Goal: Task Accomplishment & Management: Manage account settings

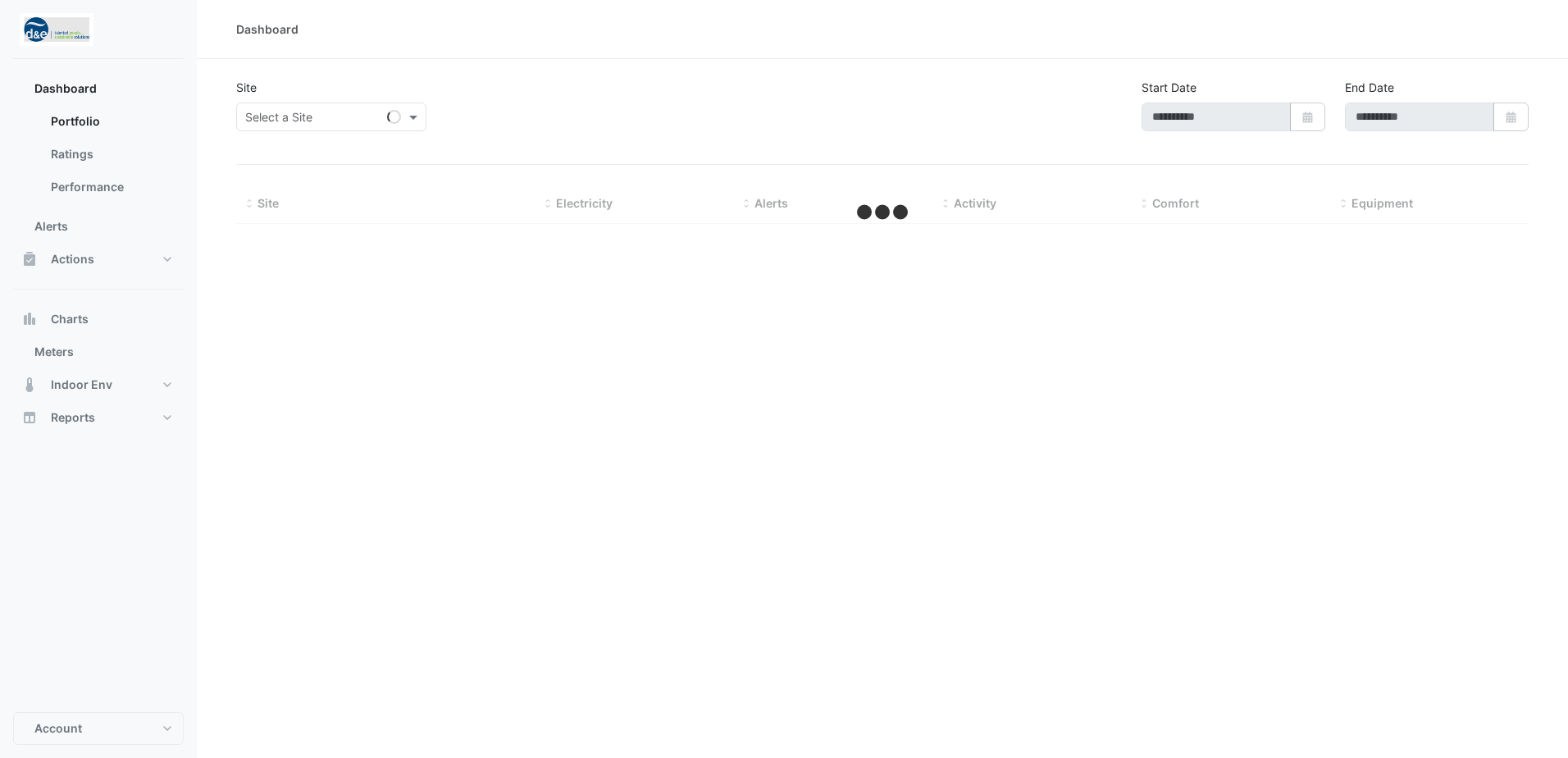
type input "**********"
select select "**"
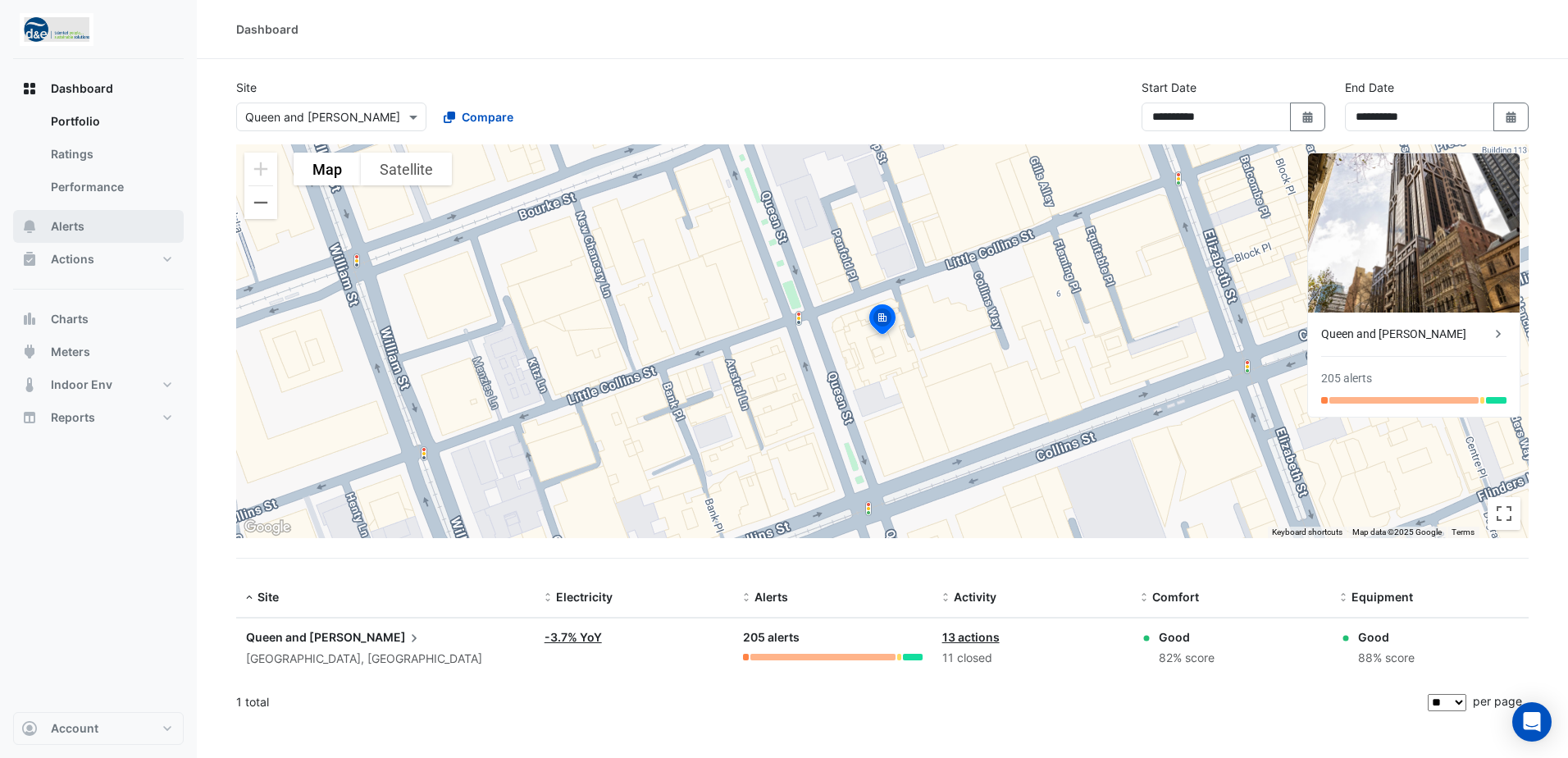
click at [56, 229] on span "Alerts" at bounding box center [68, 226] width 34 height 16
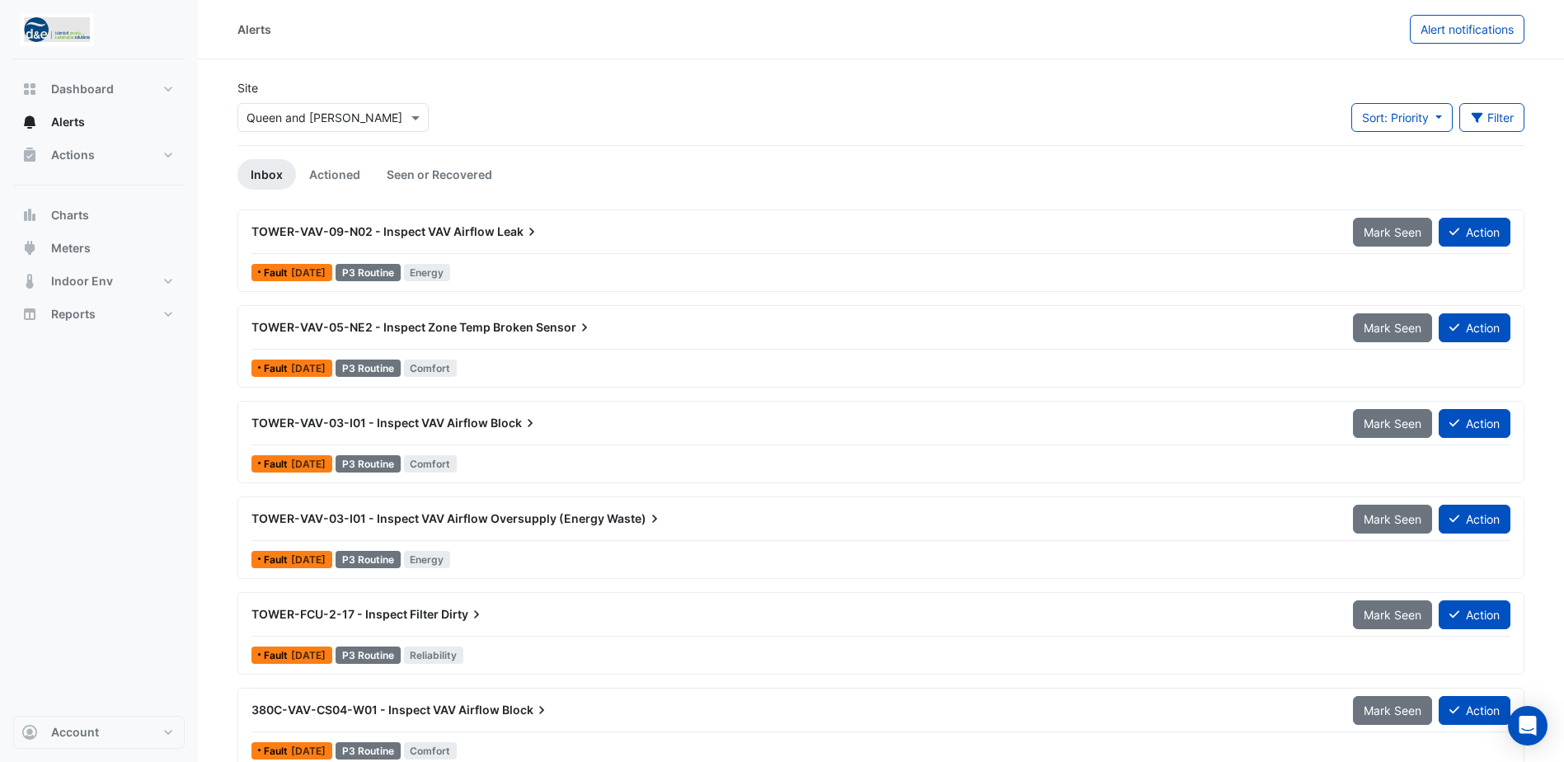
click at [337, 331] on span "TOWER-VAV-05-NE2 - Inspect Zone Temp Broken" at bounding box center [392, 327] width 282 height 14
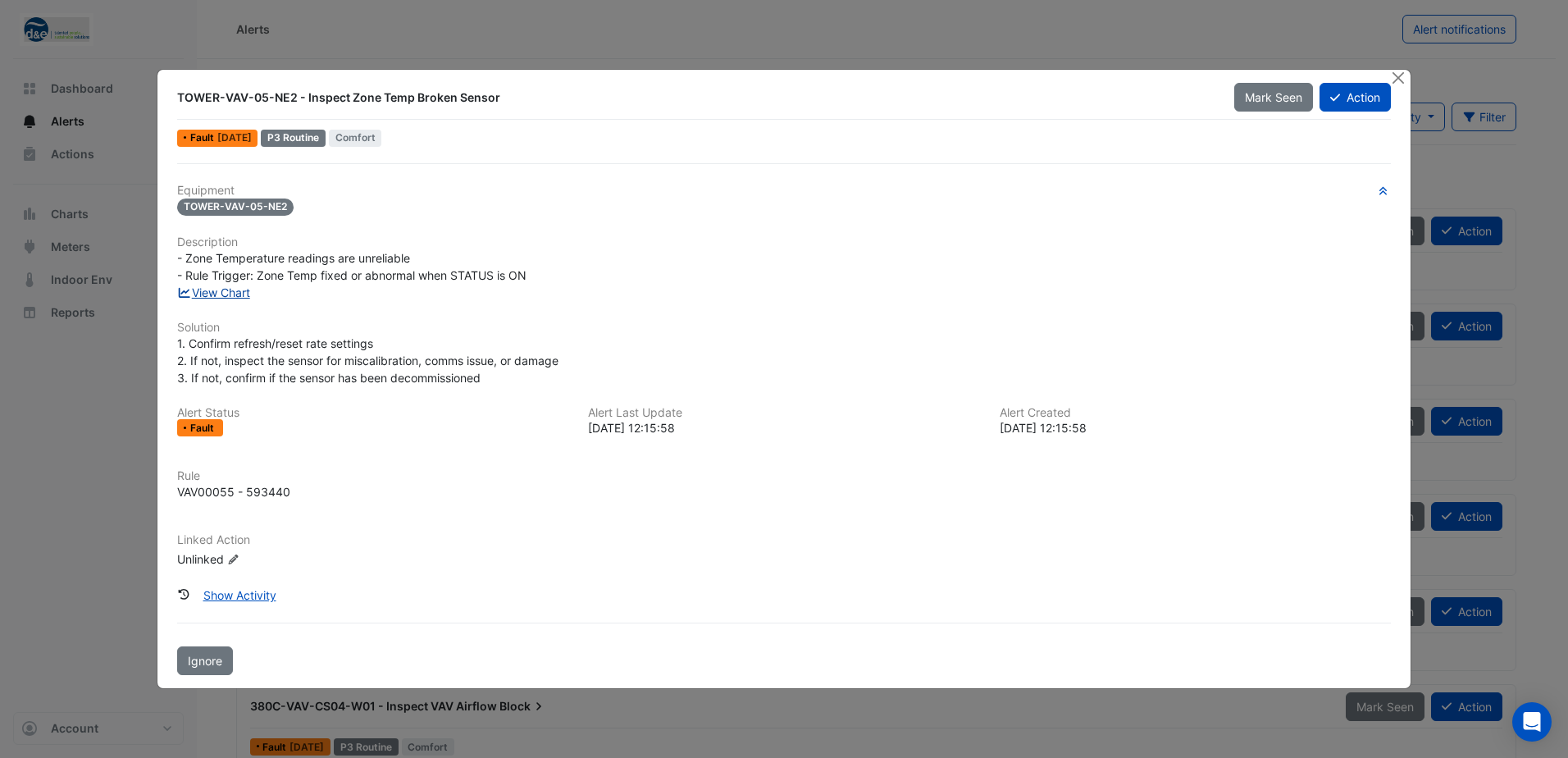
click at [223, 290] on link "View Chart" at bounding box center [213, 292] width 73 height 14
click at [1348, 96] on button "Action" at bounding box center [1356, 96] width 72 height 29
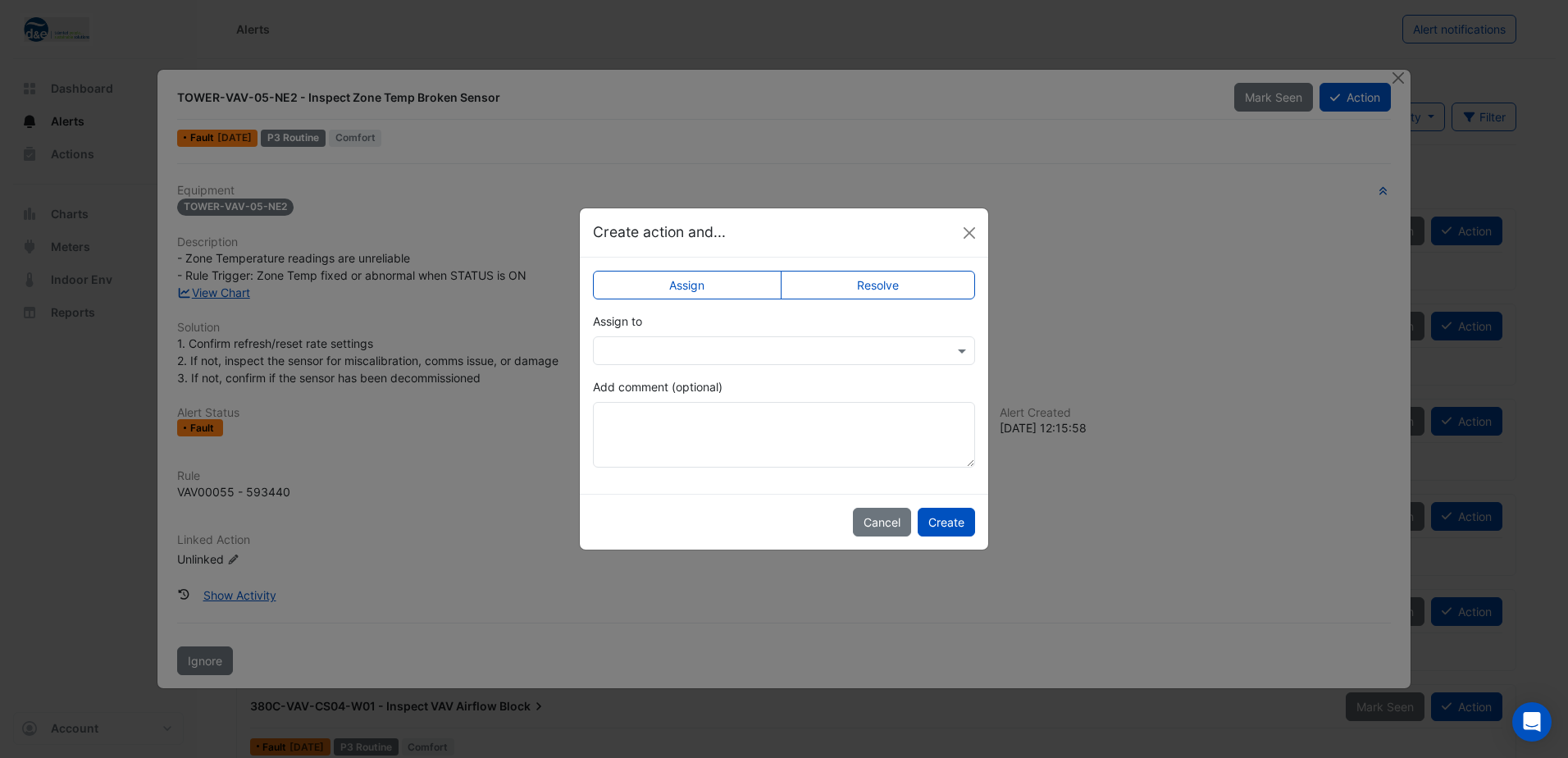
click at [698, 347] on input "text" at bounding box center [767, 351] width 331 height 17
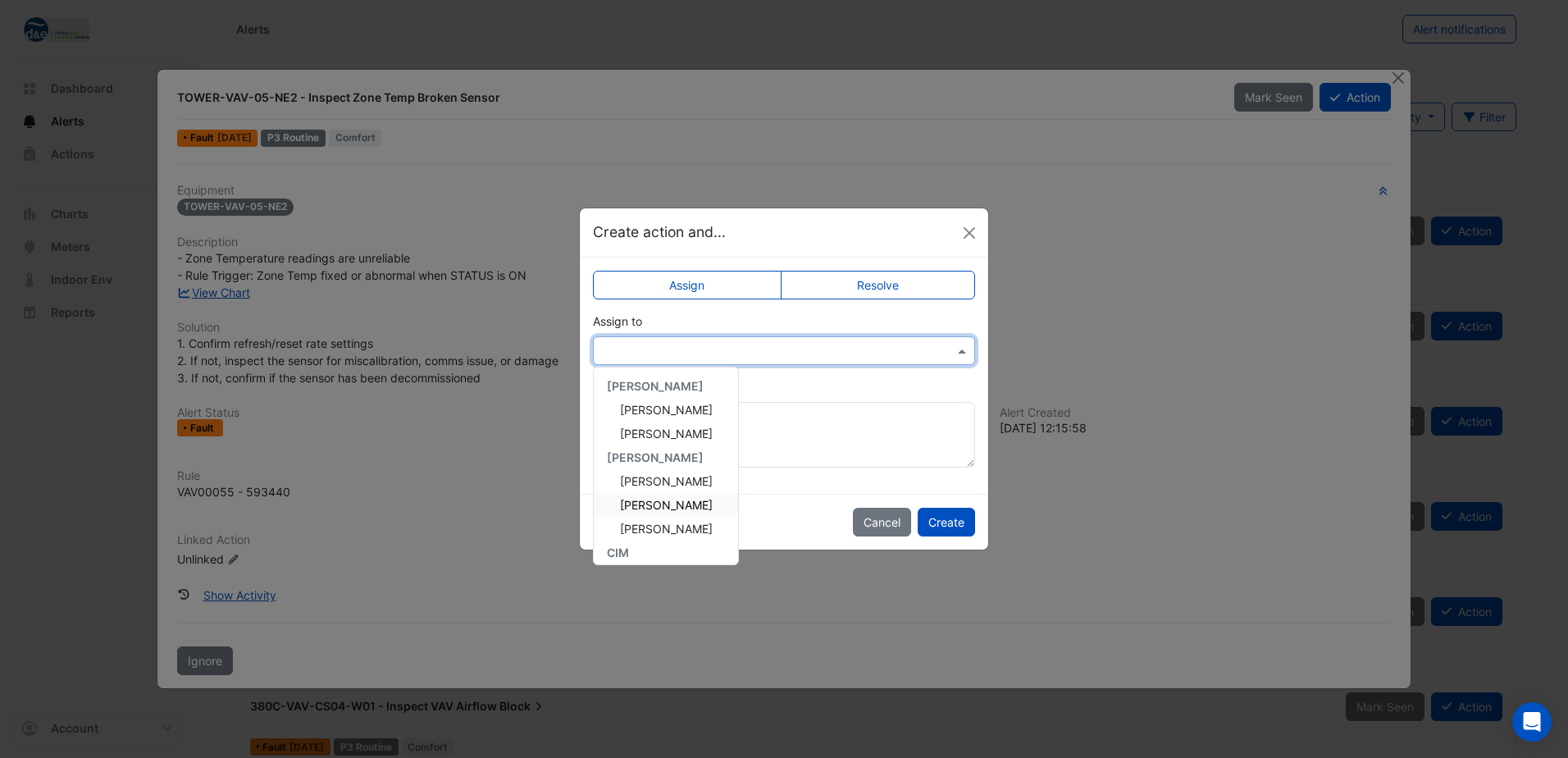
click at [664, 506] on span "Harinandan Pachat" at bounding box center [666, 504] width 93 height 14
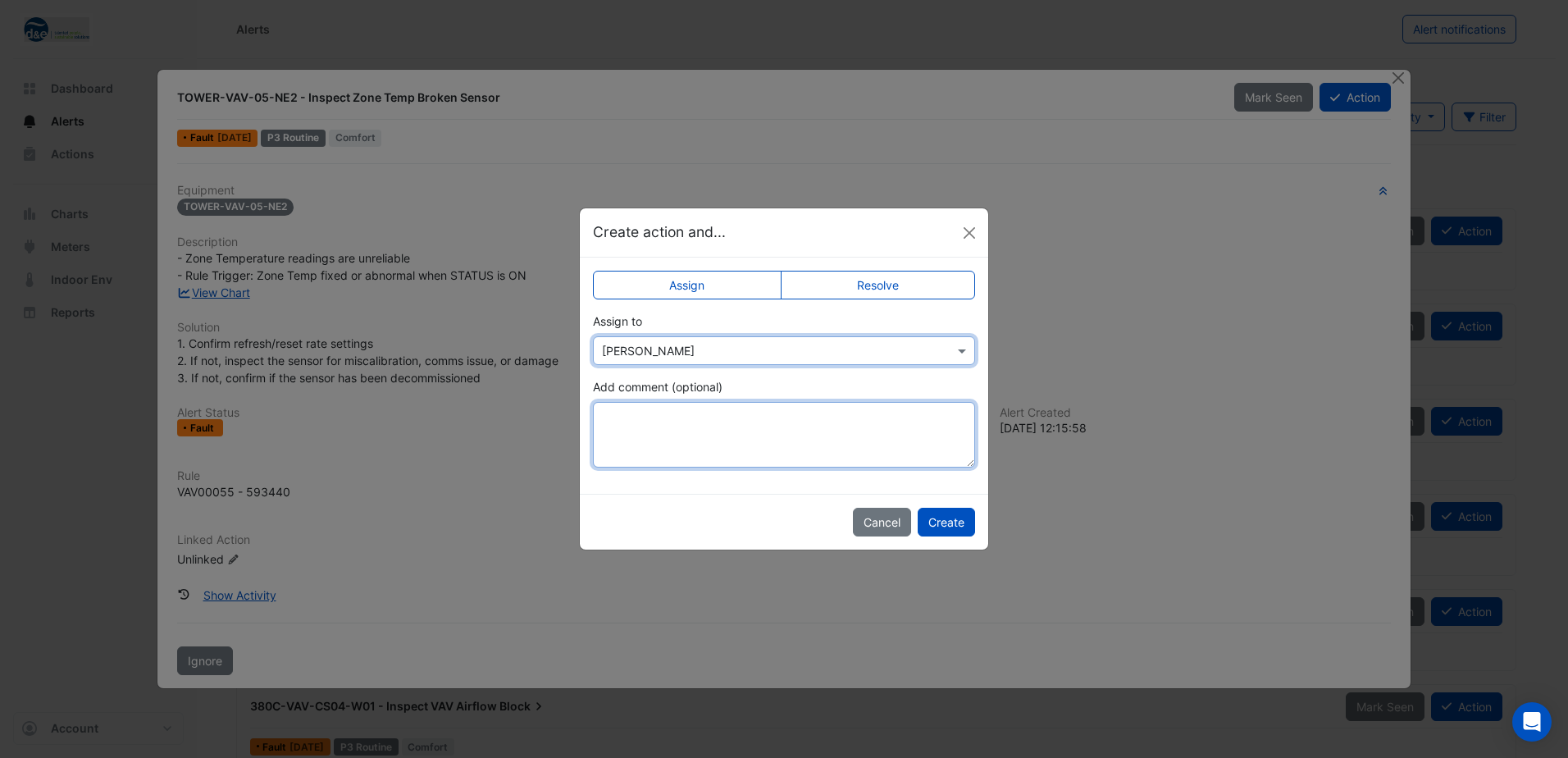
click at [705, 428] on textarea "Add comment (optional)" at bounding box center [784, 435] width 382 height 66
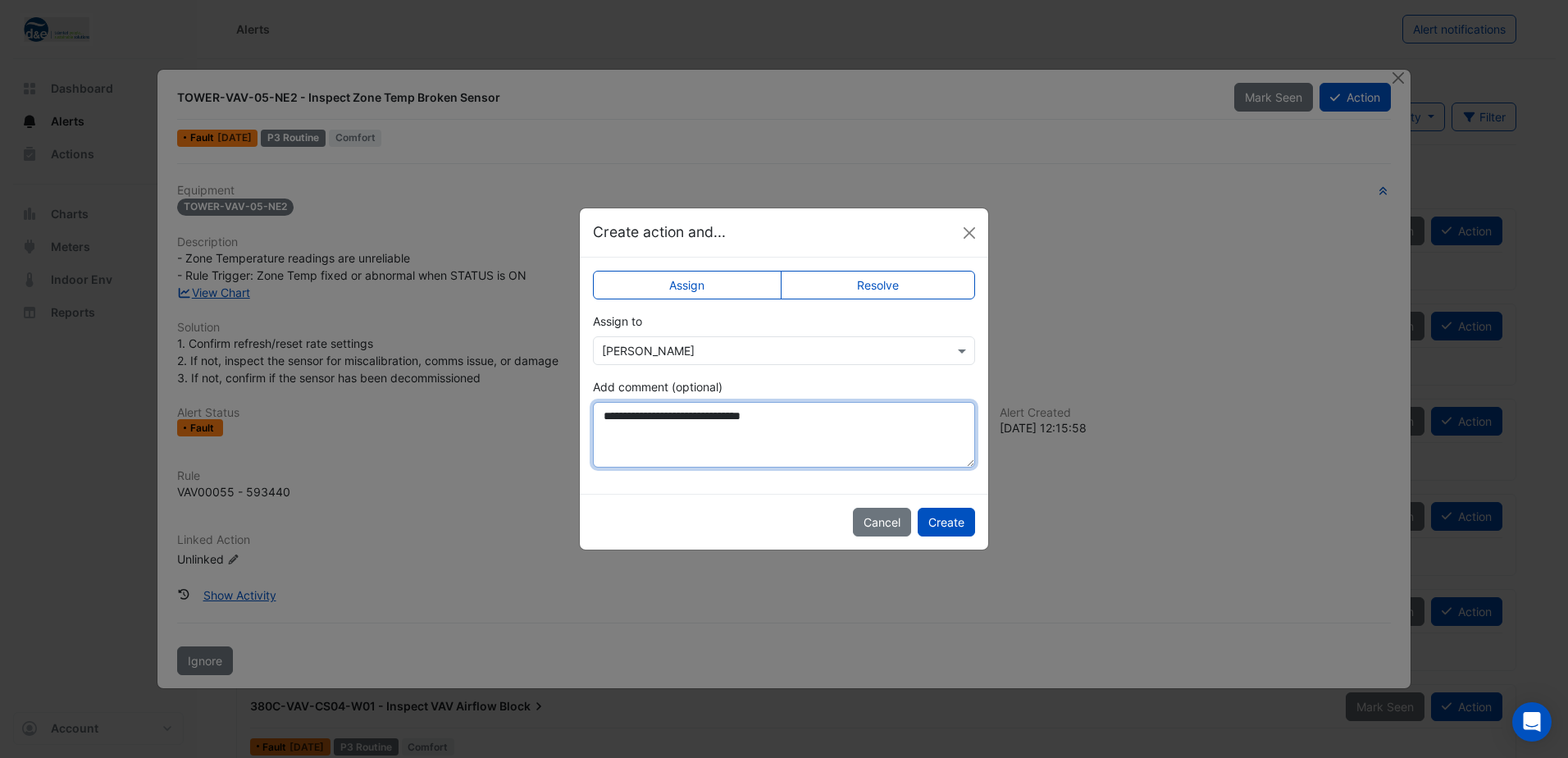
type textarea "**********"
click at [955, 520] on button "Create" at bounding box center [947, 521] width 58 height 29
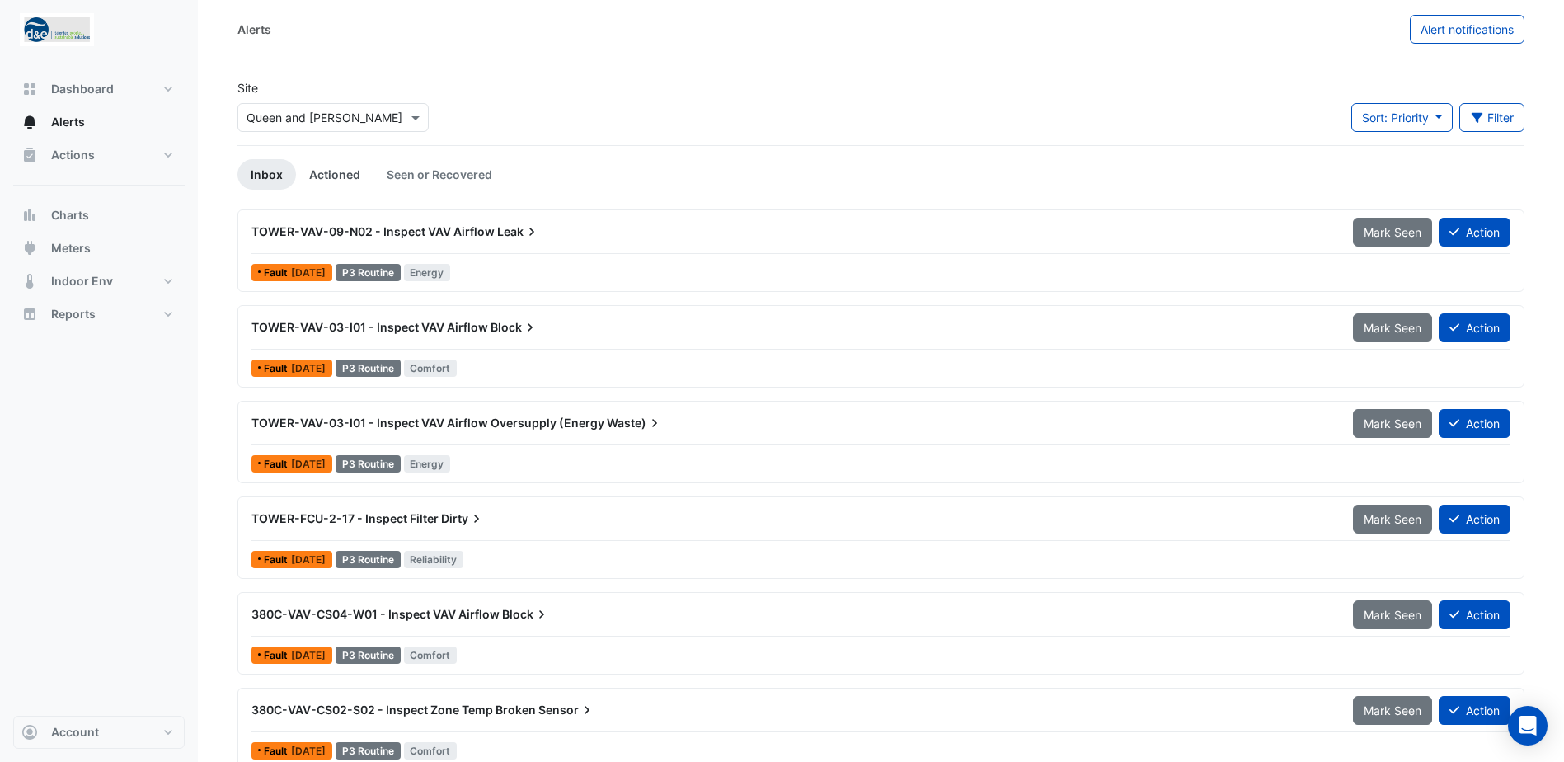
click at [317, 175] on link "Actioned" at bounding box center [334, 174] width 77 height 31
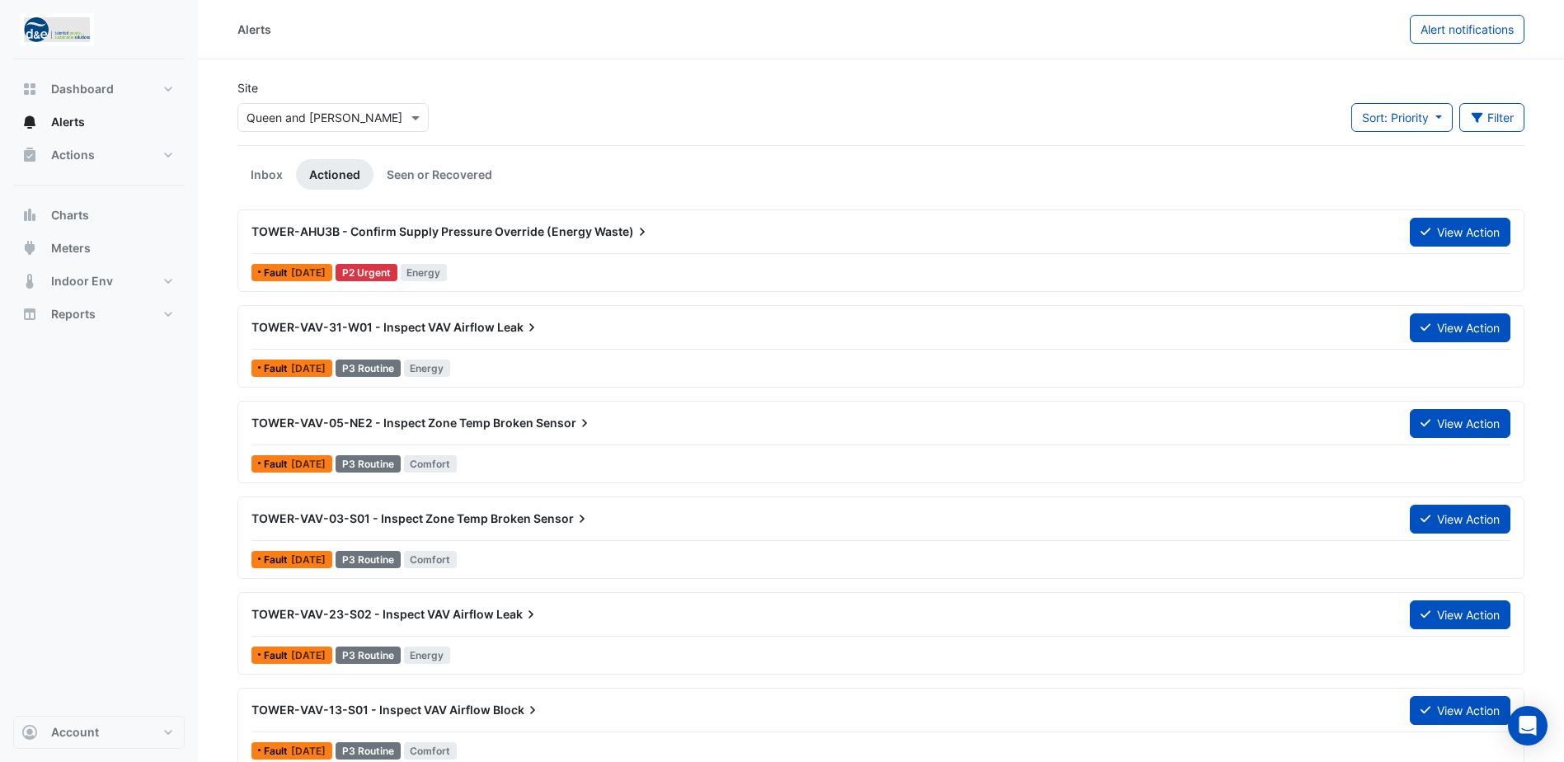
click at [474, 231] on span "TOWER-AHU3B - Confirm Supply Pressure Override (Energy" at bounding box center [421, 231] width 340 height 14
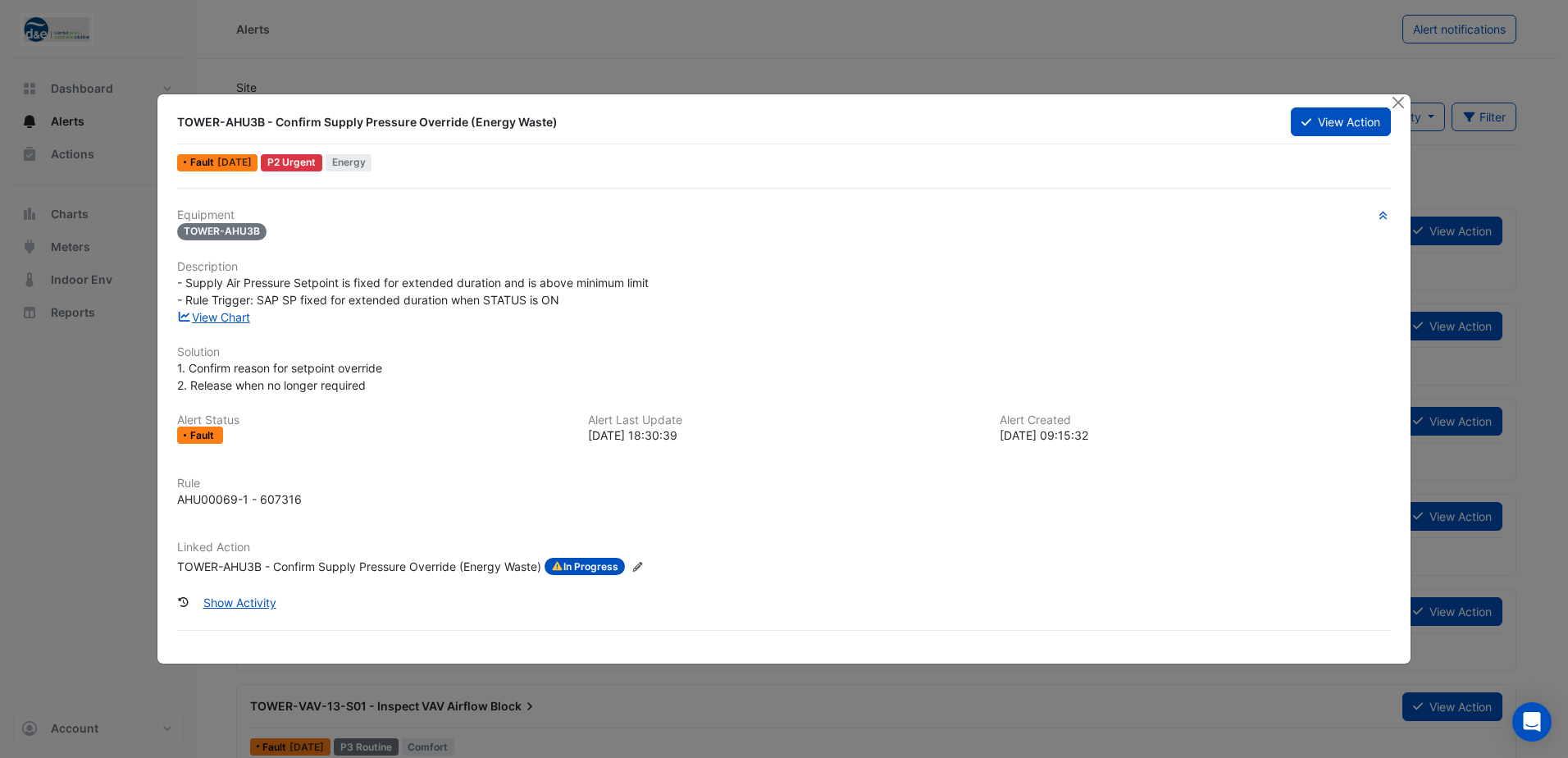
click at [563, 565] on icon at bounding box center [558, 566] width 10 height 9
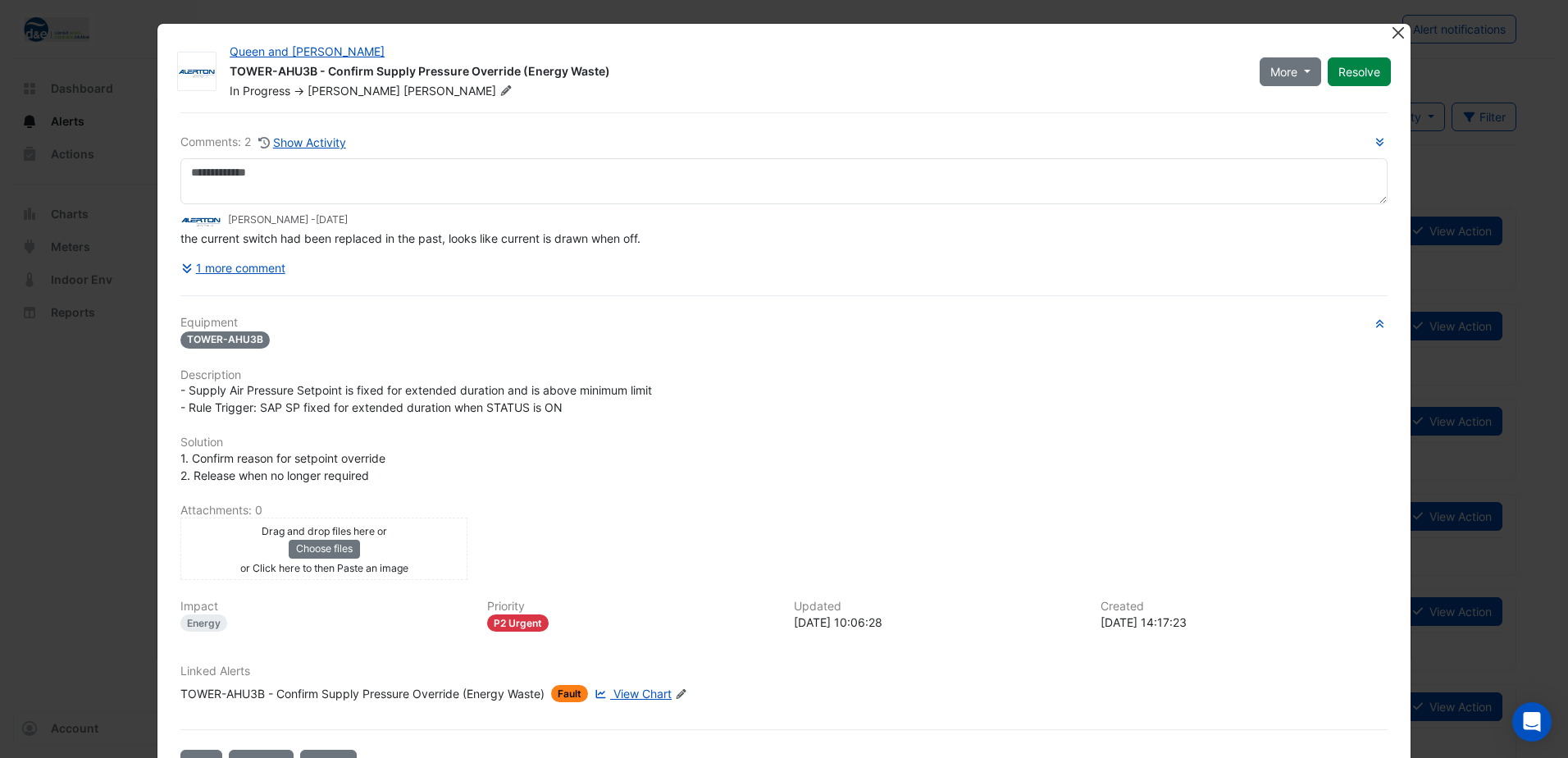
click at [1396, 34] on button "Close" at bounding box center [1398, 32] width 17 height 17
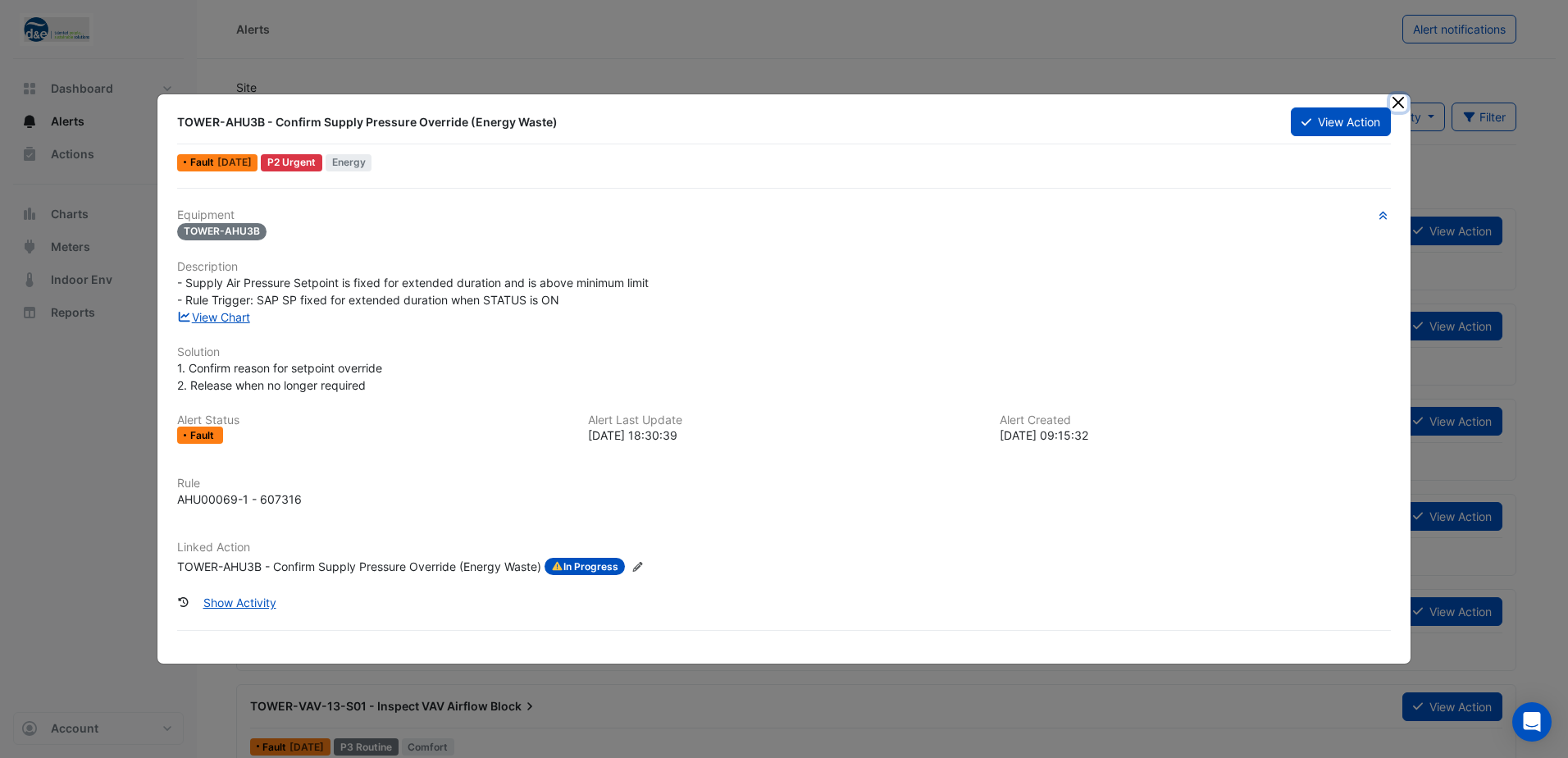
click at [1395, 100] on button "Close" at bounding box center [1398, 102] width 17 height 17
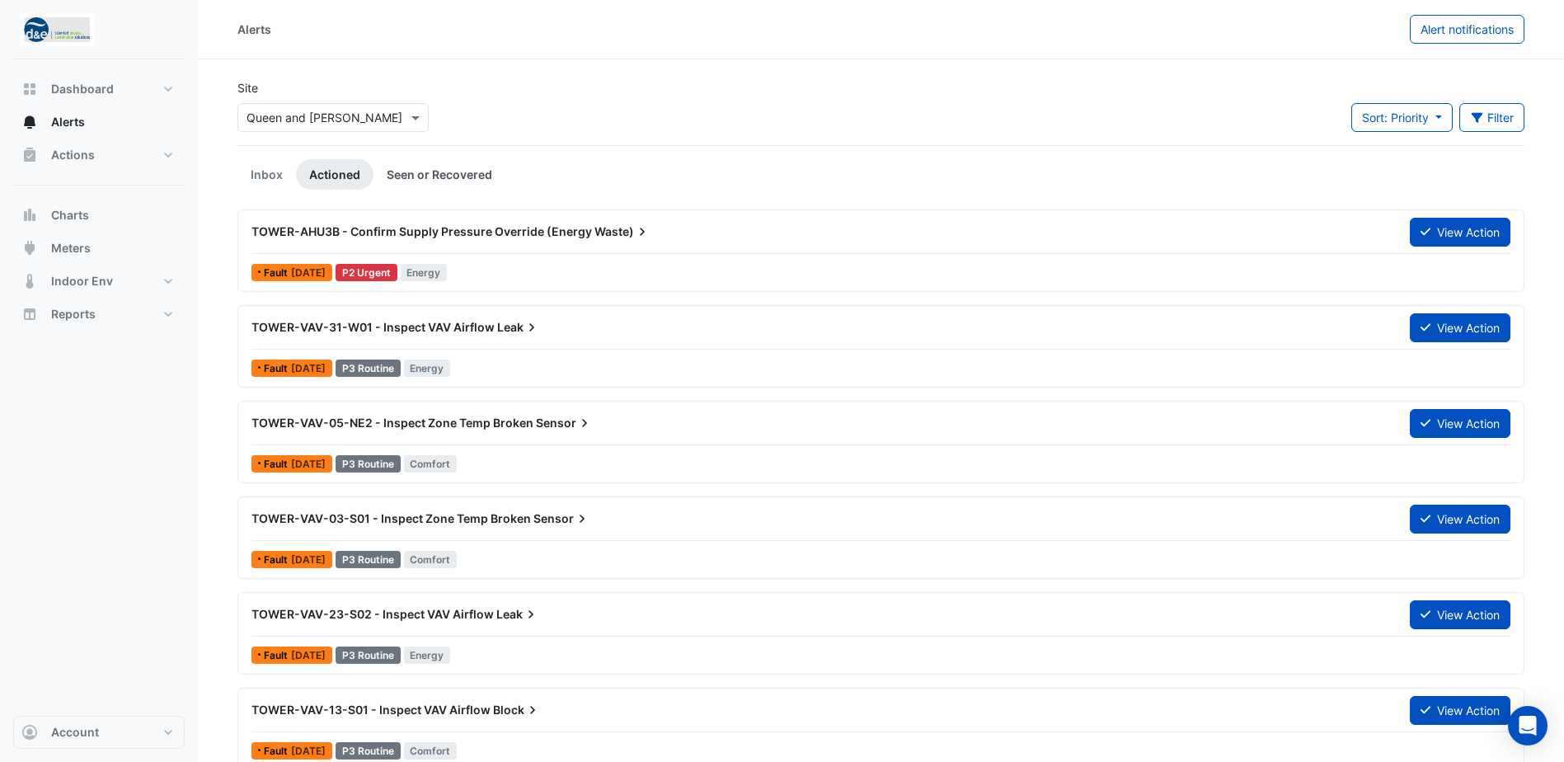
click at [418, 167] on link "Seen or Recovered" at bounding box center [439, 174] width 132 height 31
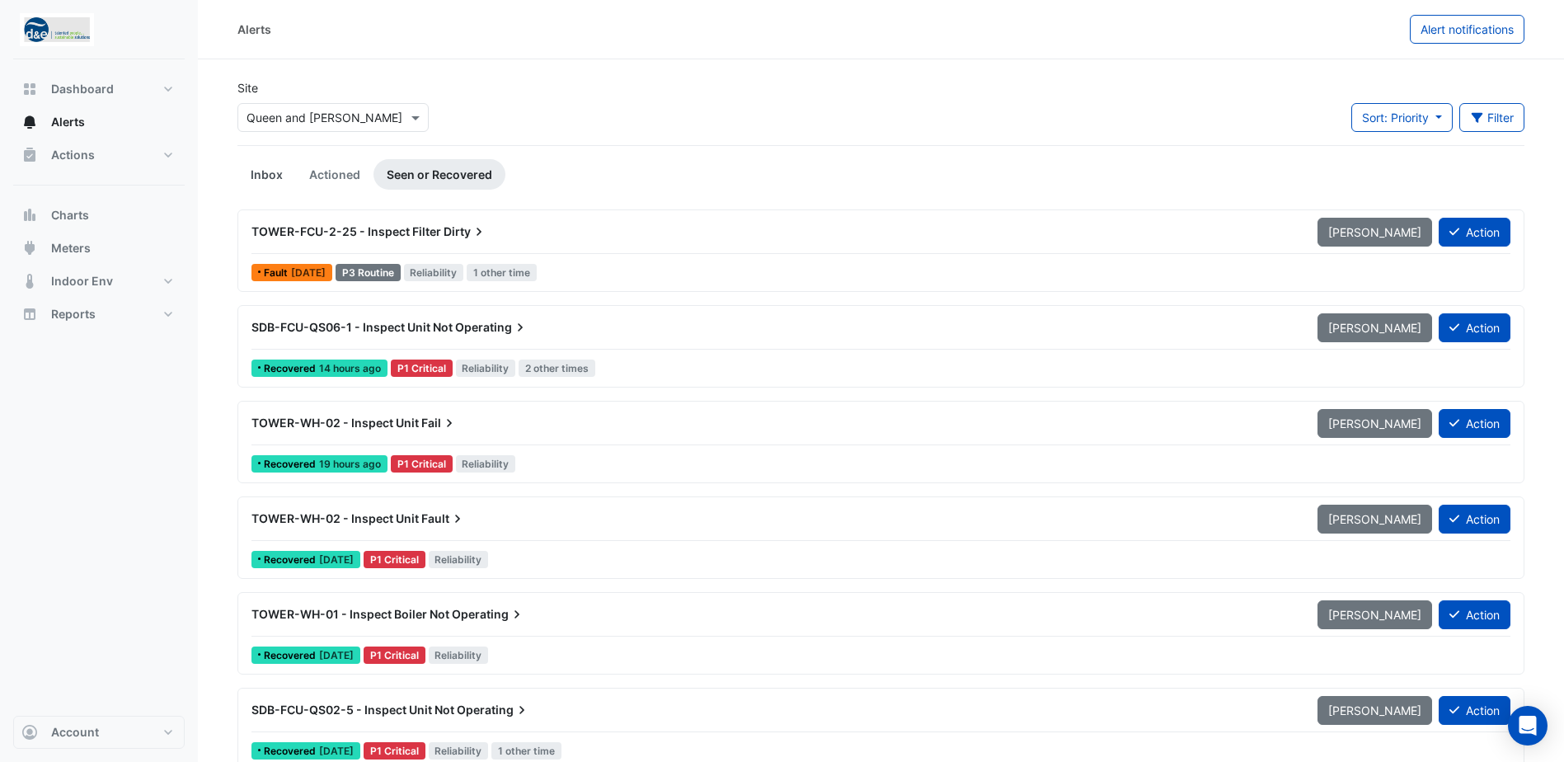
click at [269, 176] on link "Inbox" at bounding box center [266, 174] width 59 height 31
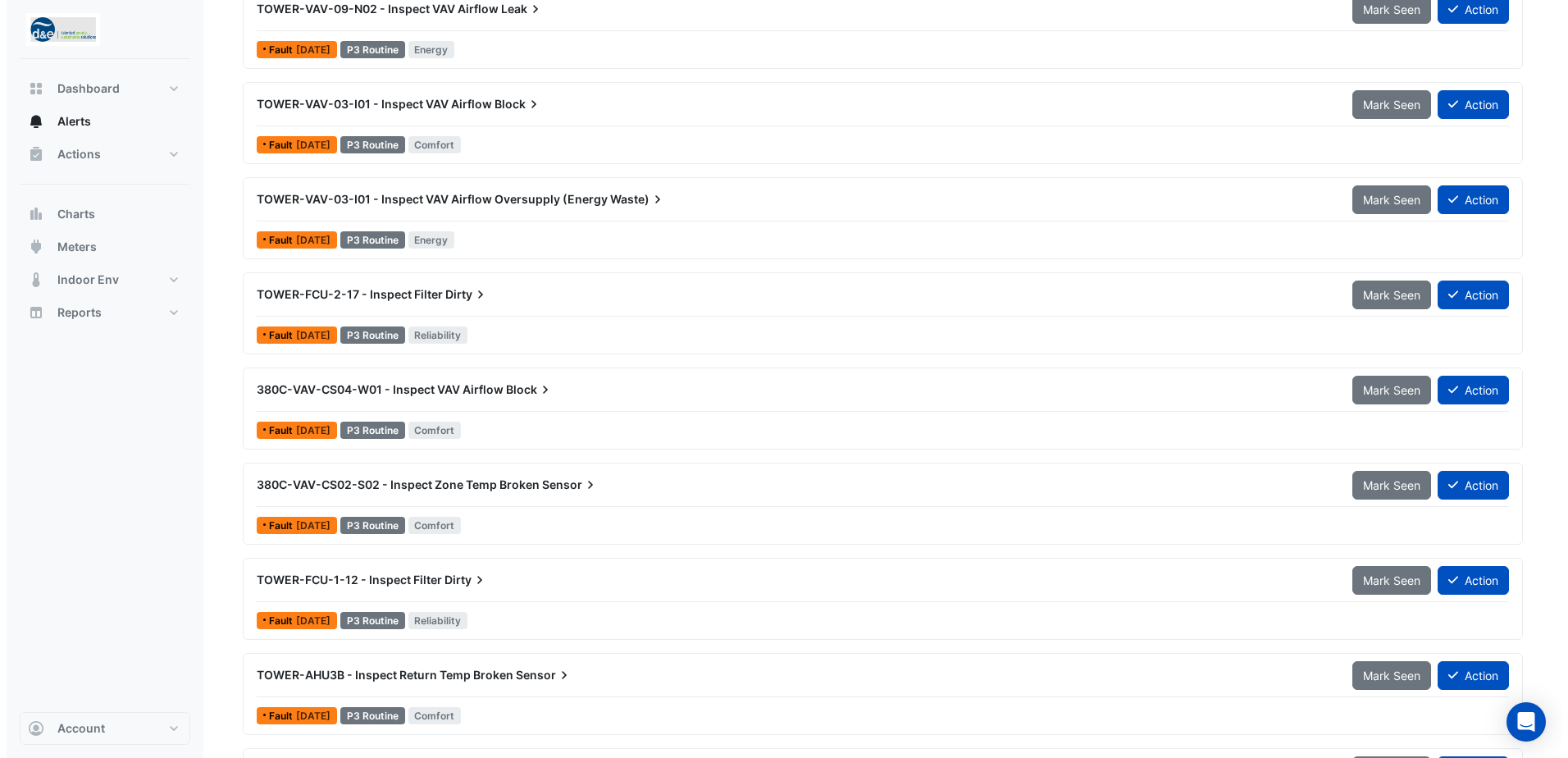
scroll to position [246, 0]
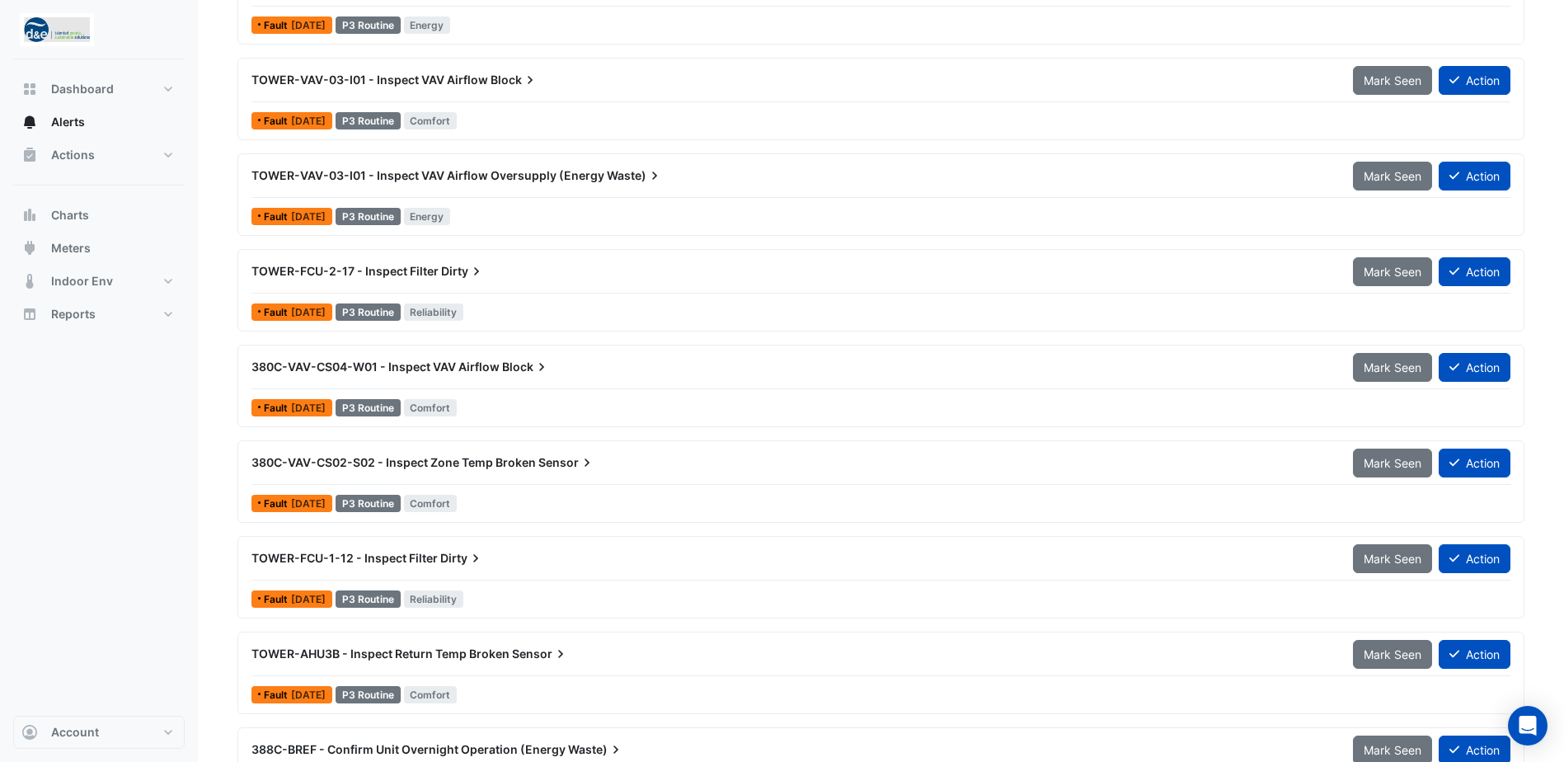
click at [521, 462] on span "380C-VAV-CS02-S02 - Inspect Zone Temp Broken" at bounding box center [393, 462] width 284 height 14
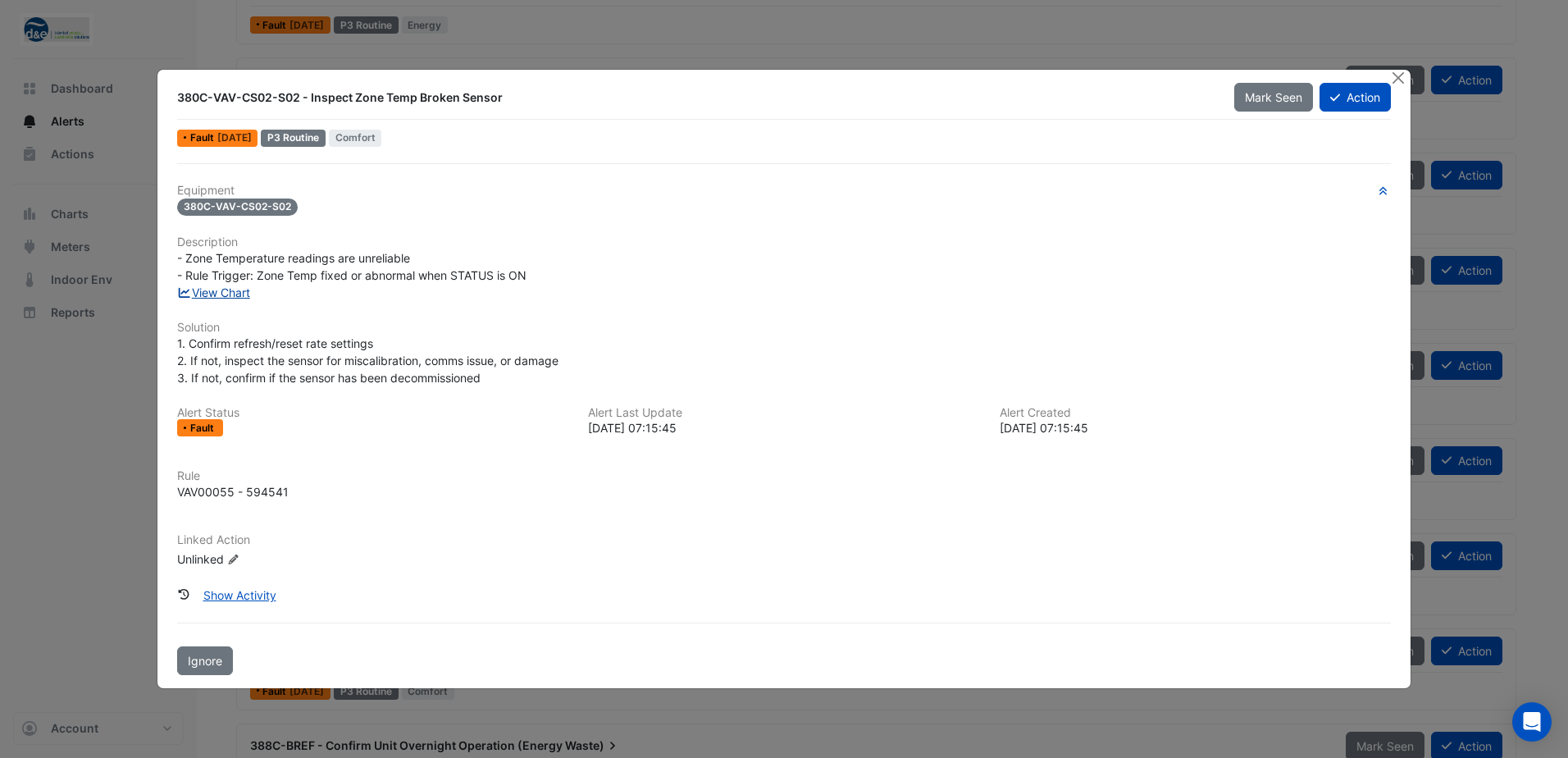
click at [230, 295] on link "View Chart" at bounding box center [213, 292] width 73 height 14
click at [1345, 94] on button "Action" at bounding box center [1356, 96] width 72 height 29
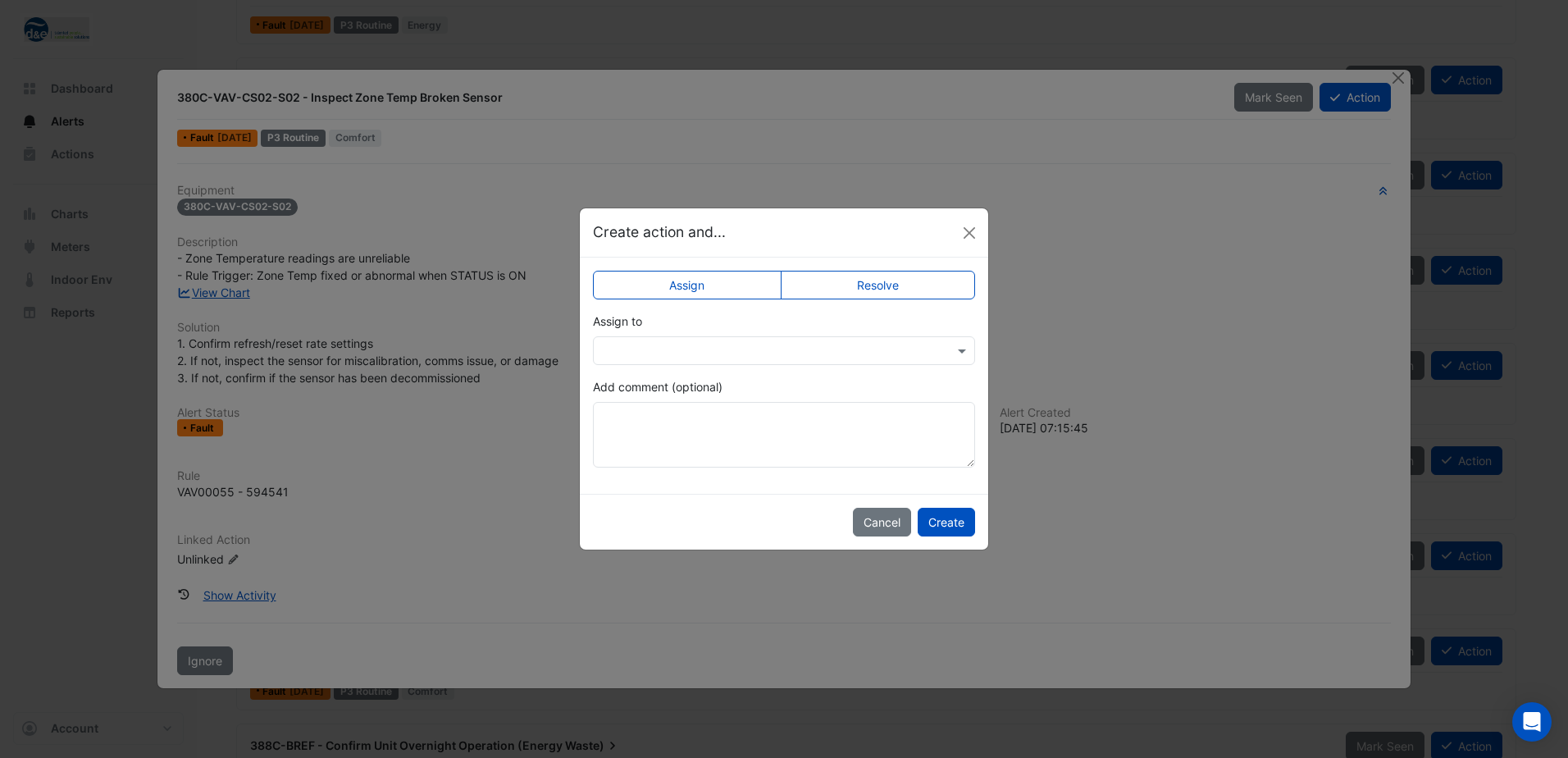
click at [675, 348] on input "text" at bounding box center [767, 351] width 331 height 17
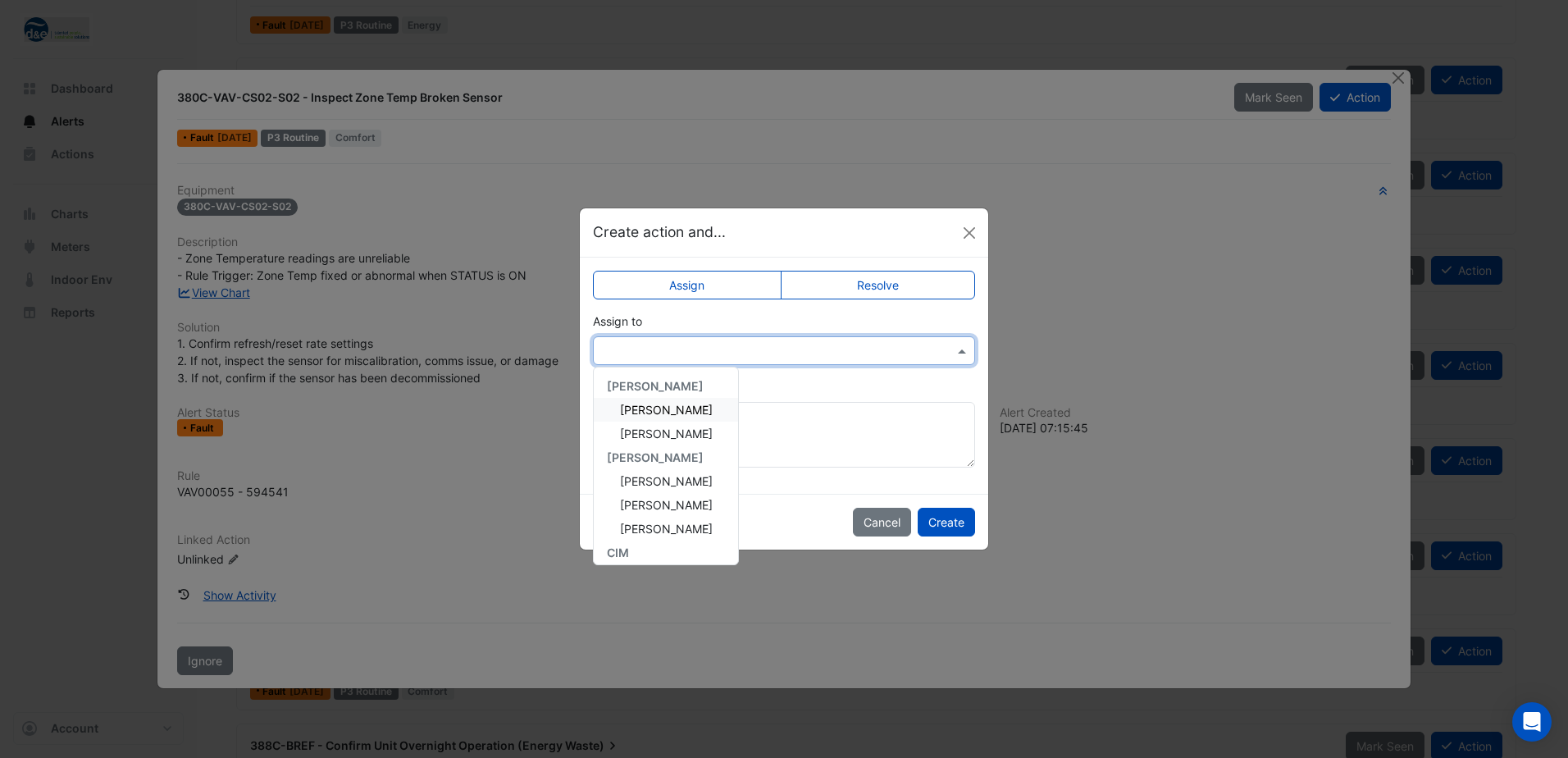
click at [878, 382] on div "Add comment (optional)" at bounding box center [784, 423] width 382 height 90
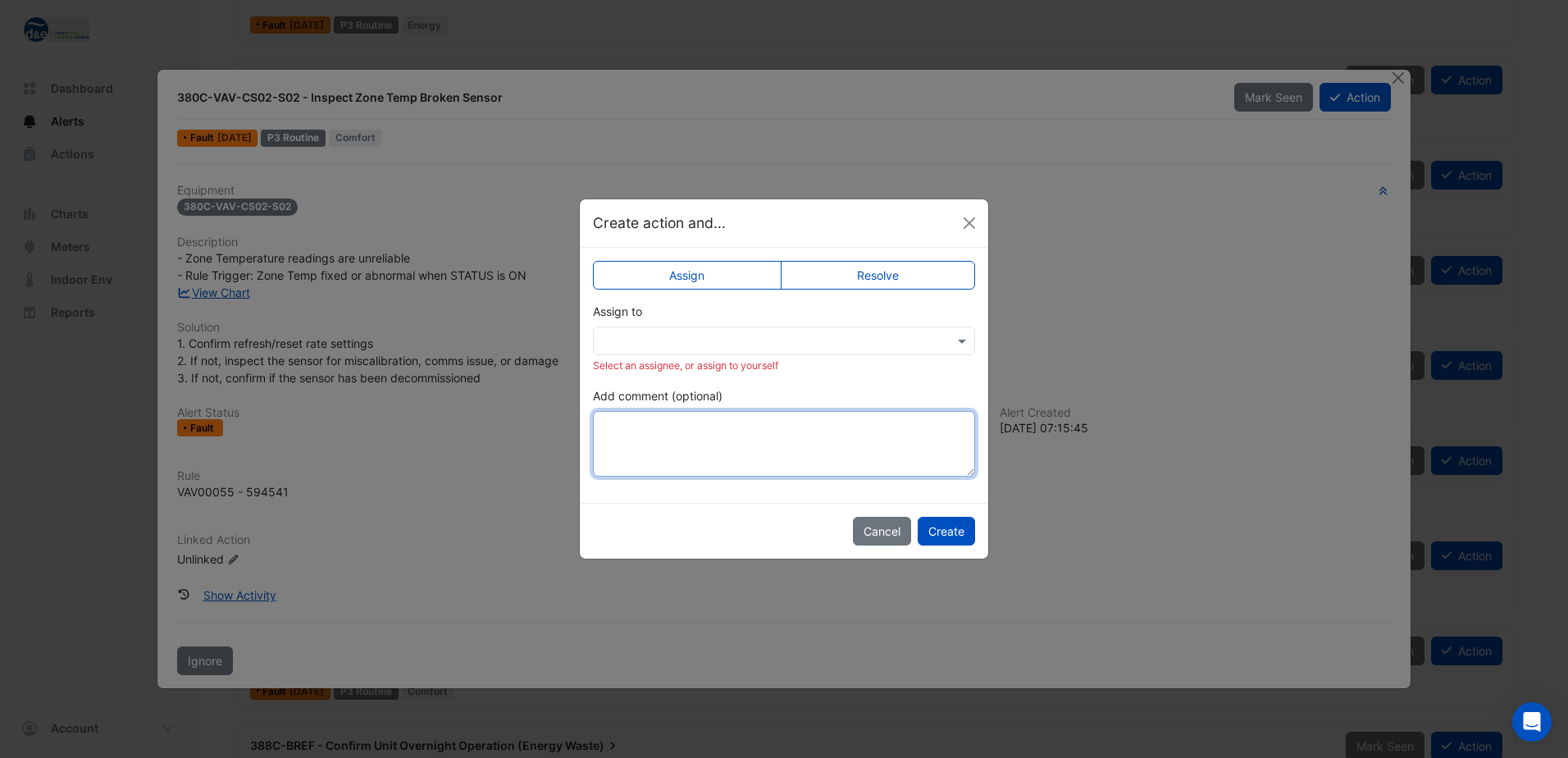
click at [771, 452] on textarea "Add comment (optional)" at bounding box center [784, 444] width 382 height 66
type textarea "**********"
click at [883, 278] on label "Resolve" at bounding box center [879, 275] width 195 height 29
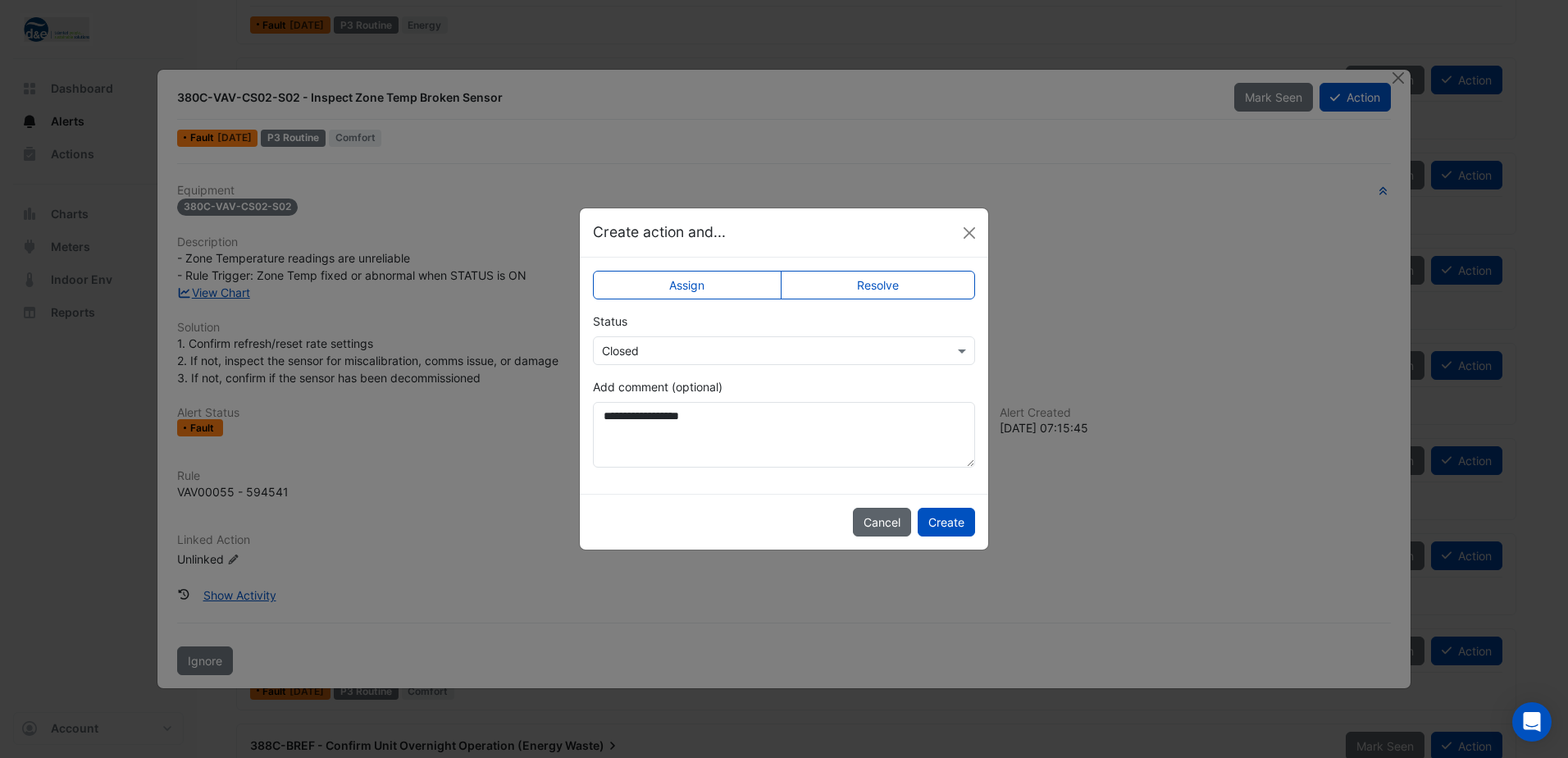
click at [866, 526] on button "Cancel" at bounding box center [882, 521] width 59 height 29
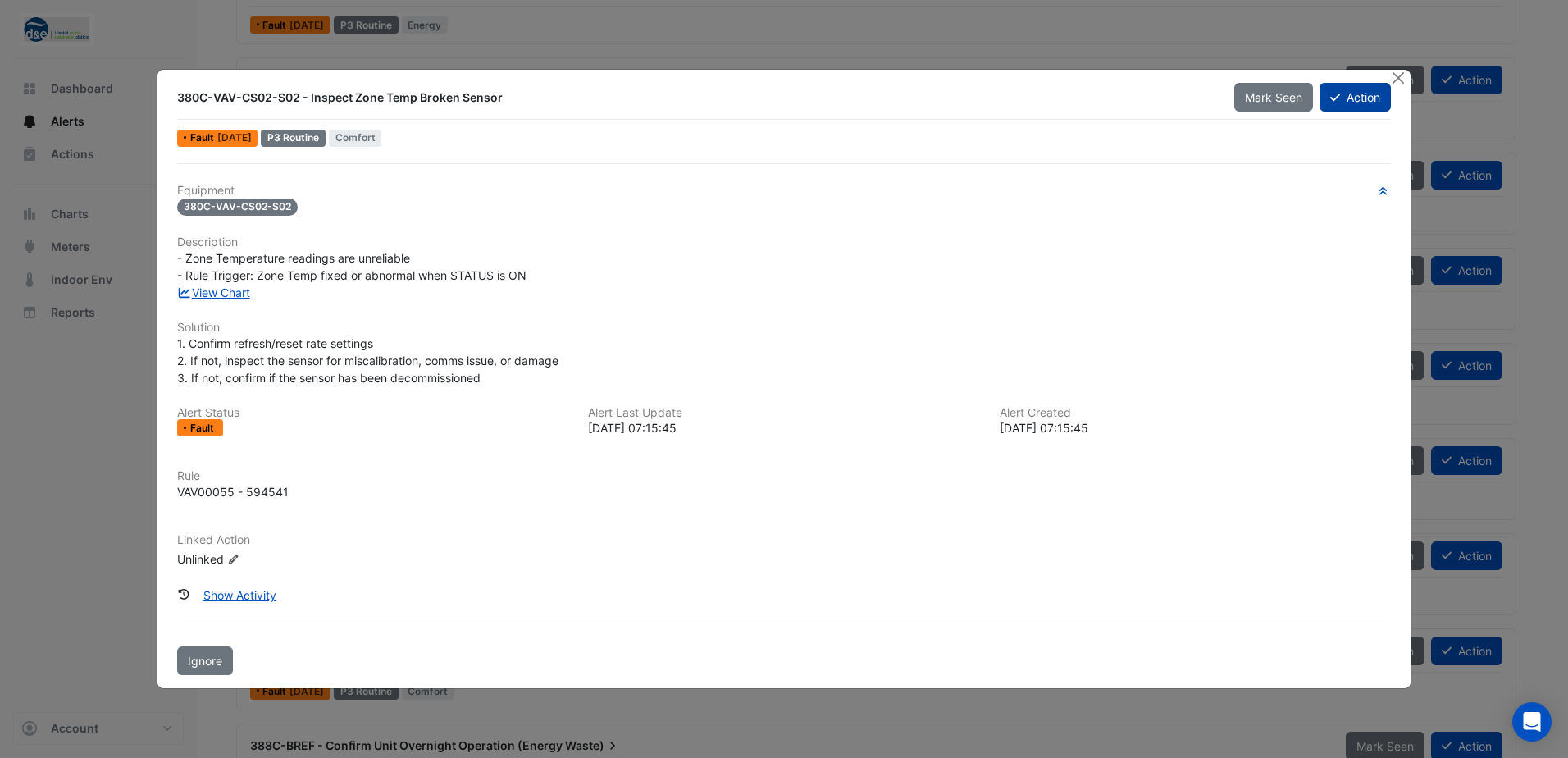
click at [1356, 96] on button "Action" at bounding box center [1356, 96] width 72 height 29
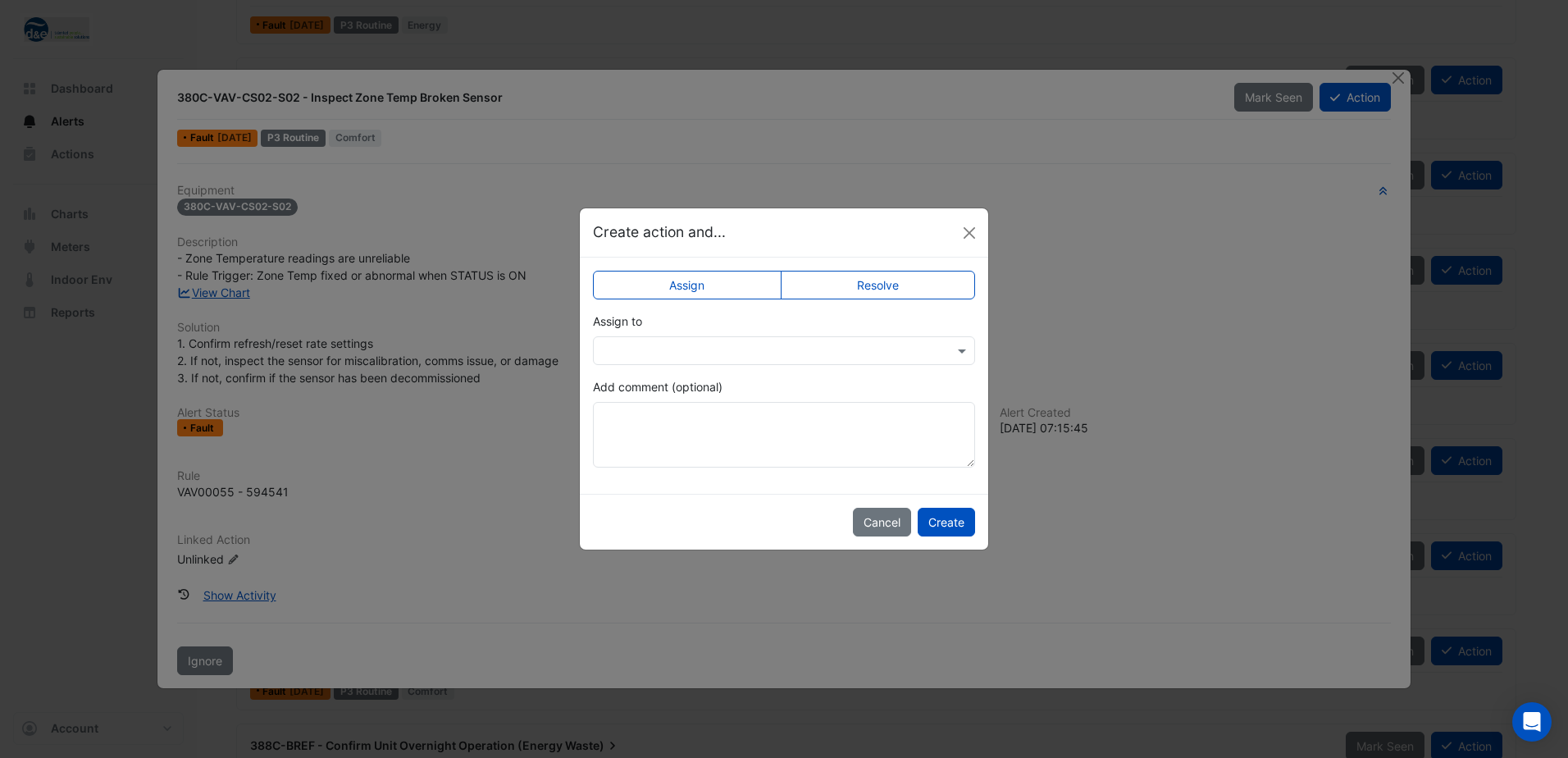
click at [854, 346] on input "text" at bounding box center [767, 351] width 331 height 17
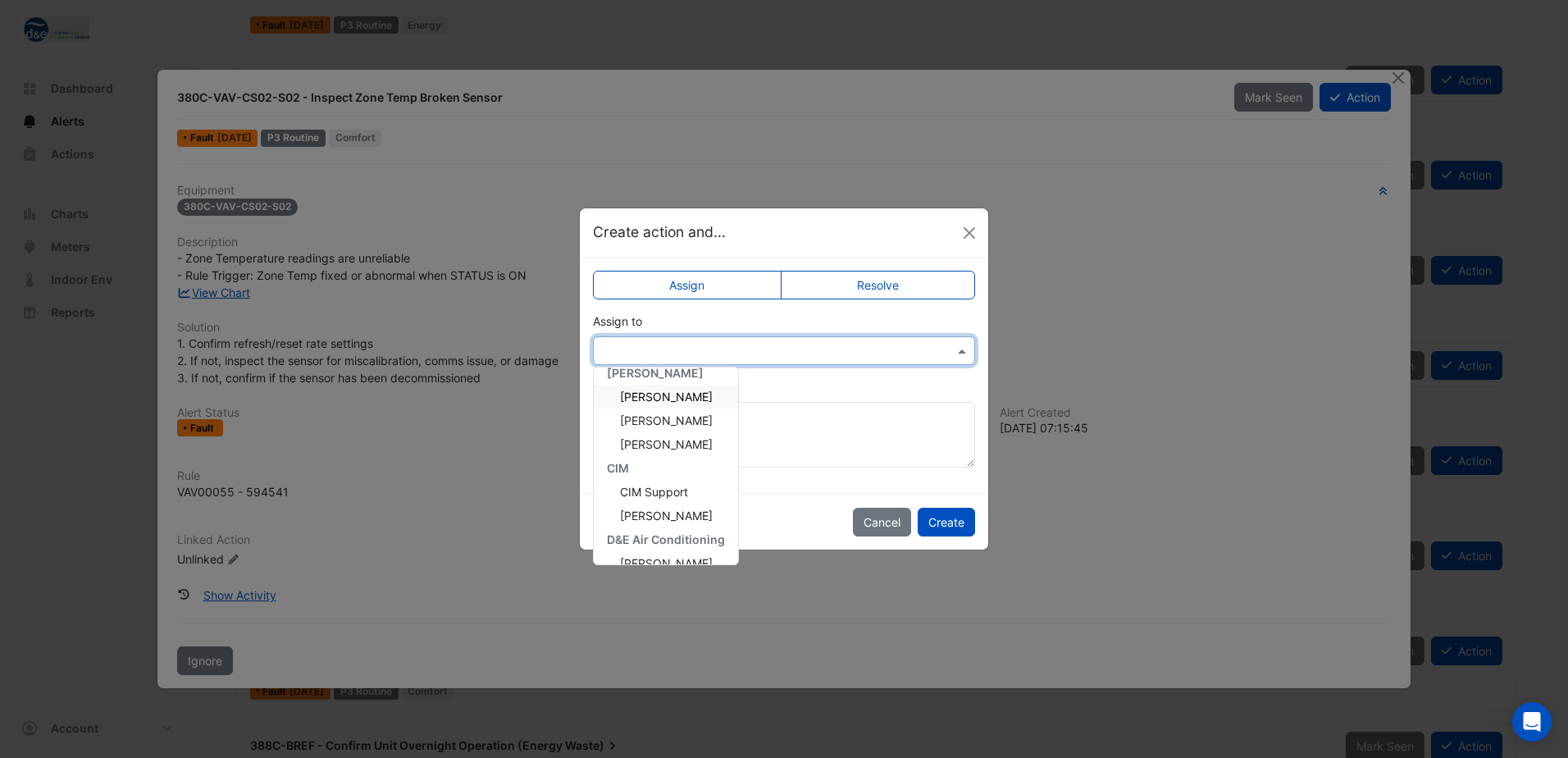
scroll to position [164, 0]
click at [673, 516] on div "Dale Anderson" at bounding box center [666, 507] width 144 height 24
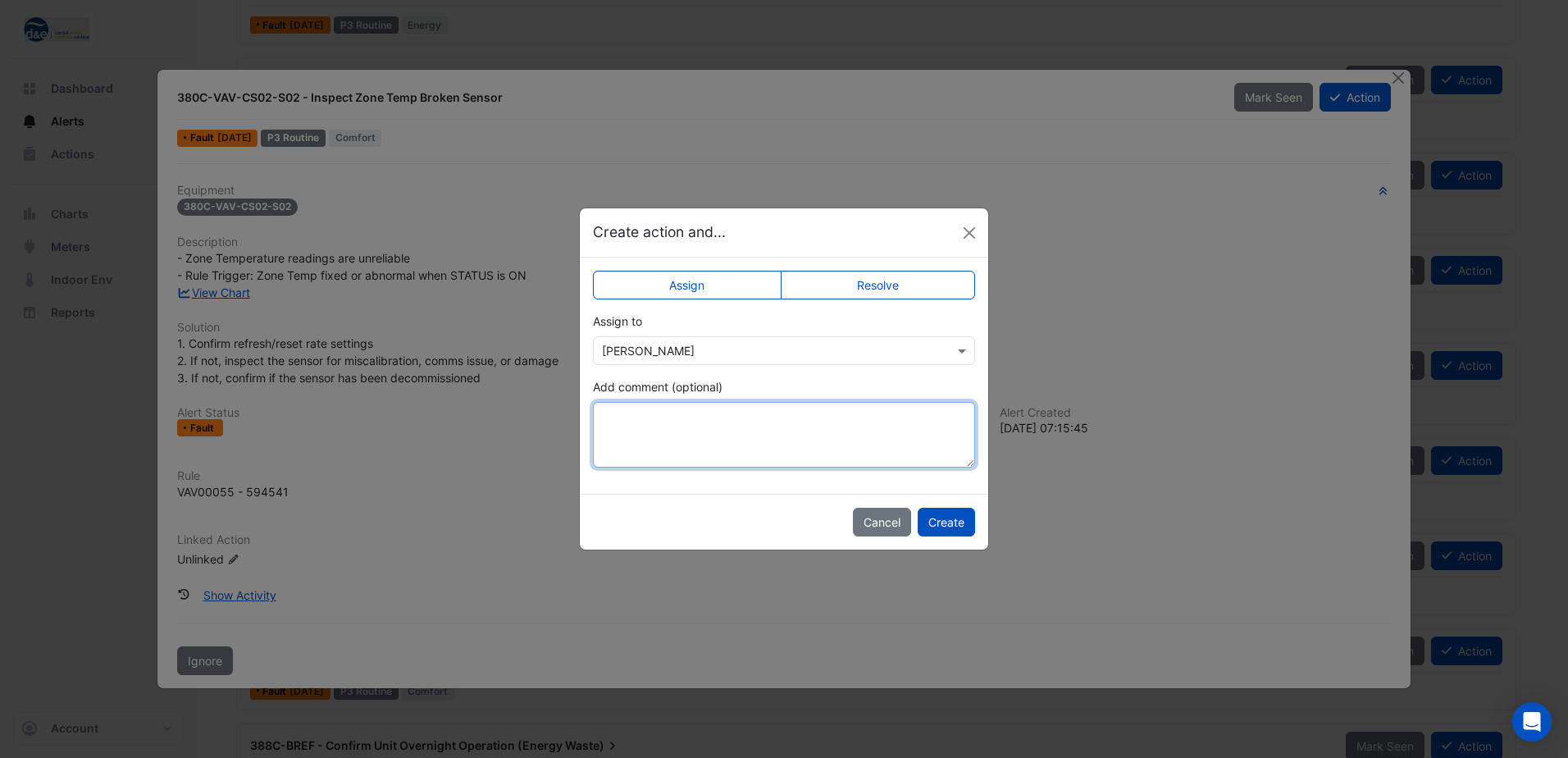
click at [712, 446] on textarea "Add comment (optional)" at bounding box center [784, 435] width 382 height 66
click at [938, 523] on button "Create" at bounding box center [947, 521] width 58 height 29
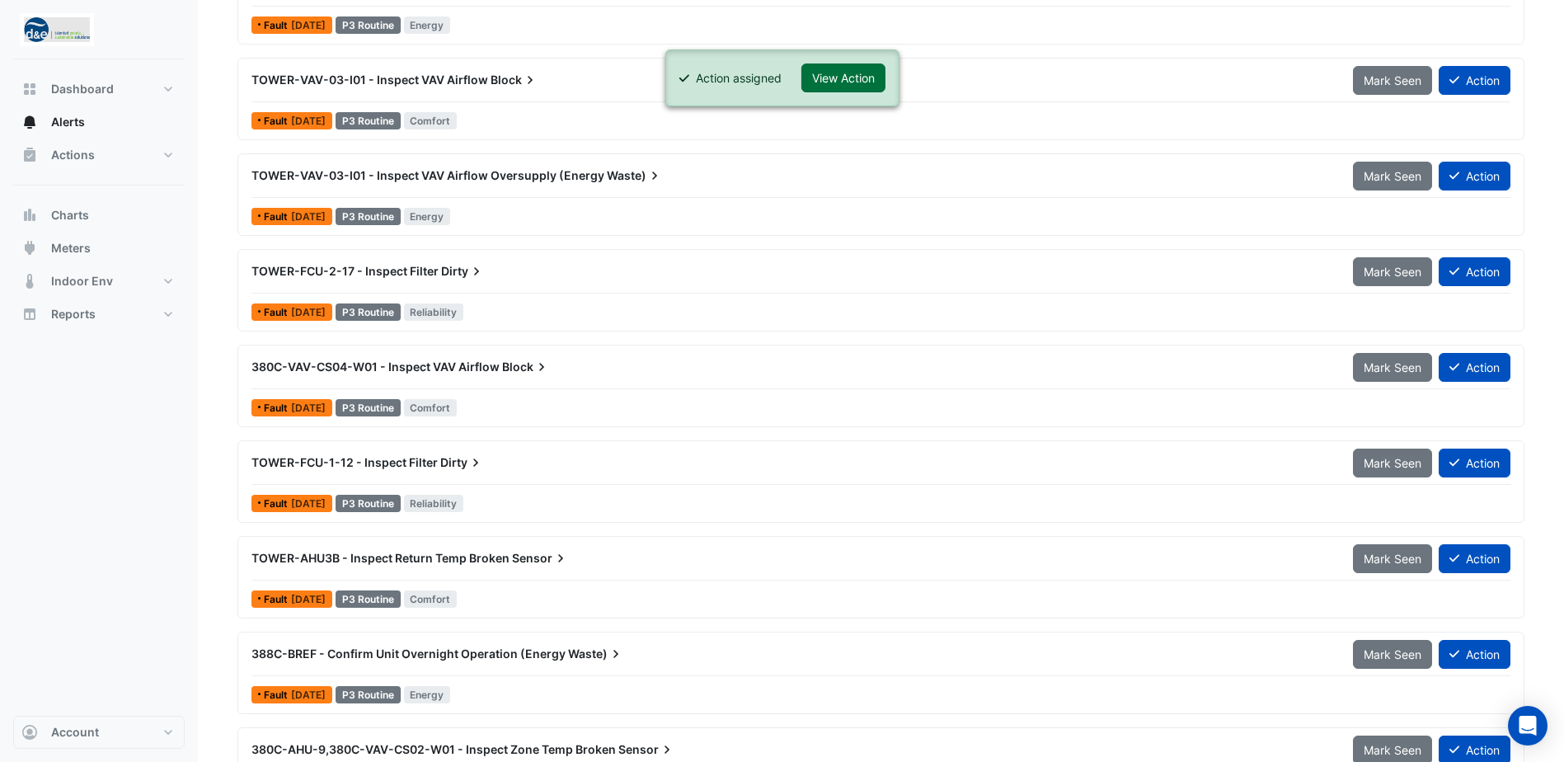
click at [852, 87] on button "View Action" at bounding box center [843, 77] width 84 height 29
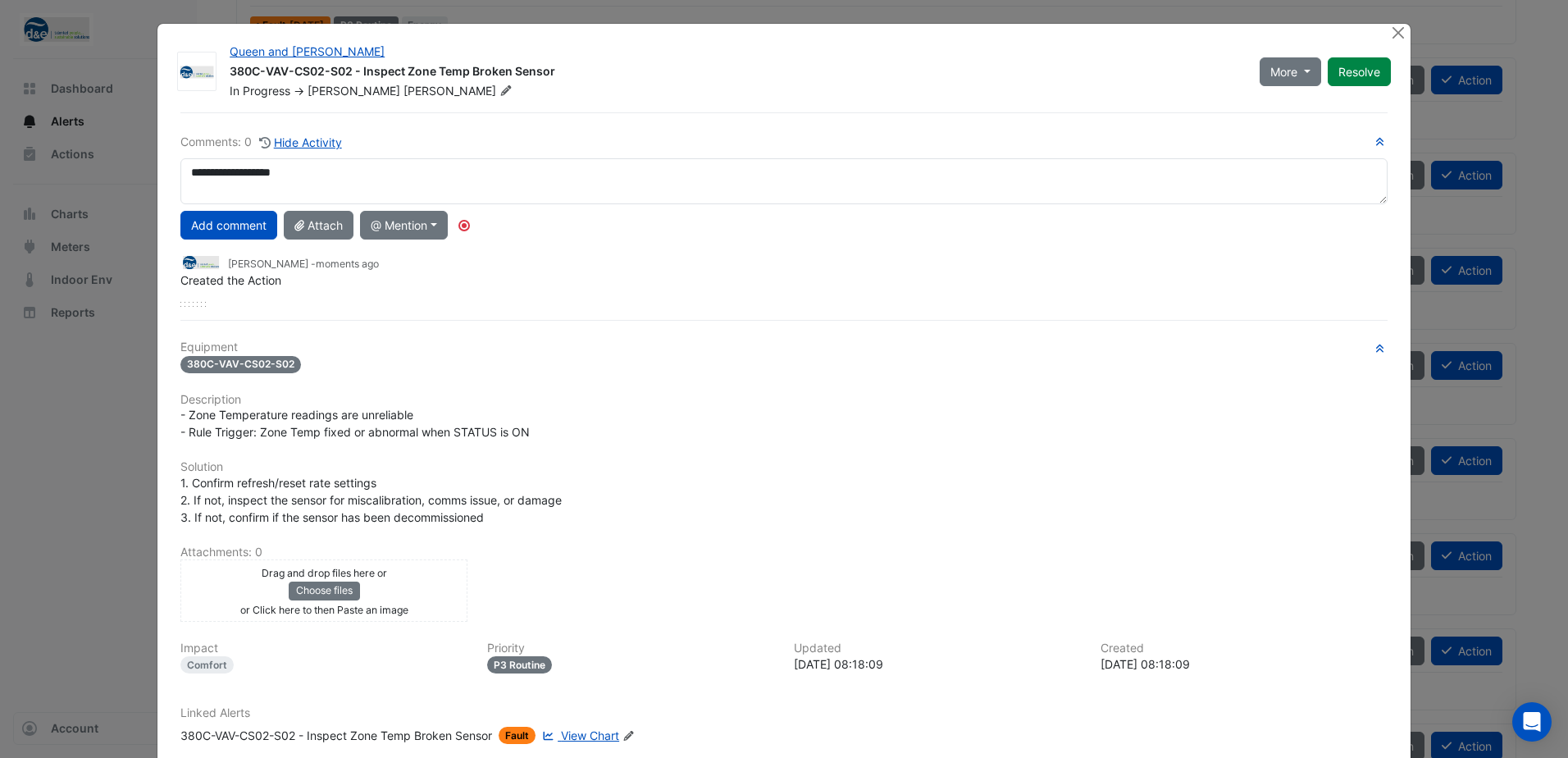
type textarea "**********"
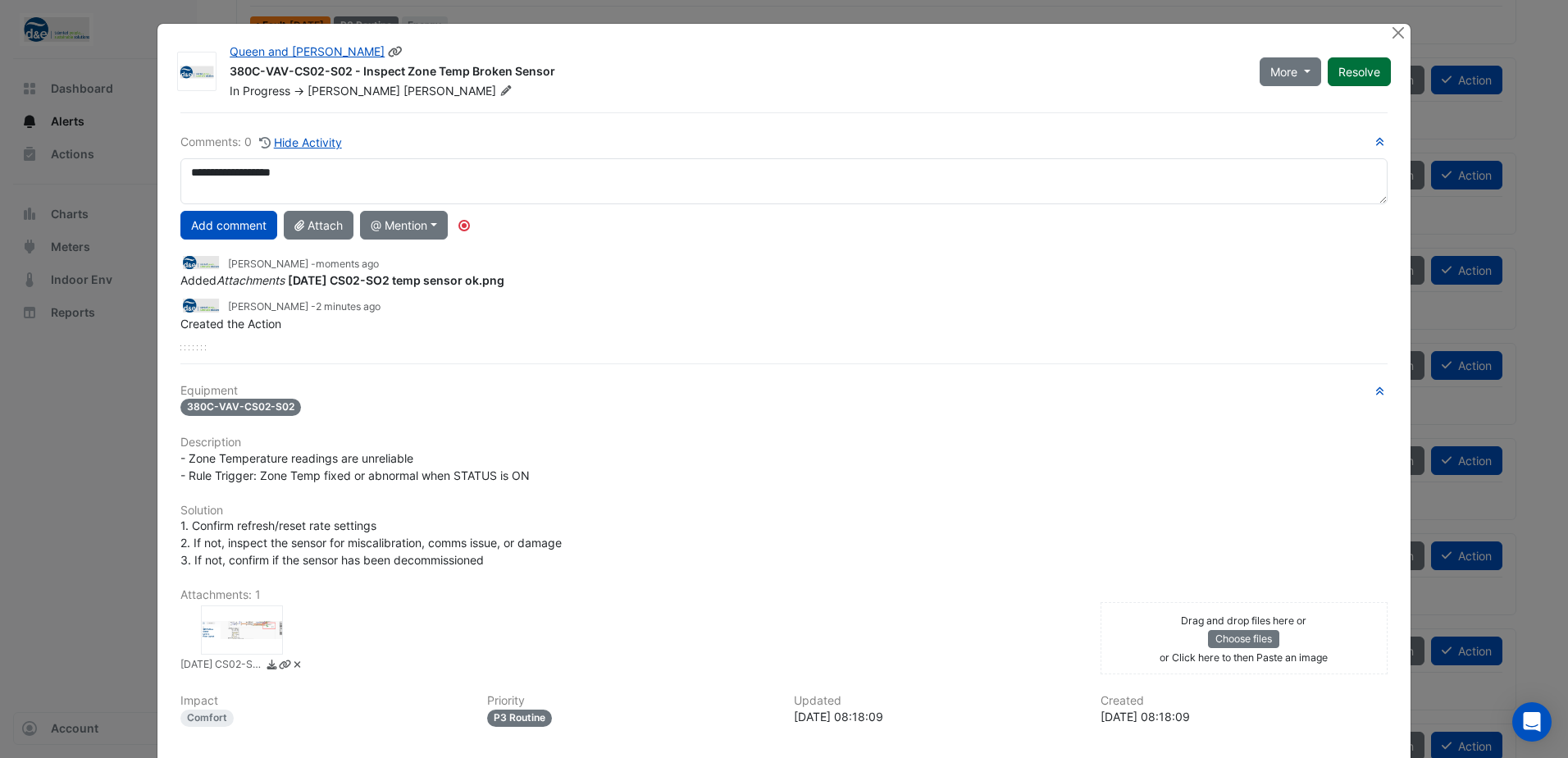
click at [1348, 75] on button "Resolve" at bounding box center [1359, 72] width 63 height 29
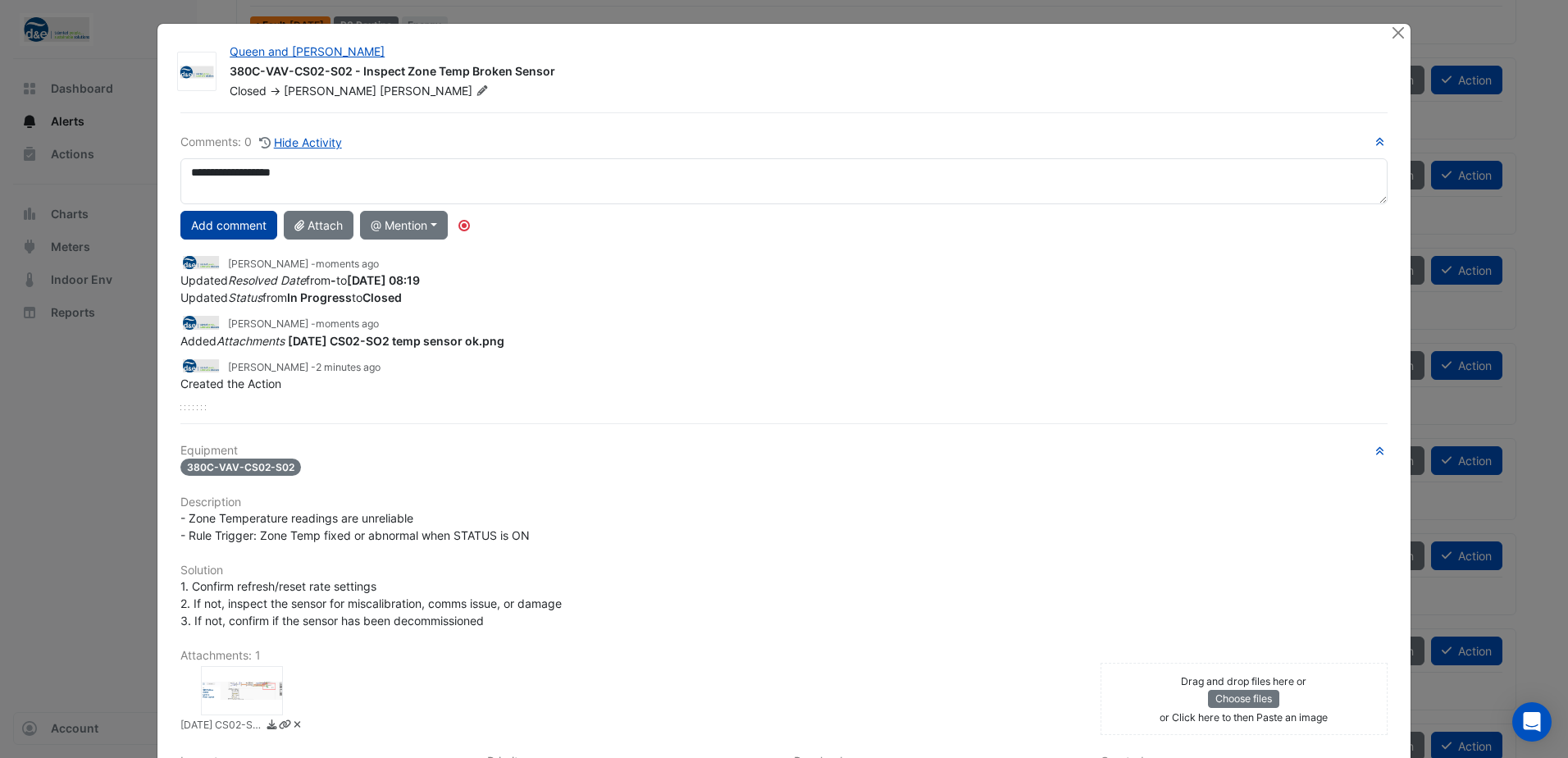
click at [217, 221] on button "Add comment" at bounding box center [228, 225] width 97 height 29
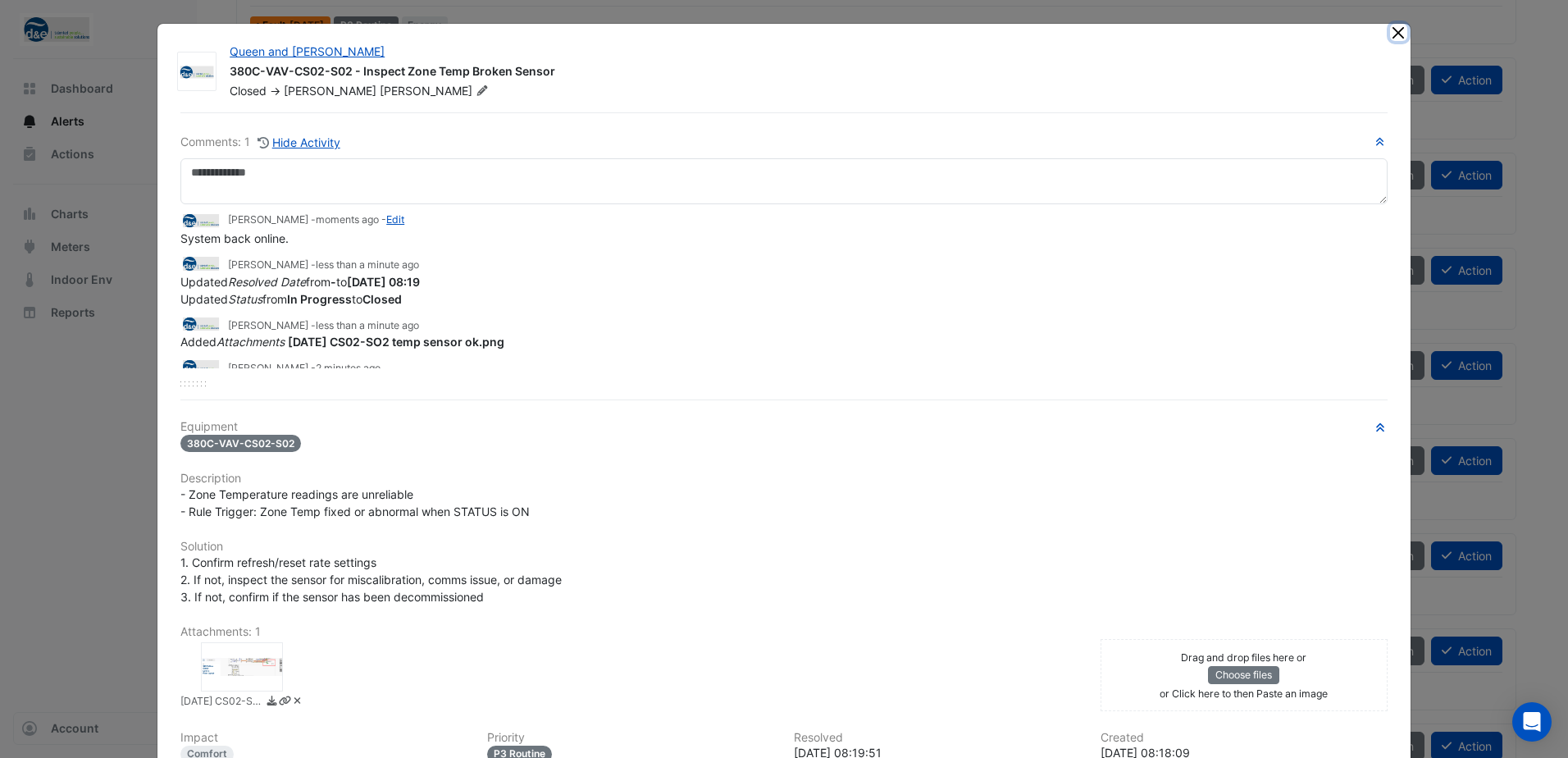
click at [1397, 35] on button "Close" at bounding box center [1398, 32] width 17 height 17
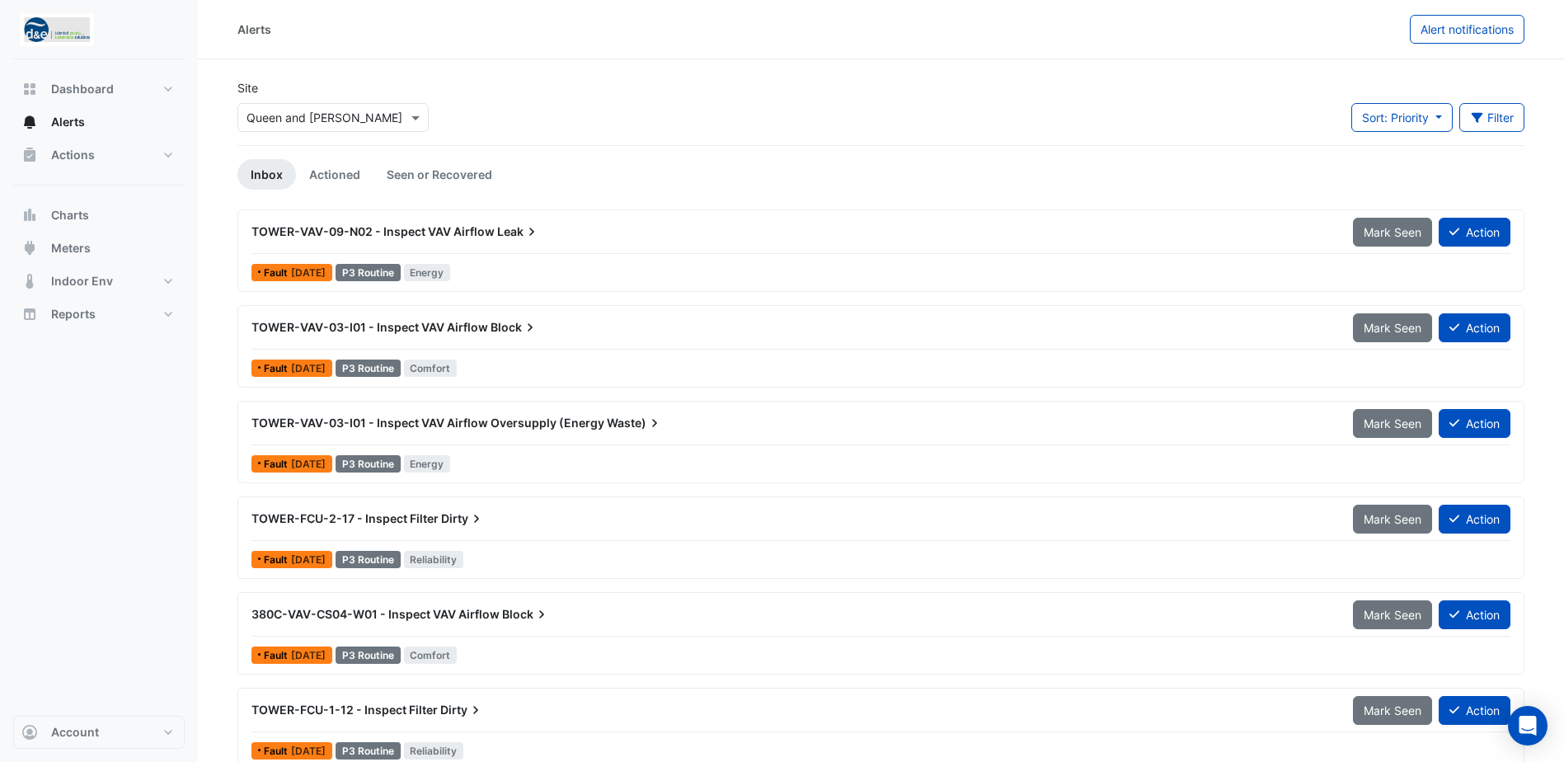
click at [466, 230] on span "TOWER-VAV-09-N02 - Inspect VAV Airflow" at bounding box center [372, 231] width 243 height 14
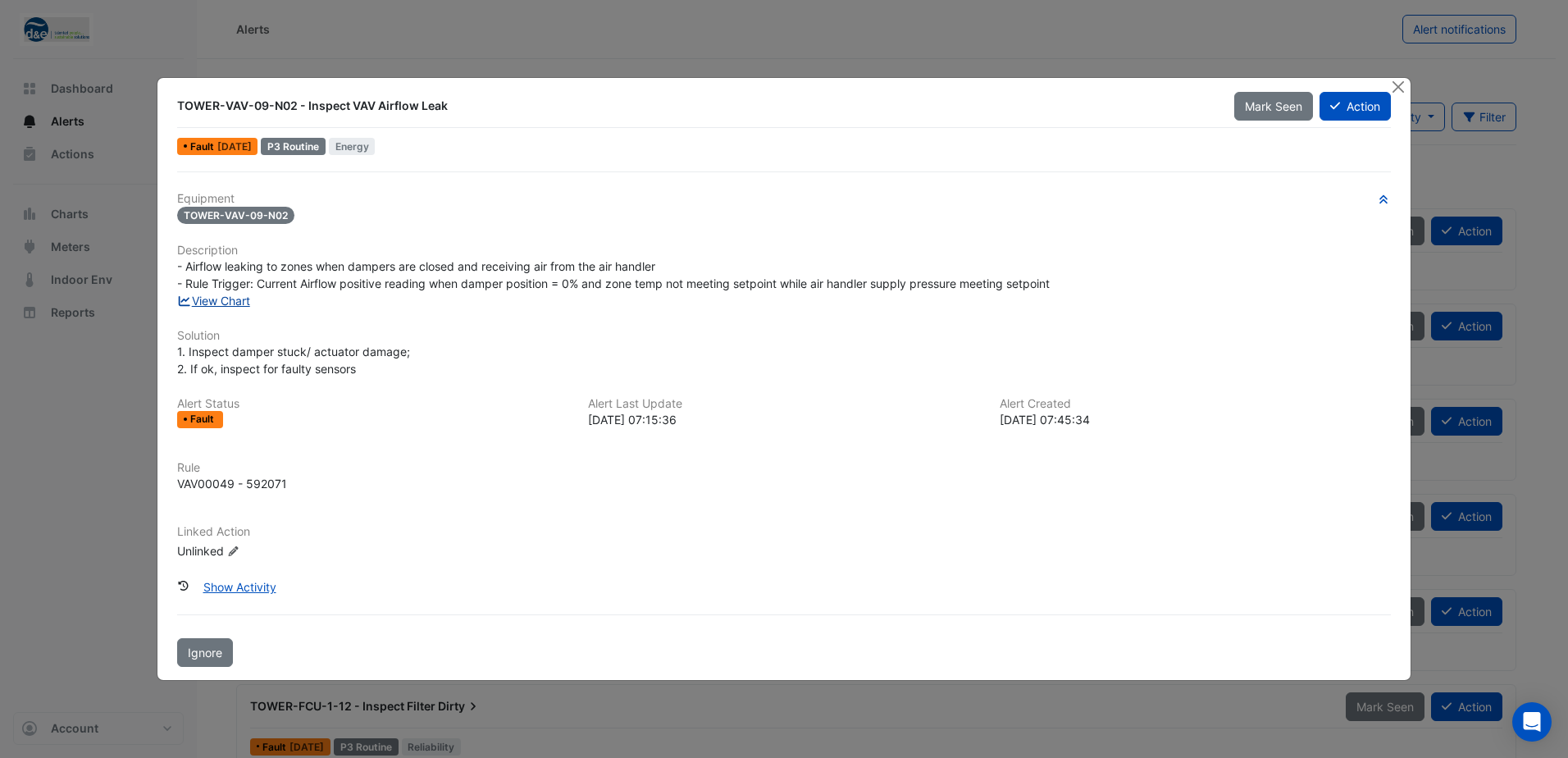
click at [235, 303] on link "View Chart" at bounding box center [213, 300] width 73 height 14
click at [1347, 104] on button "Action" at bounding box center [1356, 105] width 72 height 29
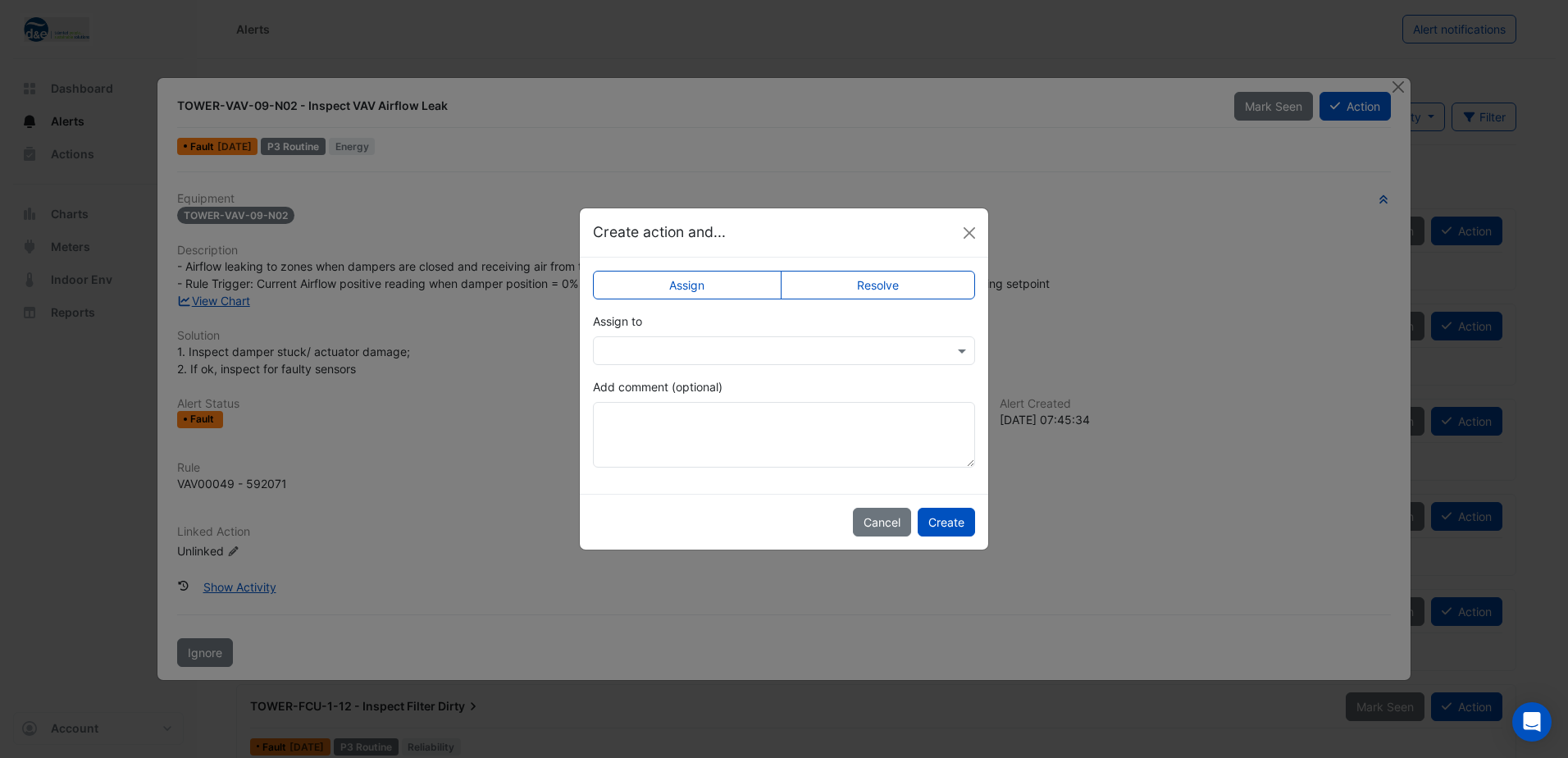
click at [730, 343] on input "text" at bounding box center [767, 351] width 331 height 17
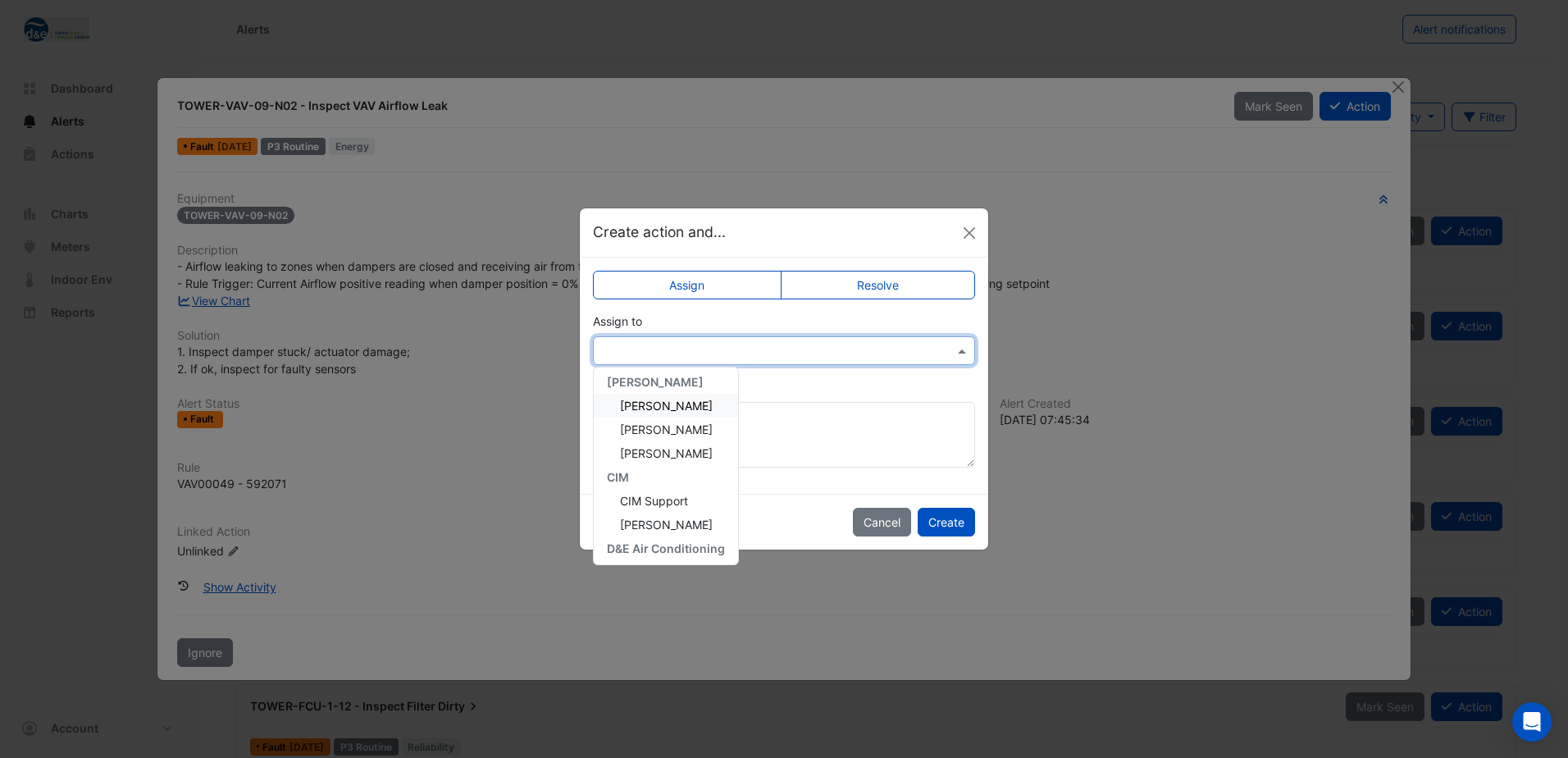
scroll to position [246, 0]
click at [659, 426] on span "Dale Anderson" at bounding box center [666, 425] width 93 height 14
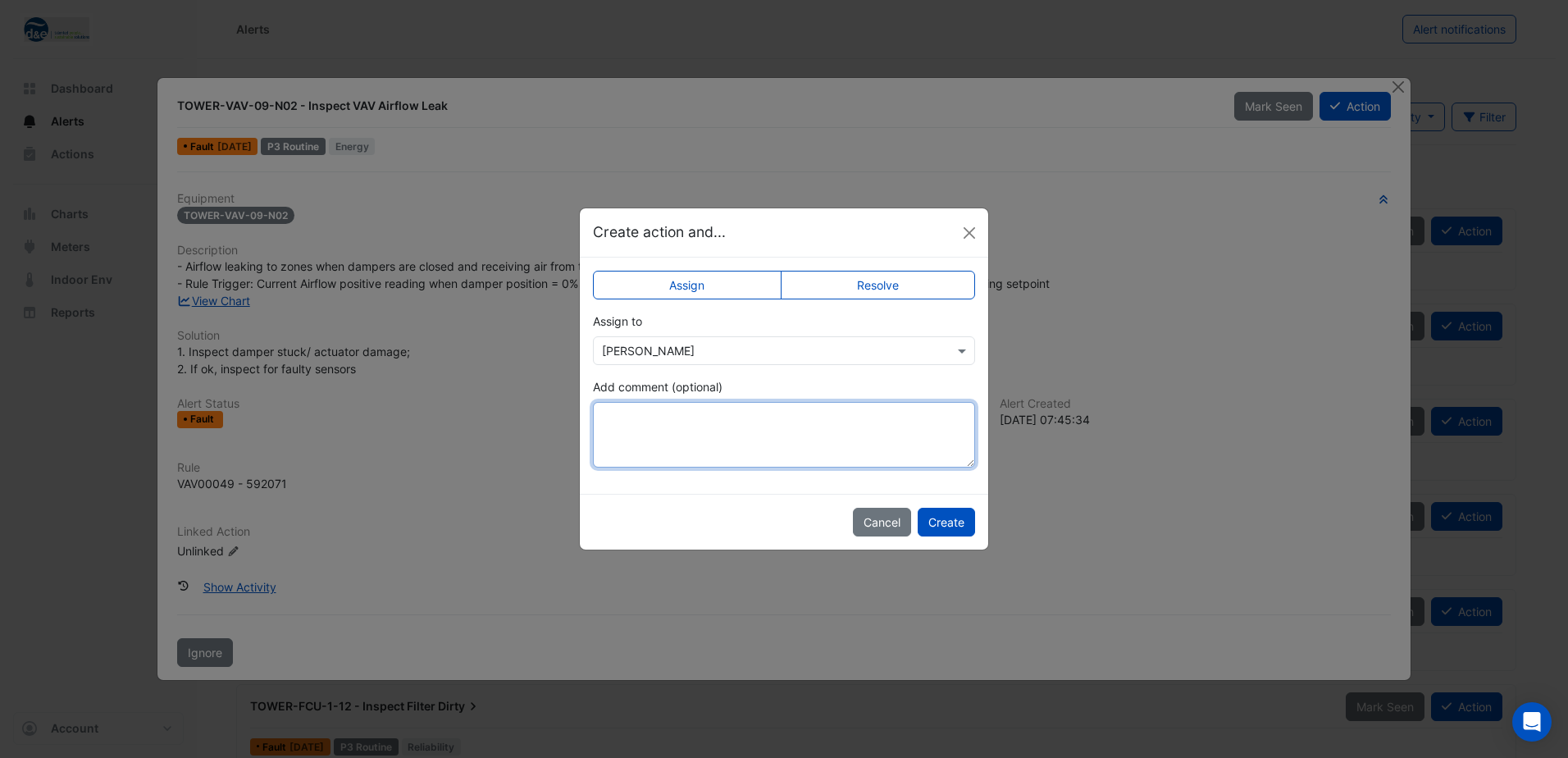
click at [817, 436] on textarea "Add comment (optional)" at bounding box center [784, 435] width 382 height 66
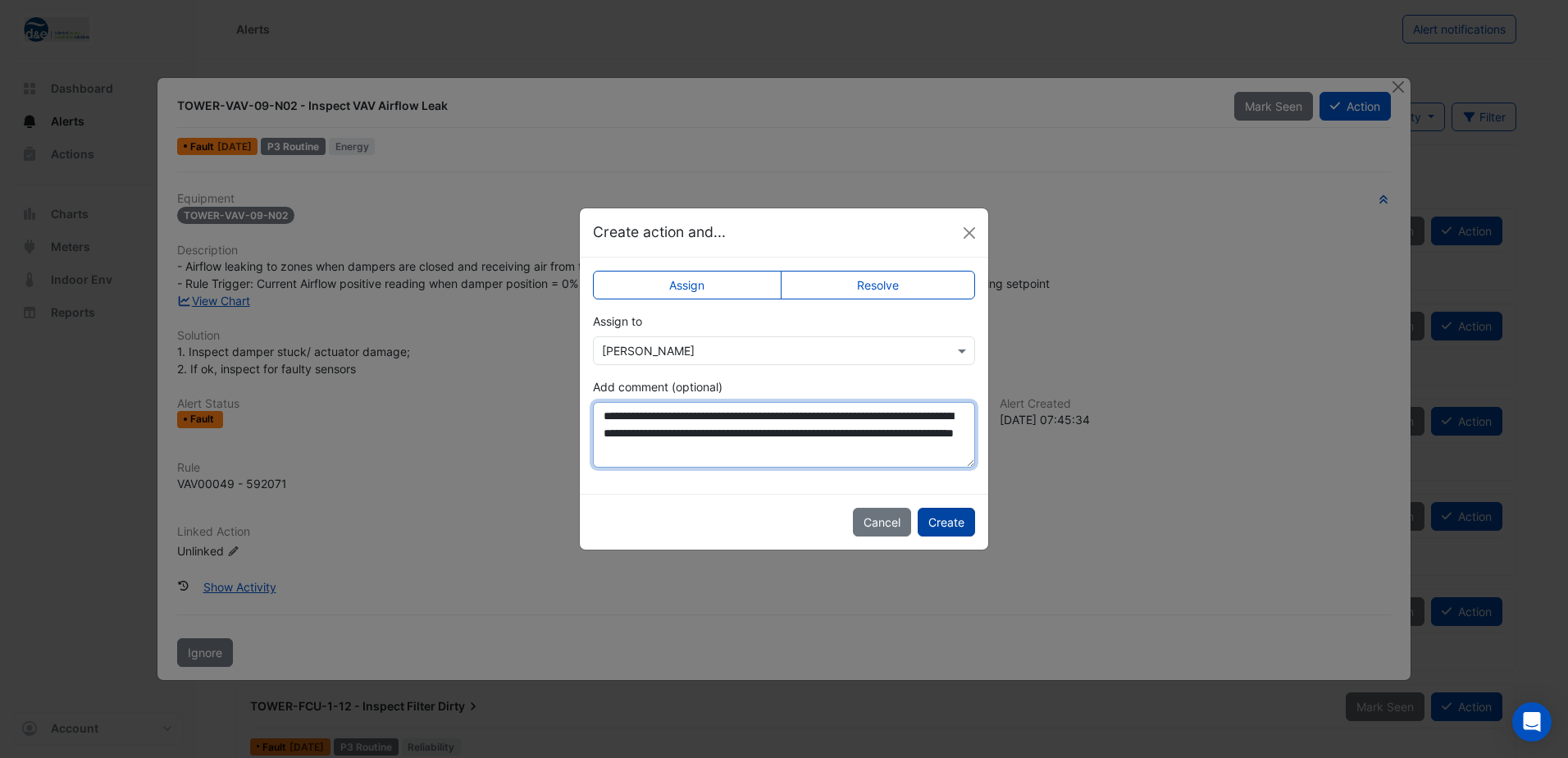
type textarea "**********"
click at [934, 515] on button "Create" at bounding box center [947, 521] width 58 height 29
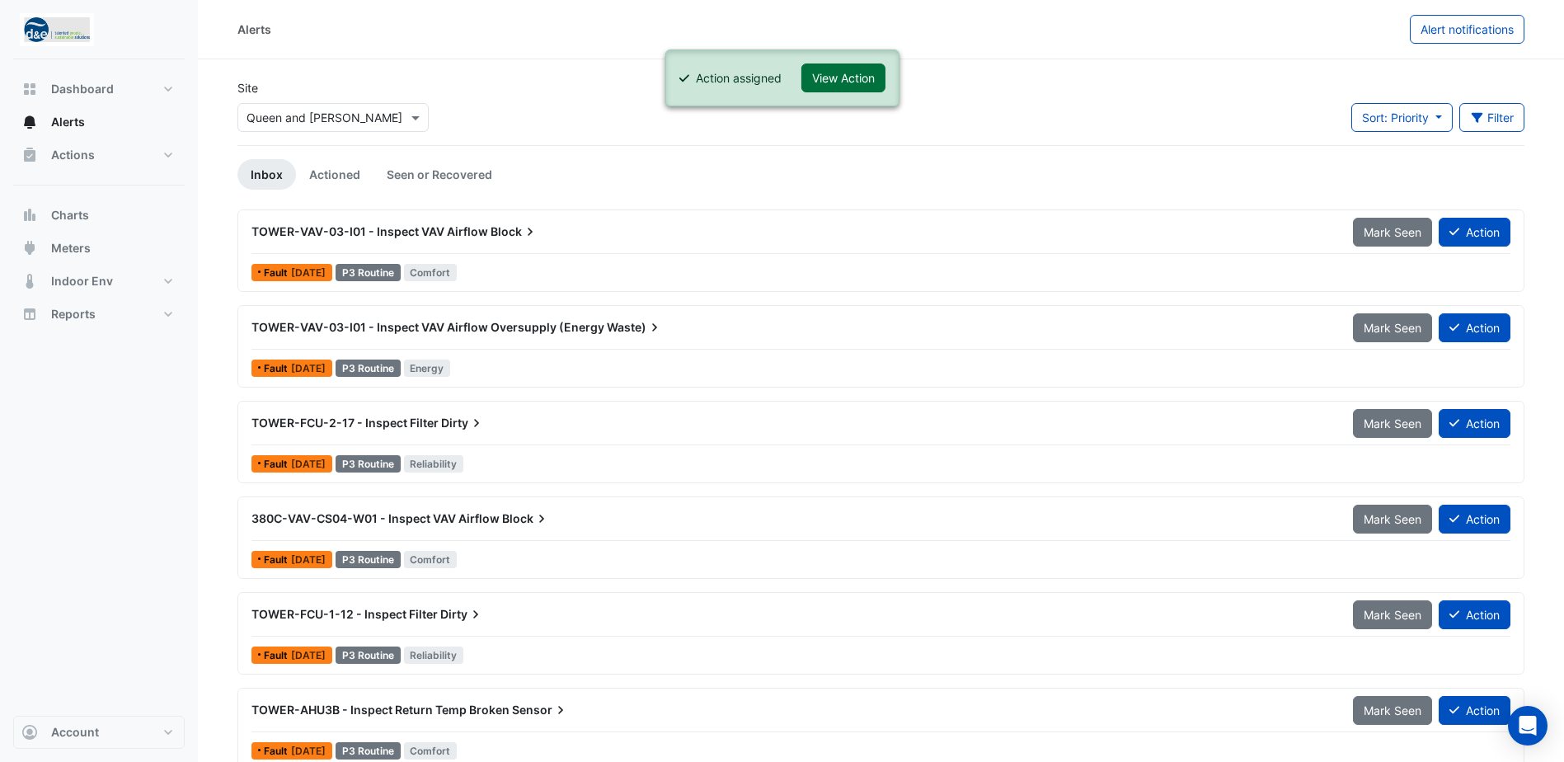
click at [866, 72] on button "View Action" at bounding box center [843, 77] width 84 height 29
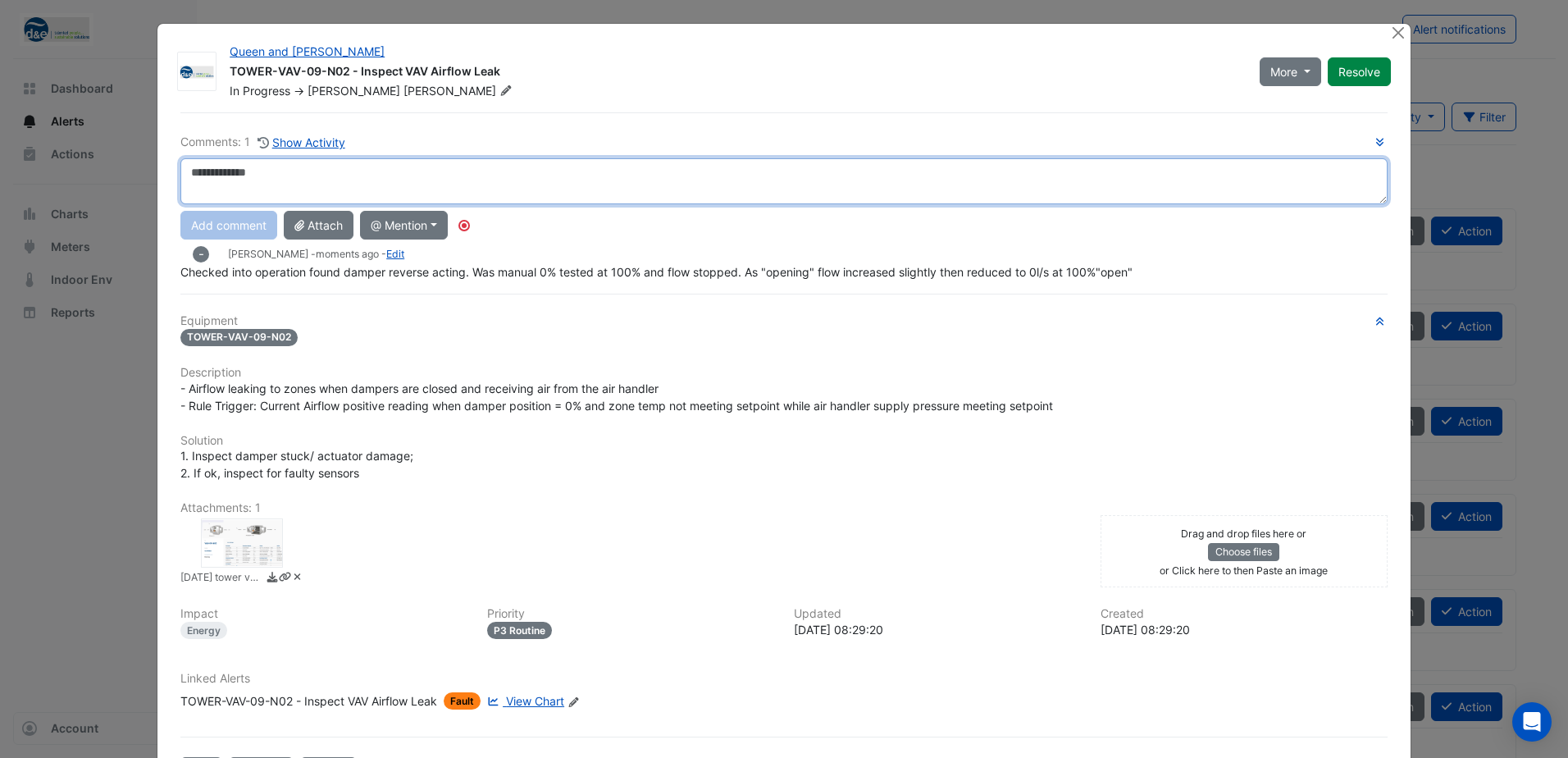
click at [271, 175] on textarea at bounding box center [784, 181] width 1208 height 46
type textarea "**********"
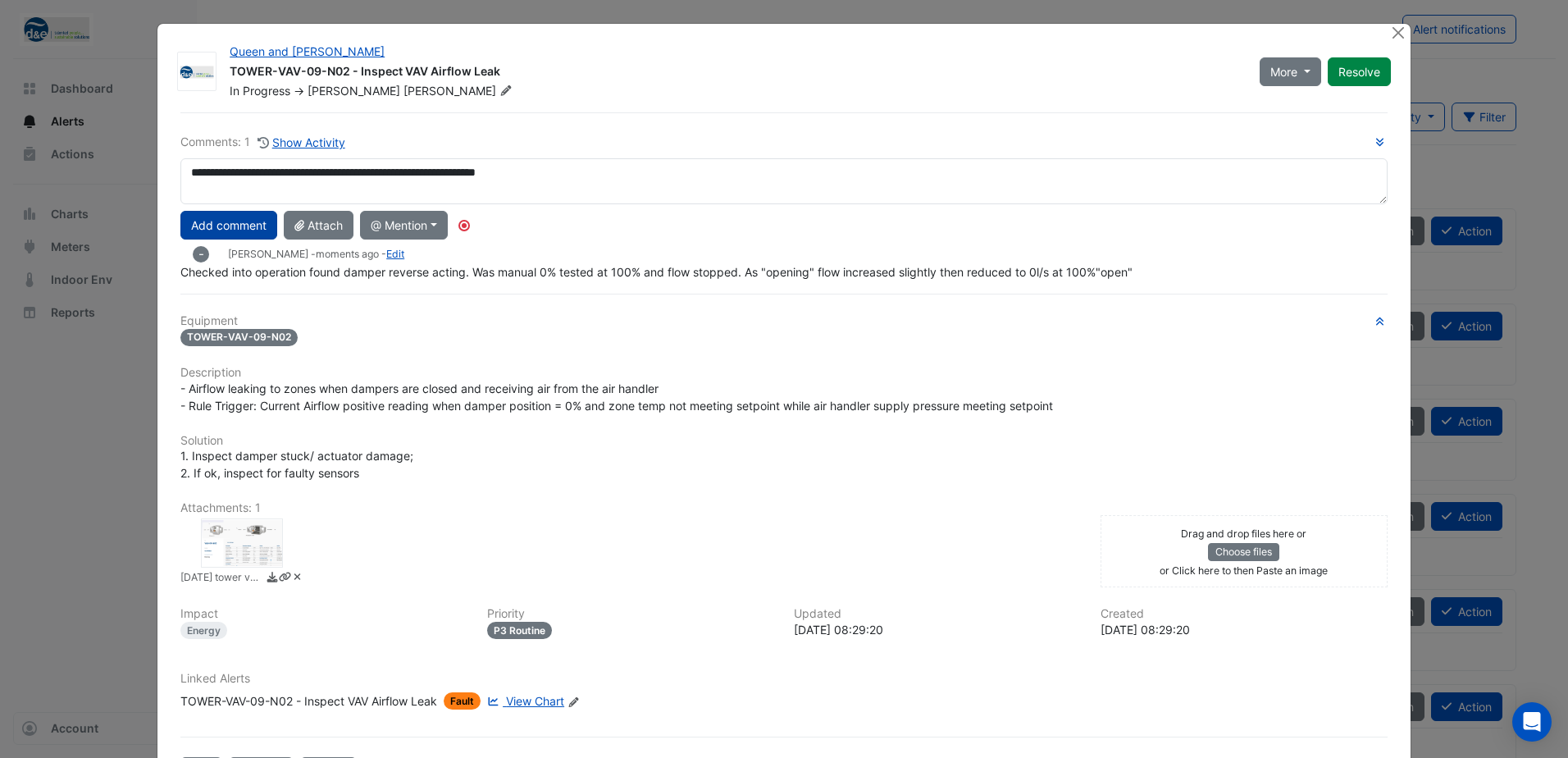
click at [227, 220] on button "Add comment" at bounding box center [228, 225] width 97 height 29
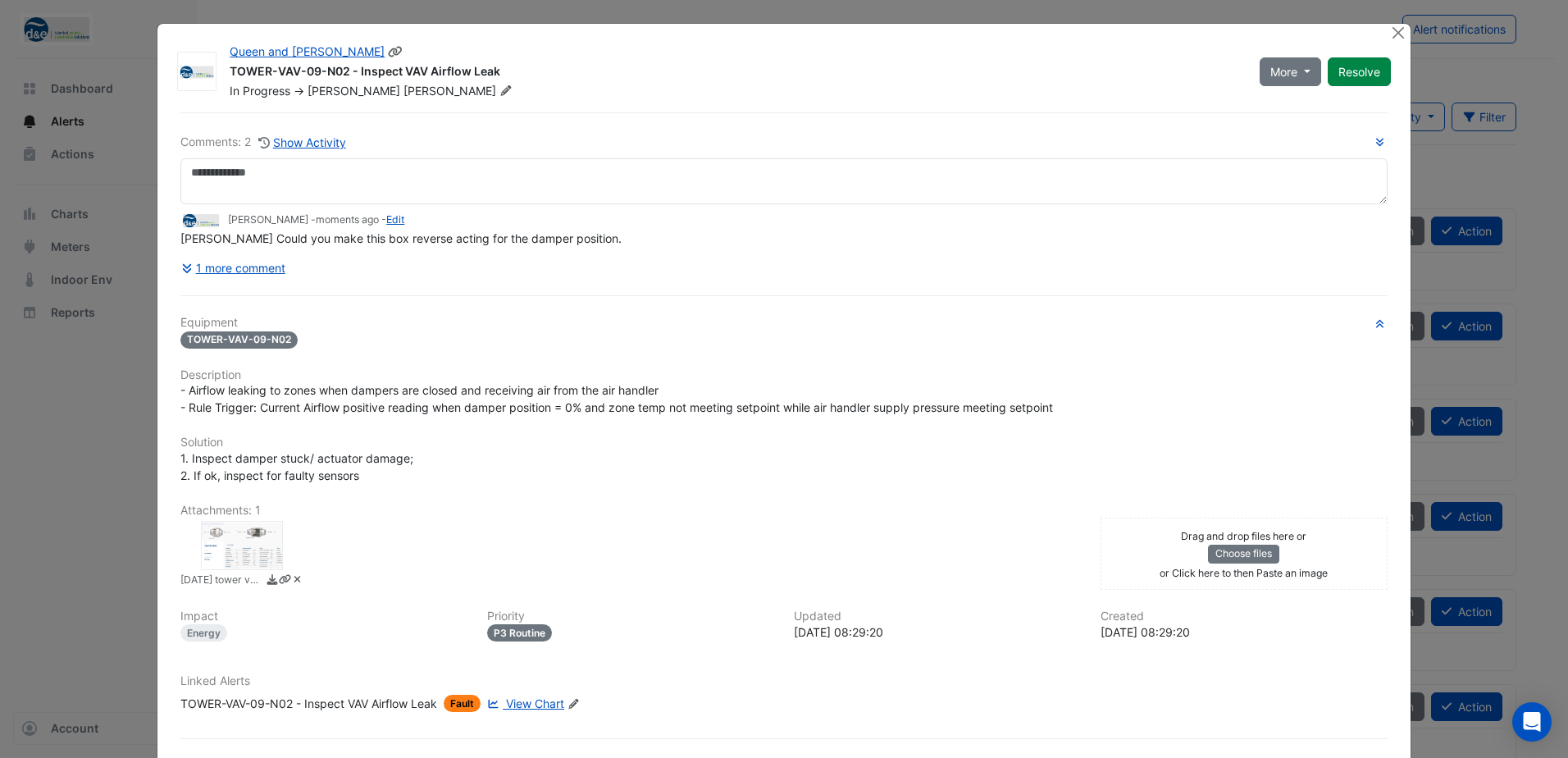
click at [404, 95] on span "Anderson" at bounding box center [460, 91] width 111 height 16
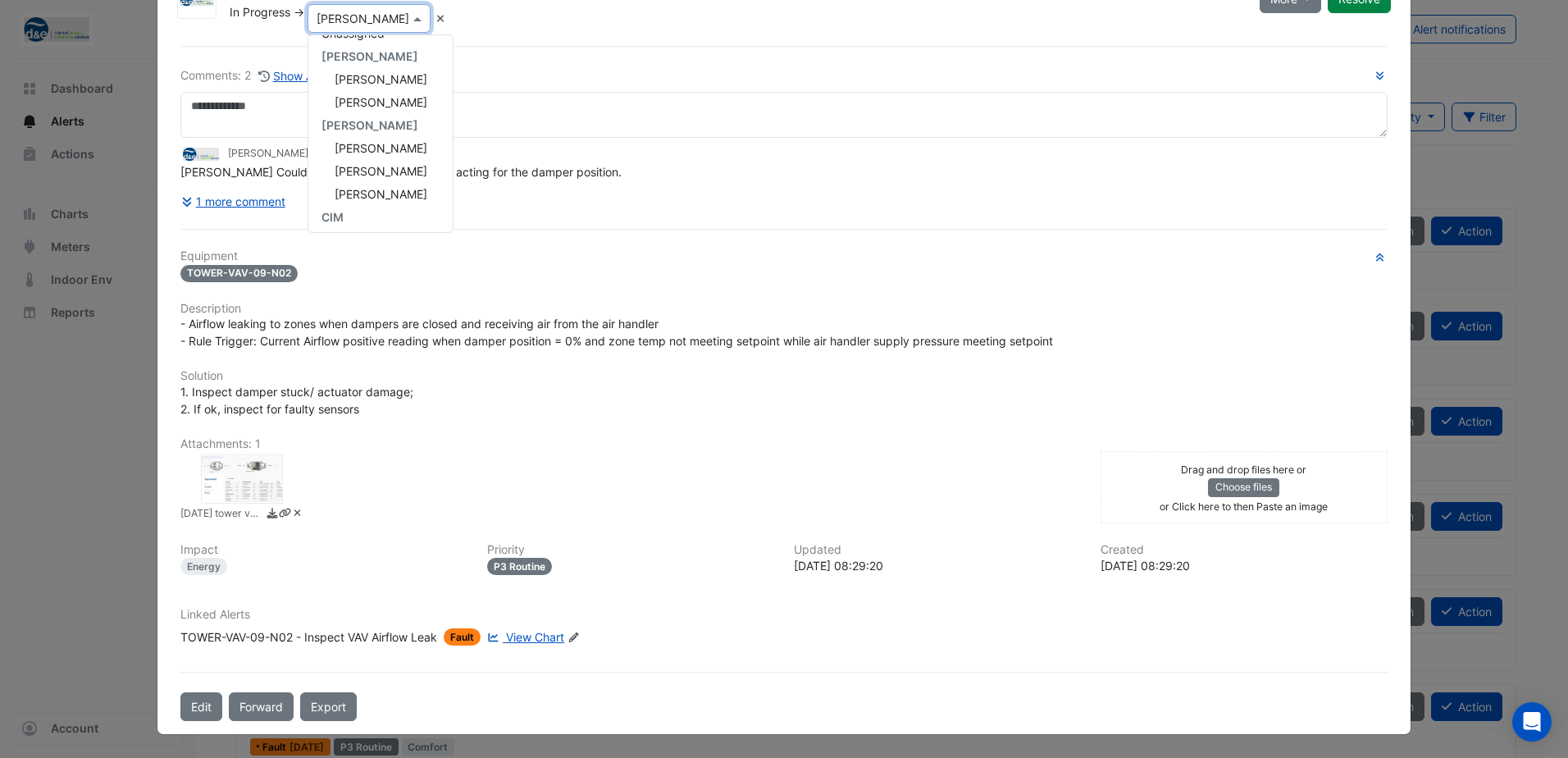
scroll to position [10, 0]
click at [409, 177] on span "Harinandan Pachat" at bounding box center [380, 181] width 93 height 14
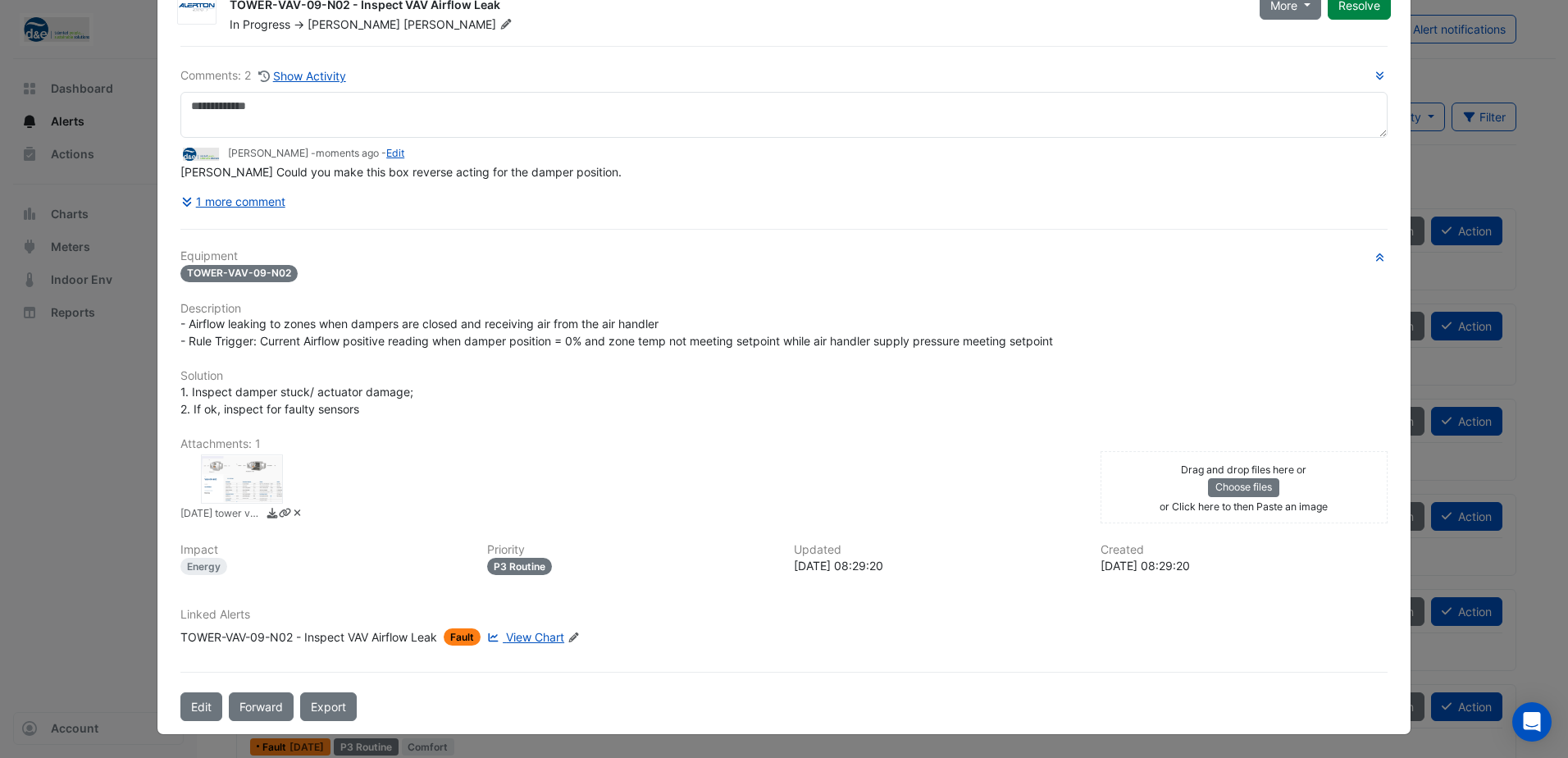
scroll to position [0, 0]
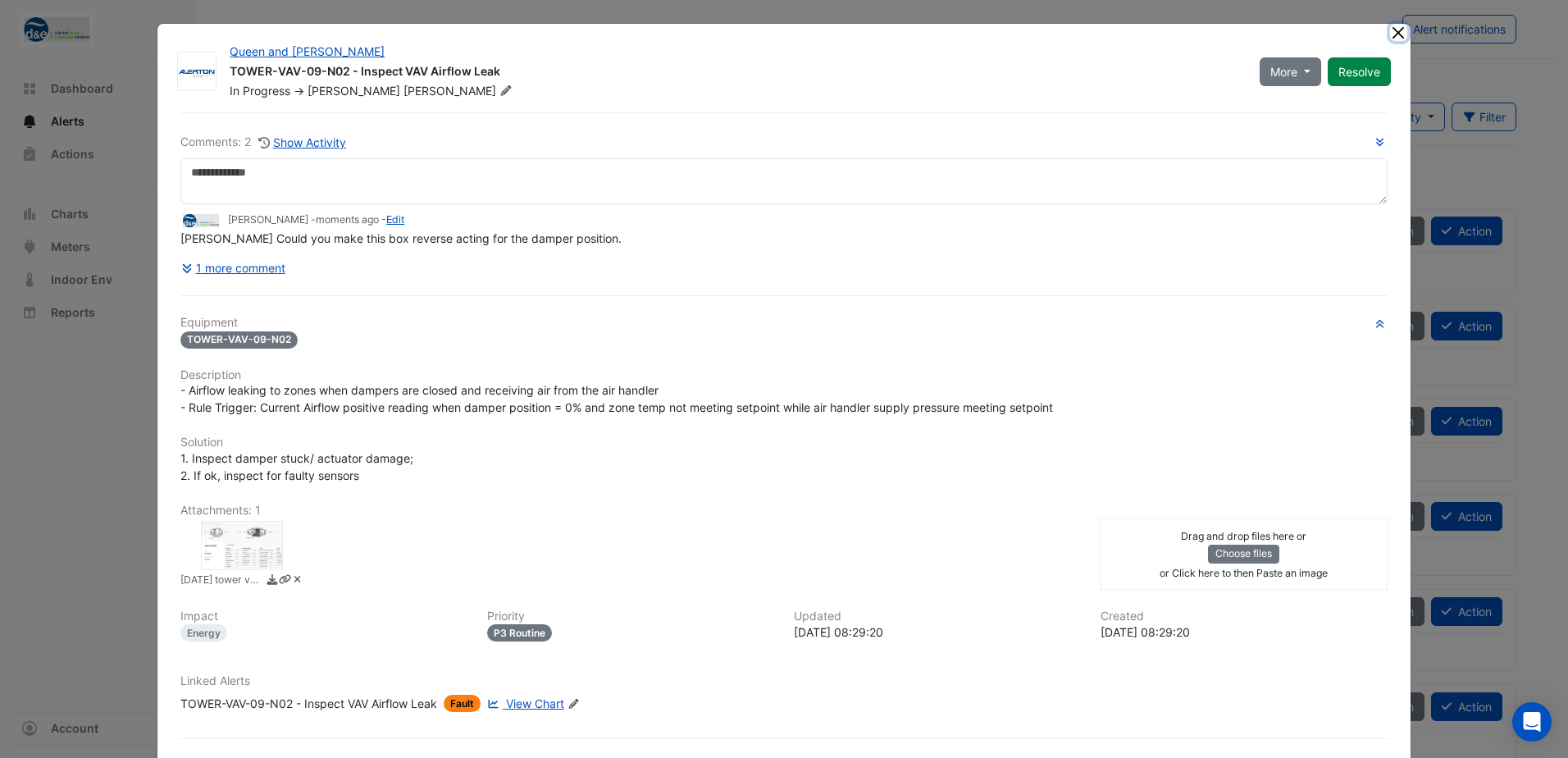
click at [1400, 35] on button "Close" at bounding box center [1398, 32] width 17 height 17
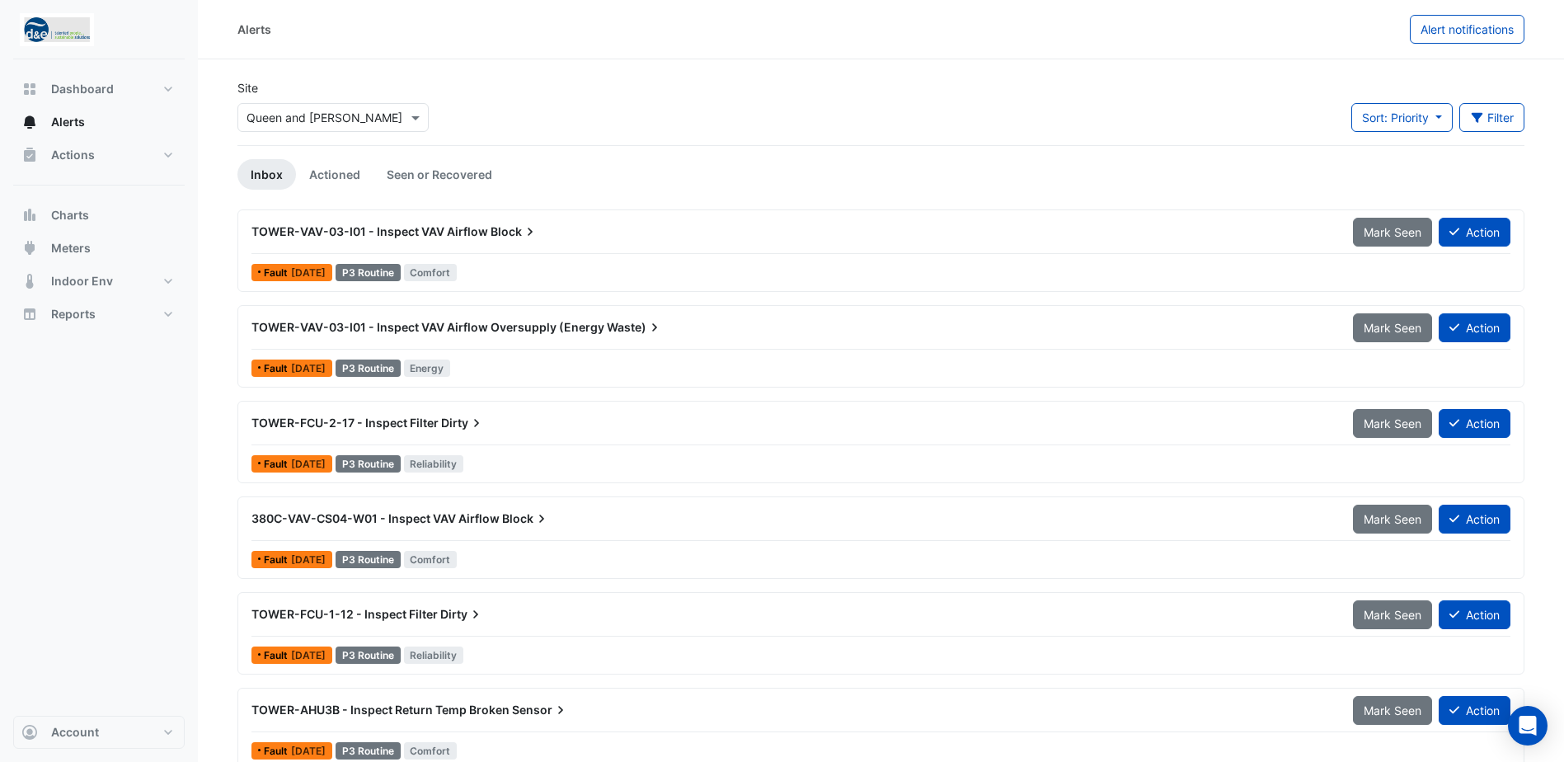
click at [478, 228] on span "TOWER-VAV-03-I01 - Inspect VAV Airflow" at bounding box center [369, 231] width 237 height 14
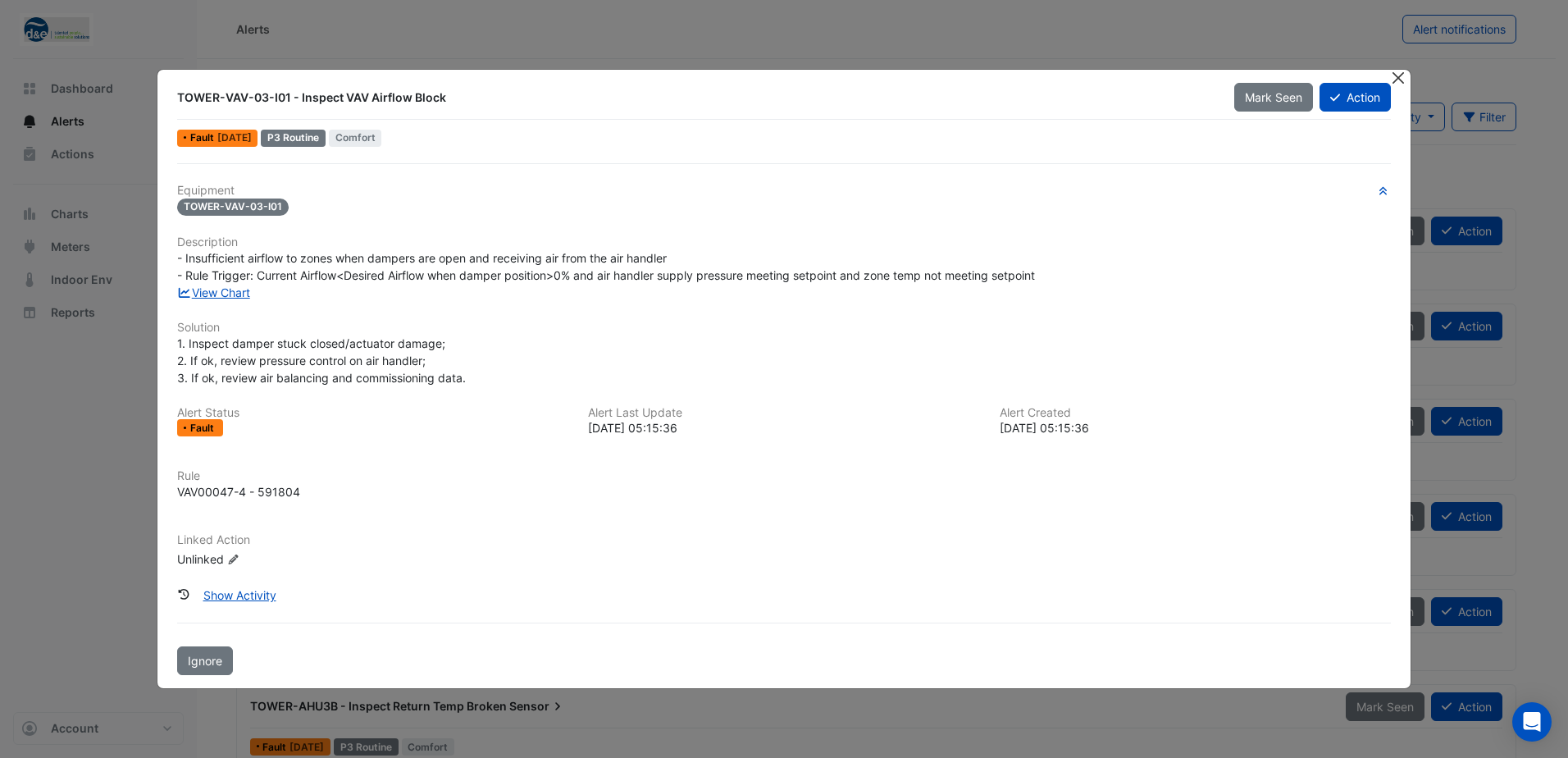
click at [1398, 70] on button "Close" at bounding box center [1398, 78] width 17 height 17
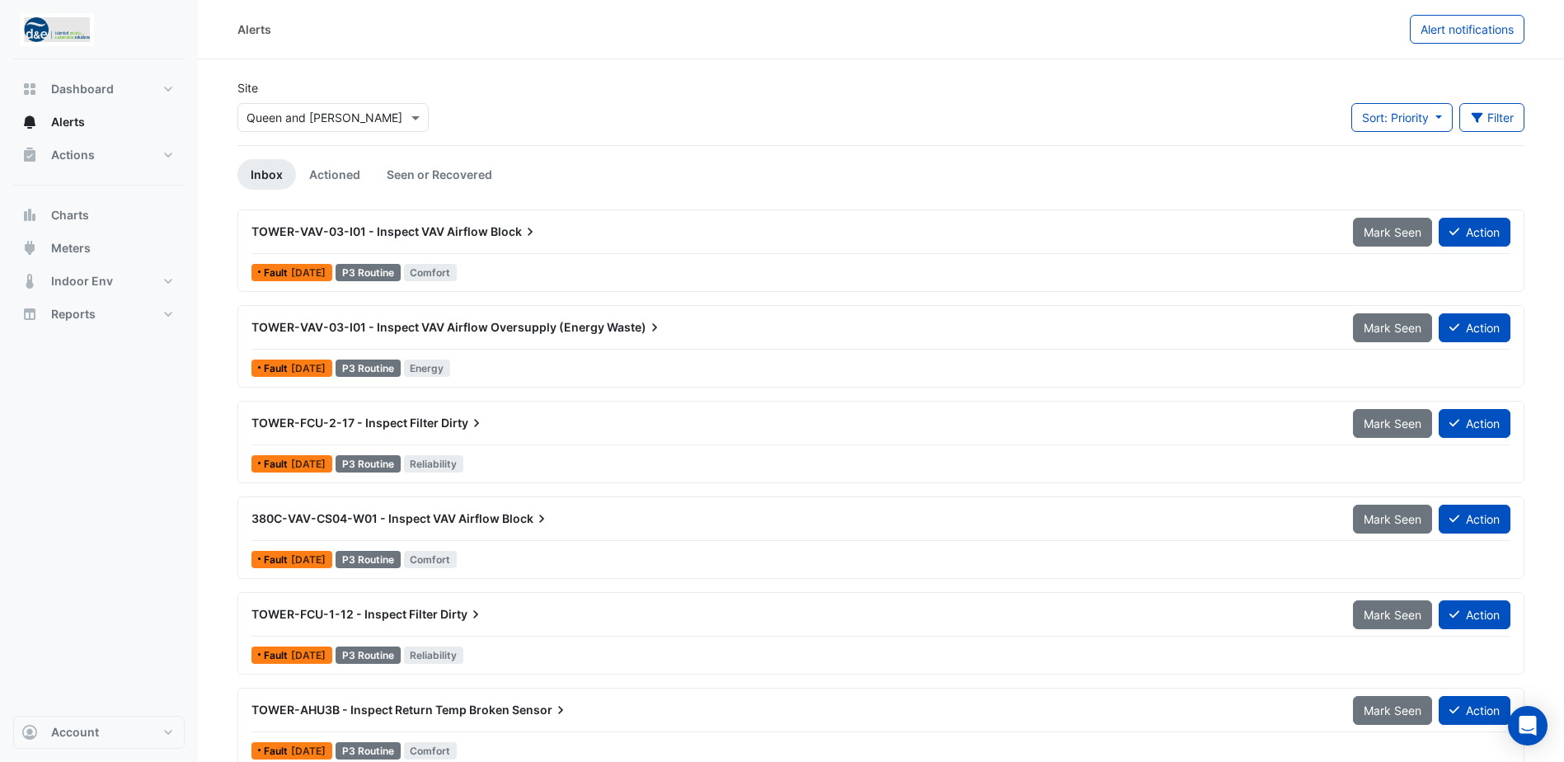
click at [370, 234] on span "TOWER-VAV-03-I01 - Inspect VAV Airflow" at bounding box center [369, 231] width 237 height 14
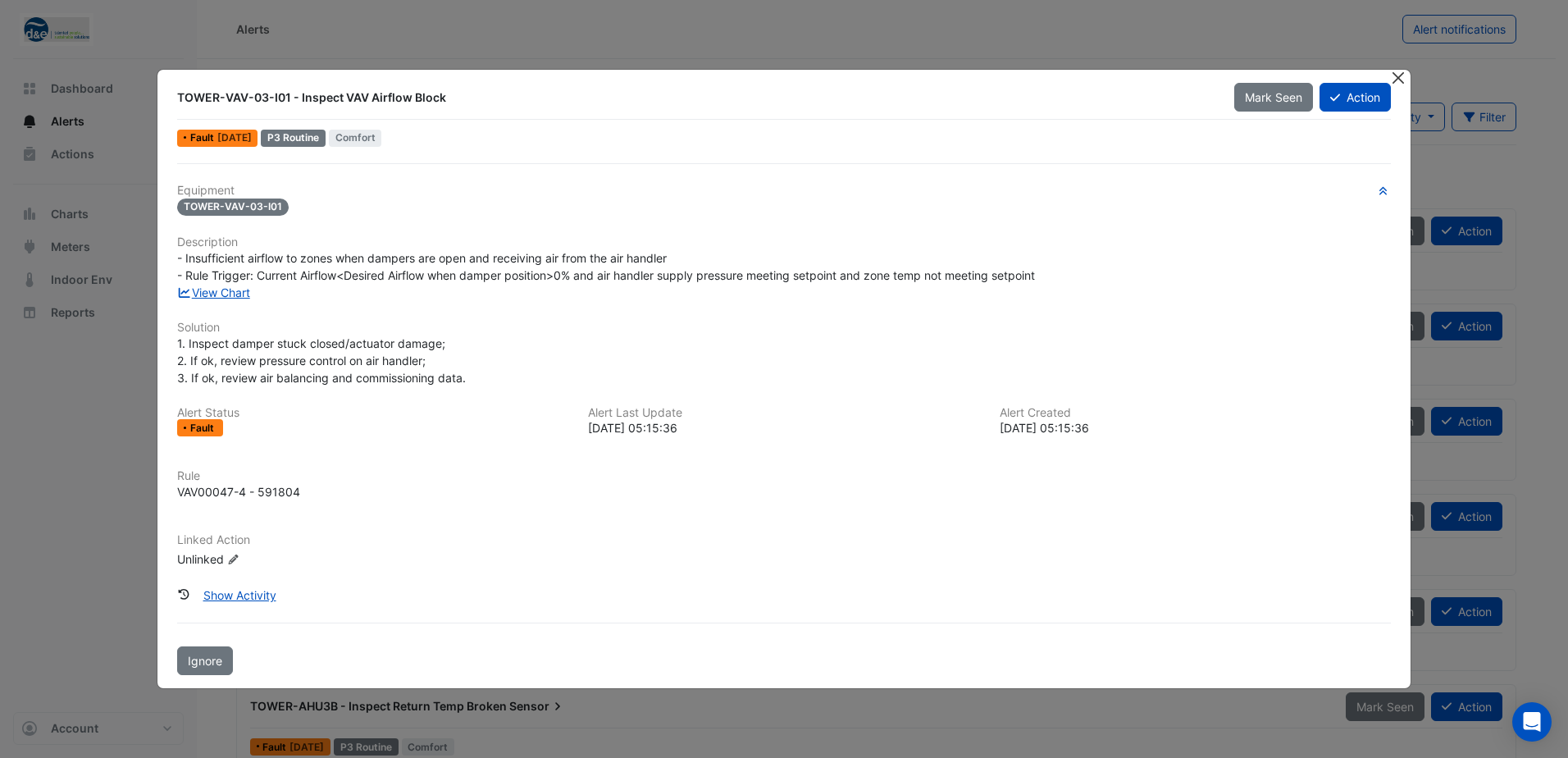
click at [1395, 76] on button "Close" at bounding box center [1398, 78] width 17 height 17
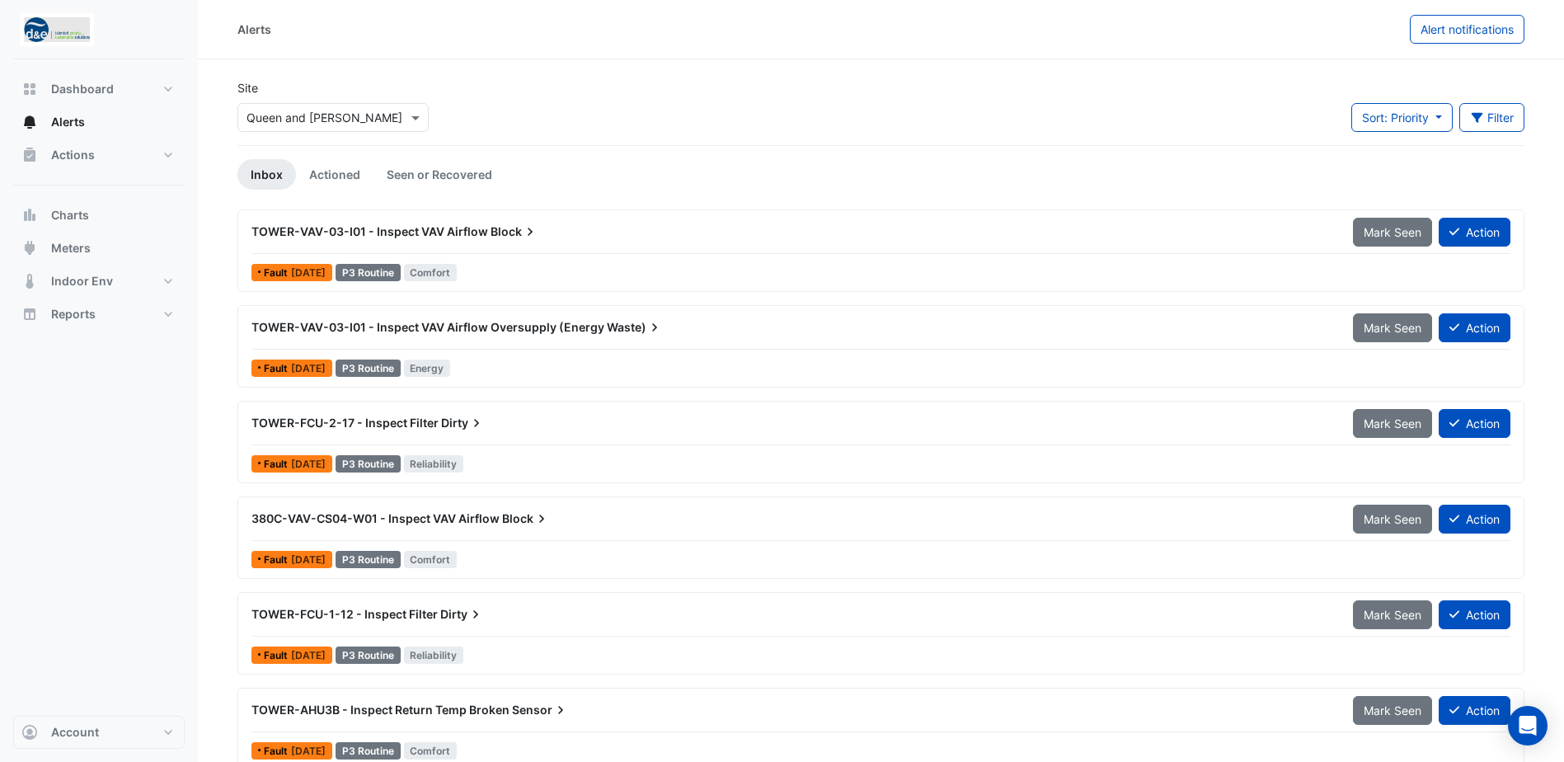
click at [451, 229] on span "TOWER-VAV-03-I01 - Inspect VAV Airflow" at bounding box center [369, 231] width 237 height 14
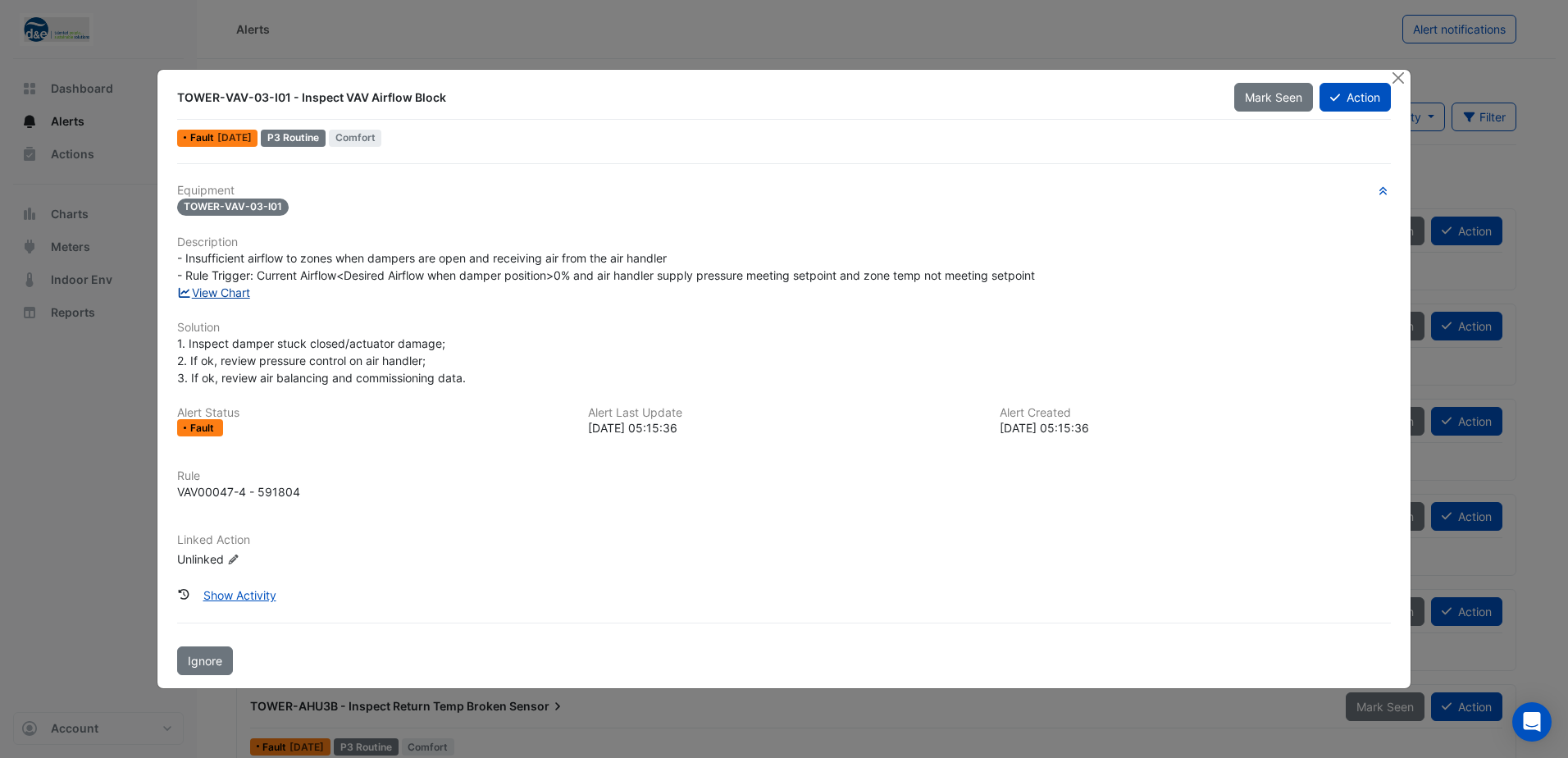
click at [238, 294] on link "View Chart" at bounding box center [213, 292] width 73 height 14
click at [1339, 104] on button "Action" at bounding box center [1356, 96] width 72 height 29
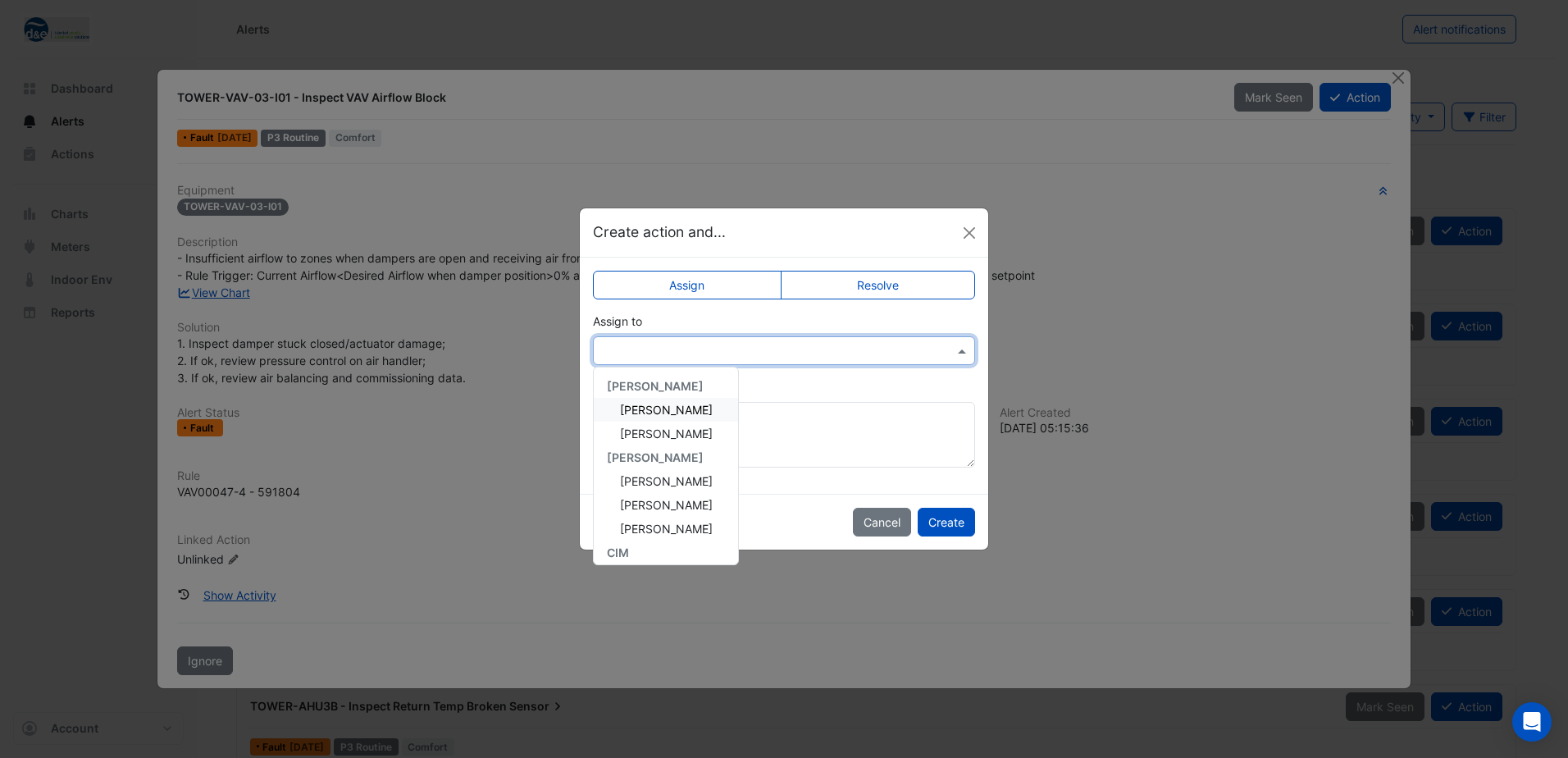
click at [700, 348] on input "text" at bounding box center [767, 351] width 331 height 17
click at [653, 497] on span "Harinandan Pachat" at bounding box center [666, 504] width 93 height 14
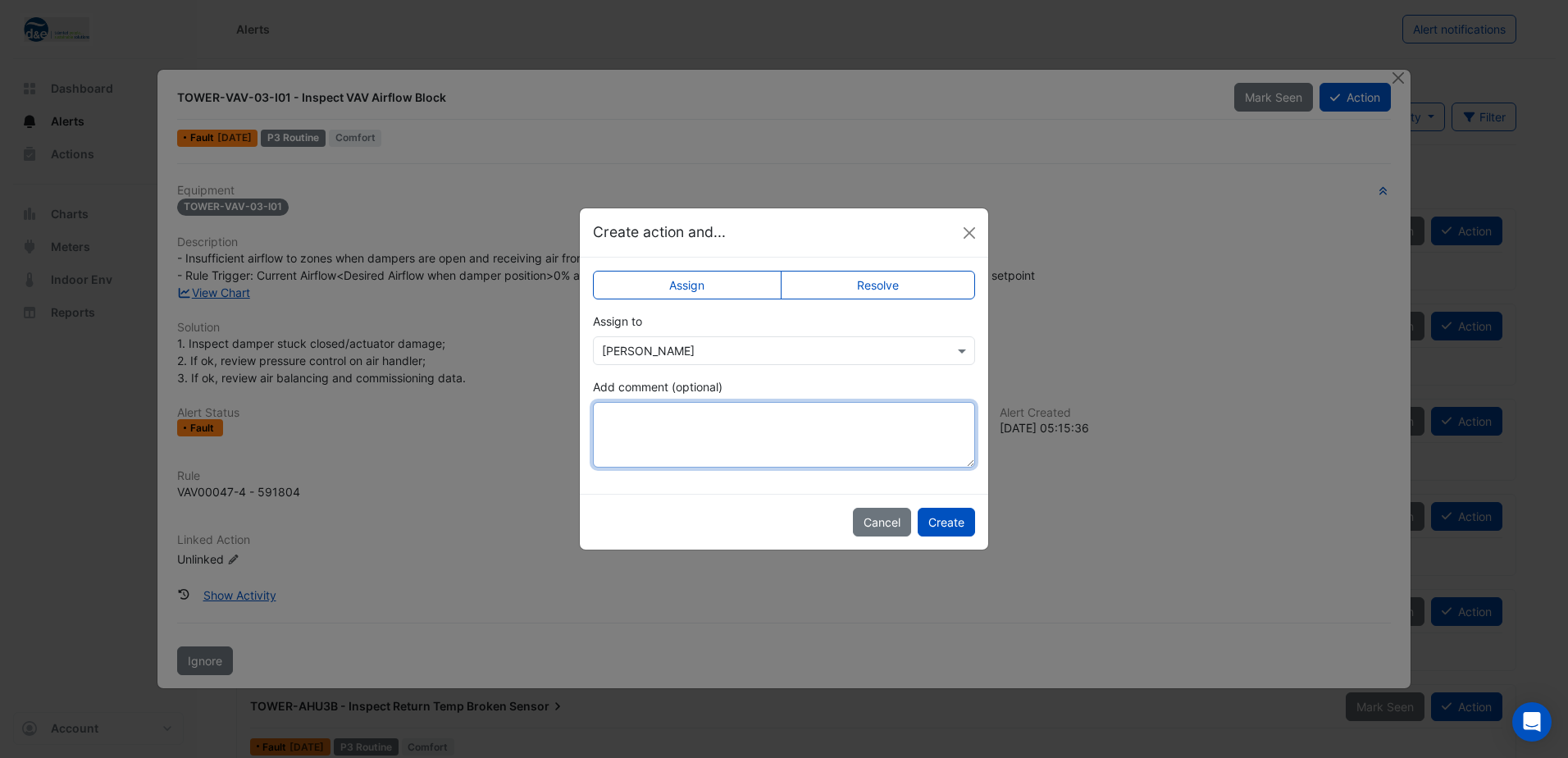
click at [680, 421] on textarea "Add comment (optional)" at bounding box center [784, 435] width 382 height 66
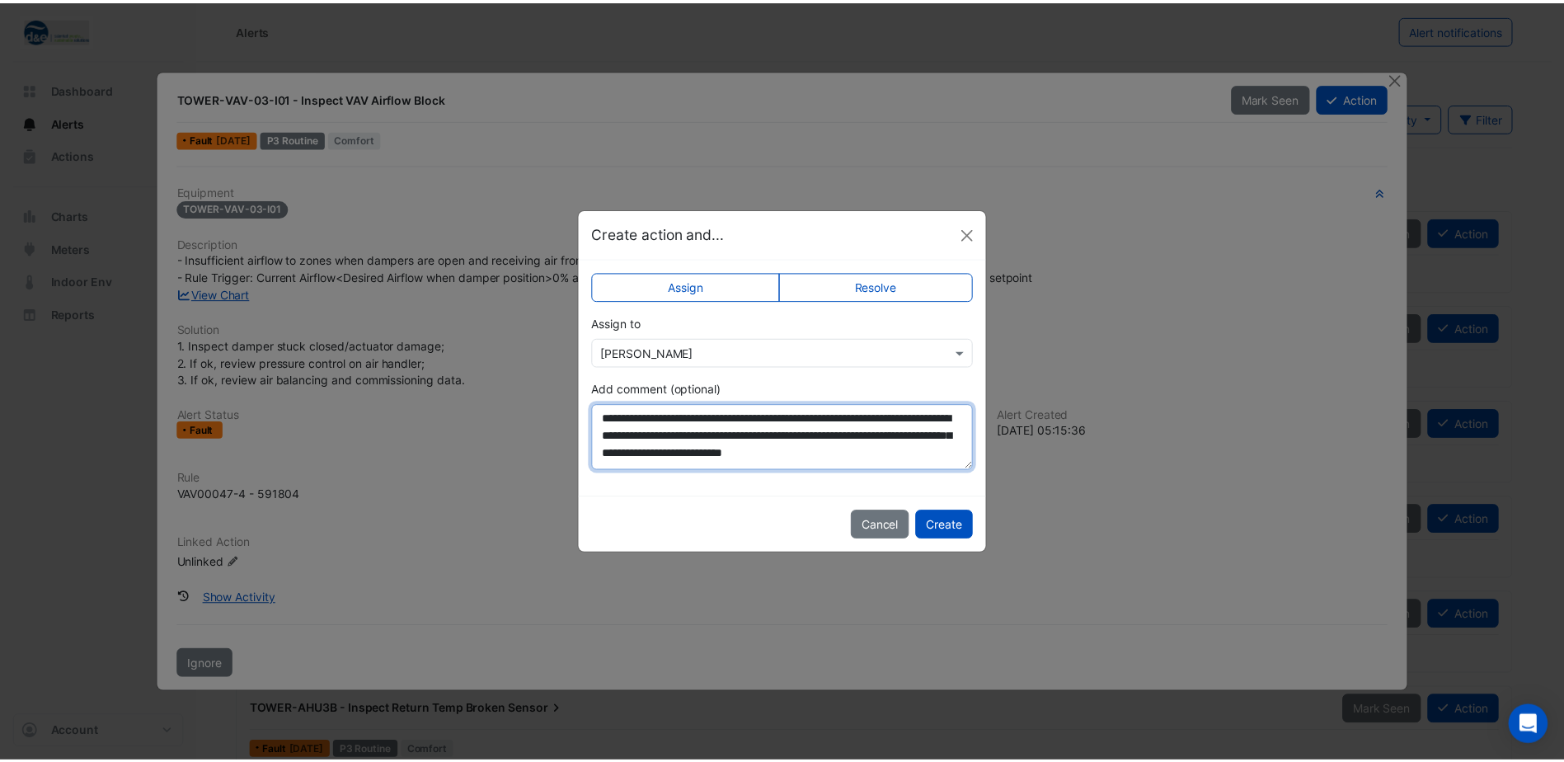
scroll to position [8, 0]
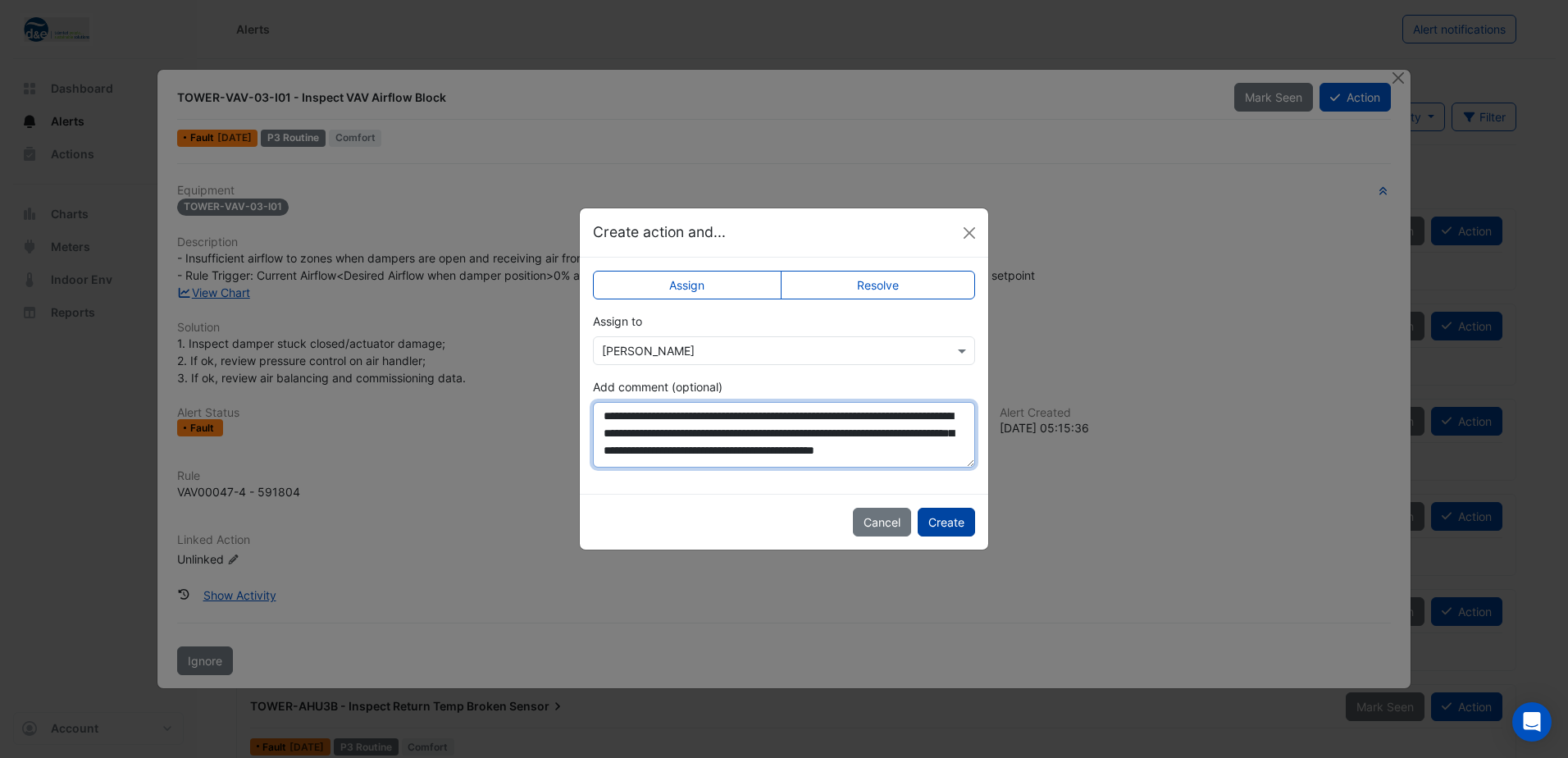
type textarea "**********"
click at [936, 523] on button "Create" at bounding box center [947, 521] width 58 height 29
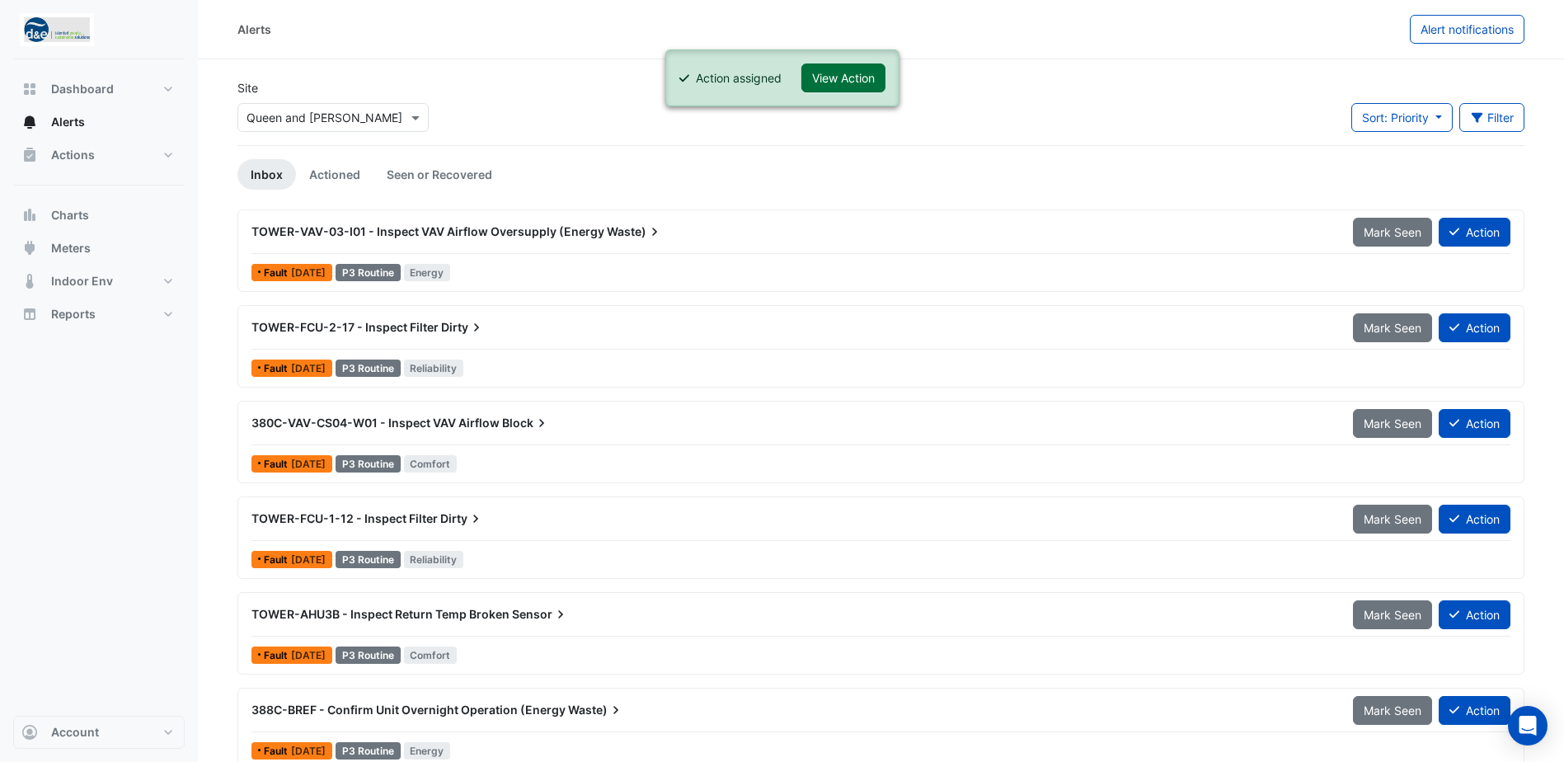
click at [839, 79] on button "View Action" at bounding box center [843, 77] width 84 height 29
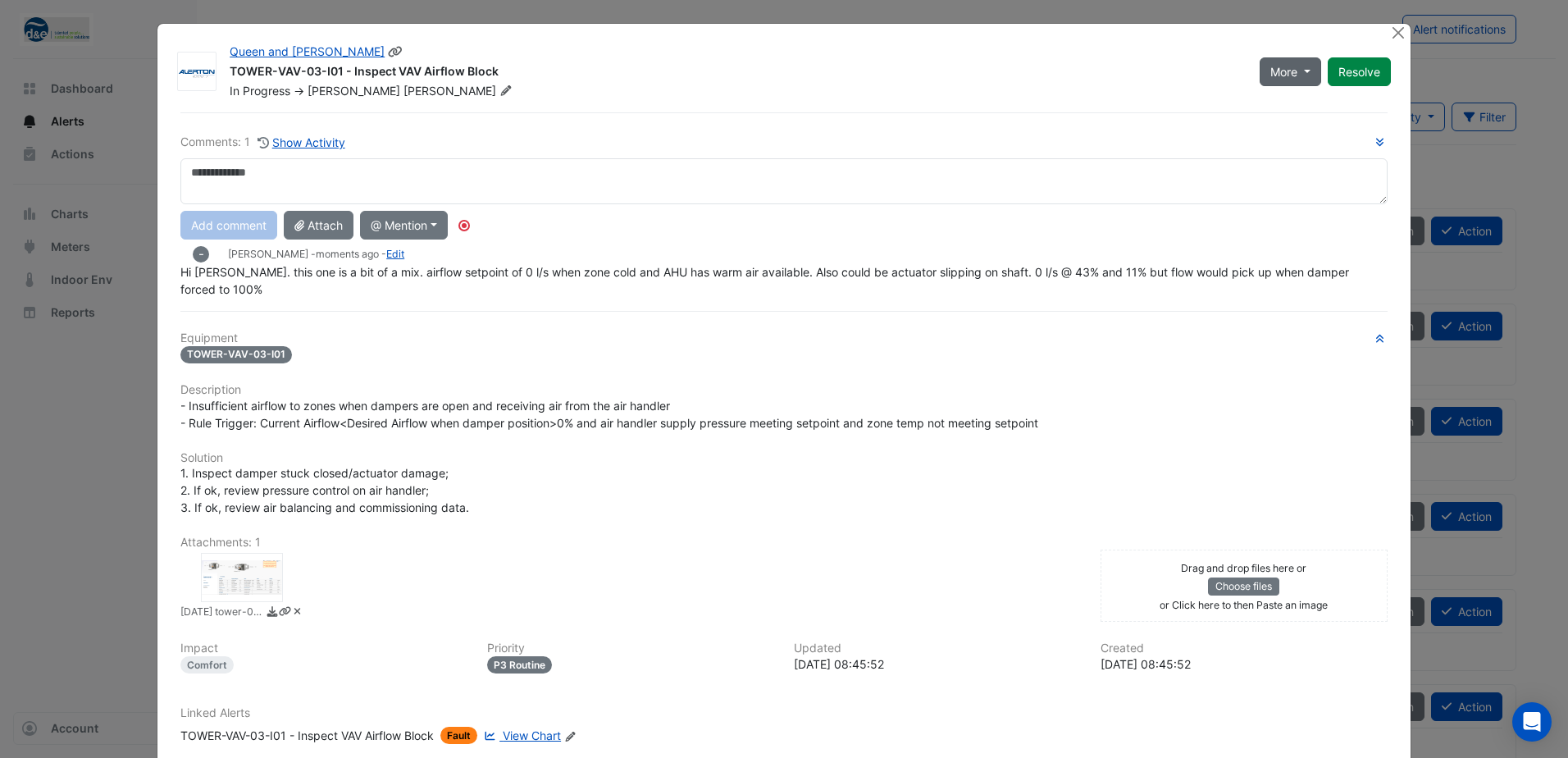
click at [1293, 73] on button "More" at bounding box center [1290, 72] width 62 height 29
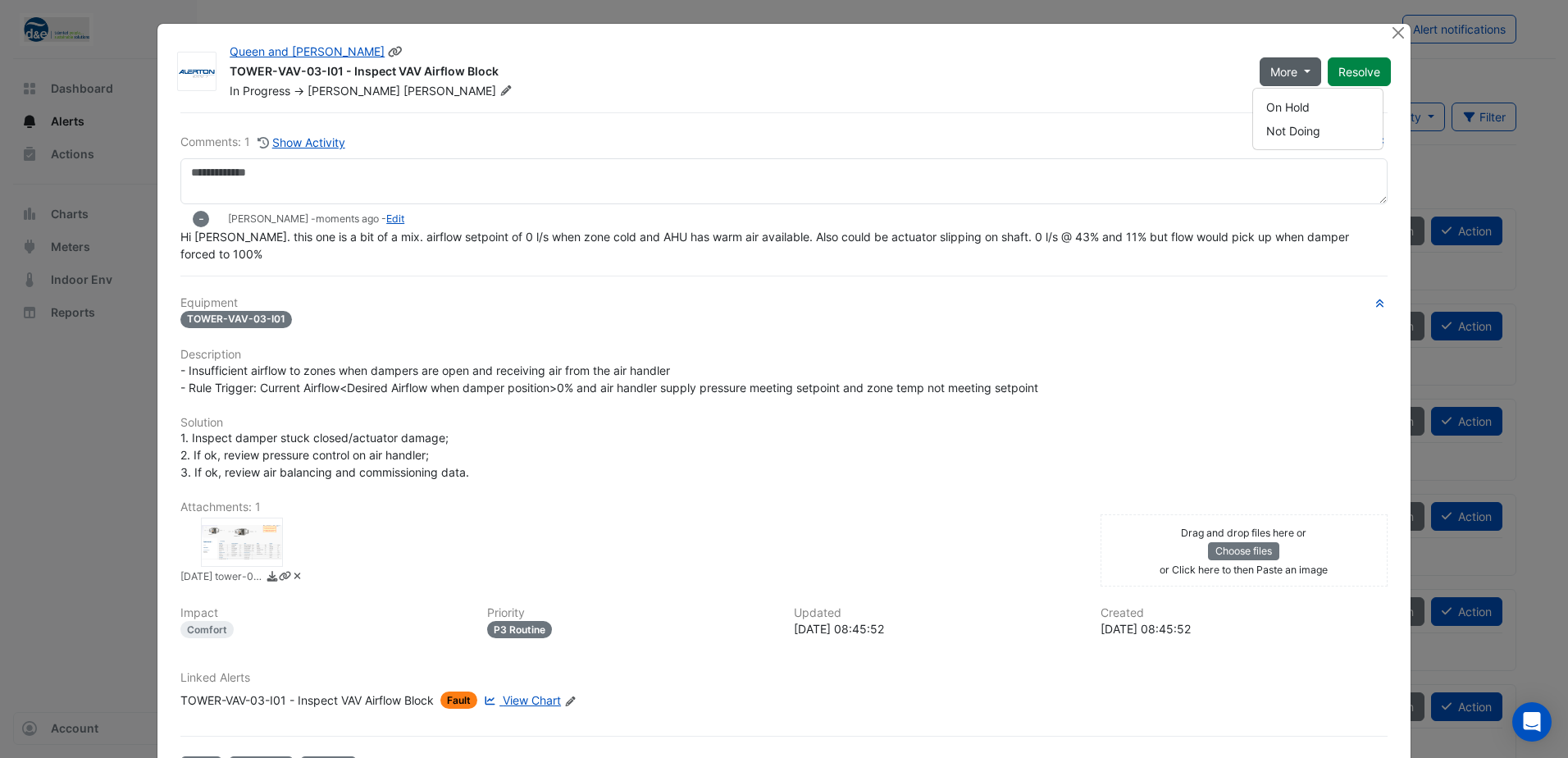
click at [1342, 40] on div "Queen and Collins TOWER-VAV-03-I01 - Inspect VAV Airflow Block In Progress -> H…" at bounding box center [810, 68] width 1181 height 63
click at [1390, 35] on button "Close" at bounding box center [1398, 32] width 17 height 17
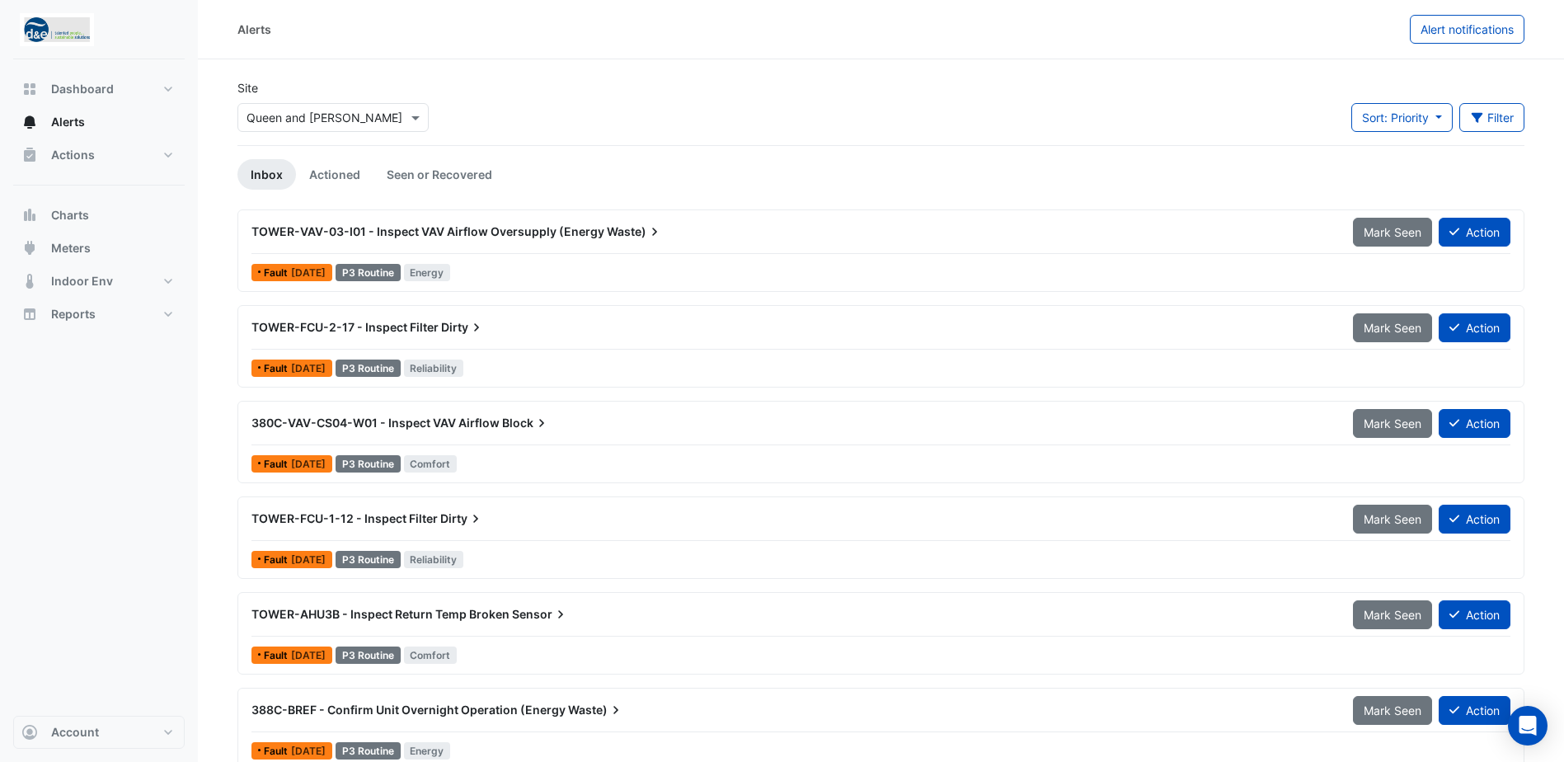
click at [551, 234] on span "TOWER-VAV-03-I01 - Inspect VAV Airflow Oversupply (Energy" at bounding box center [427, 231] width 353 height 14
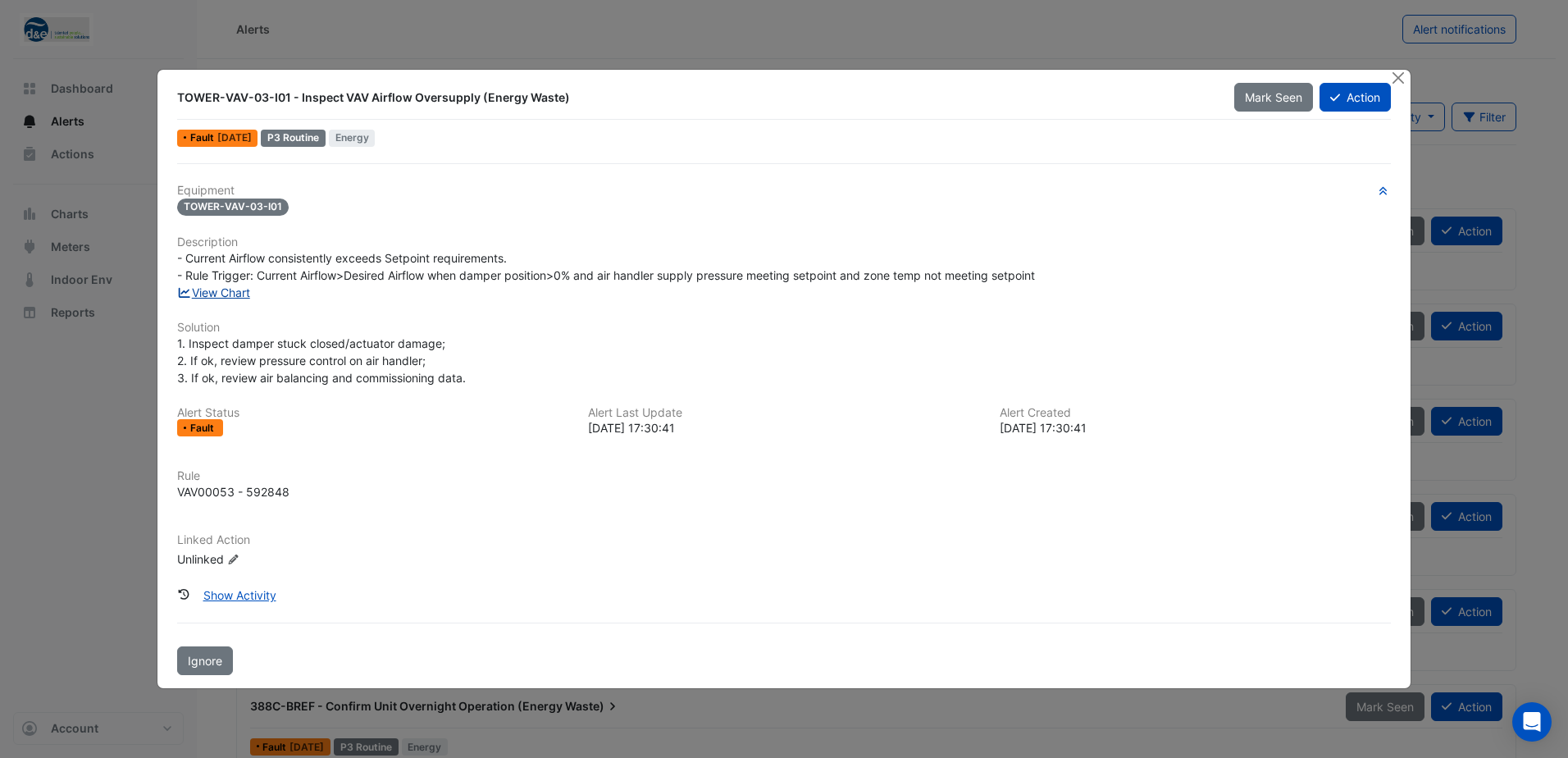
click at [246, 295] on link "View Chart" at bounding box center [213, 292] width 73 height 14
click at [1404, 78] on button "Close" at bounding box center [1398, 78] width 17 height 17
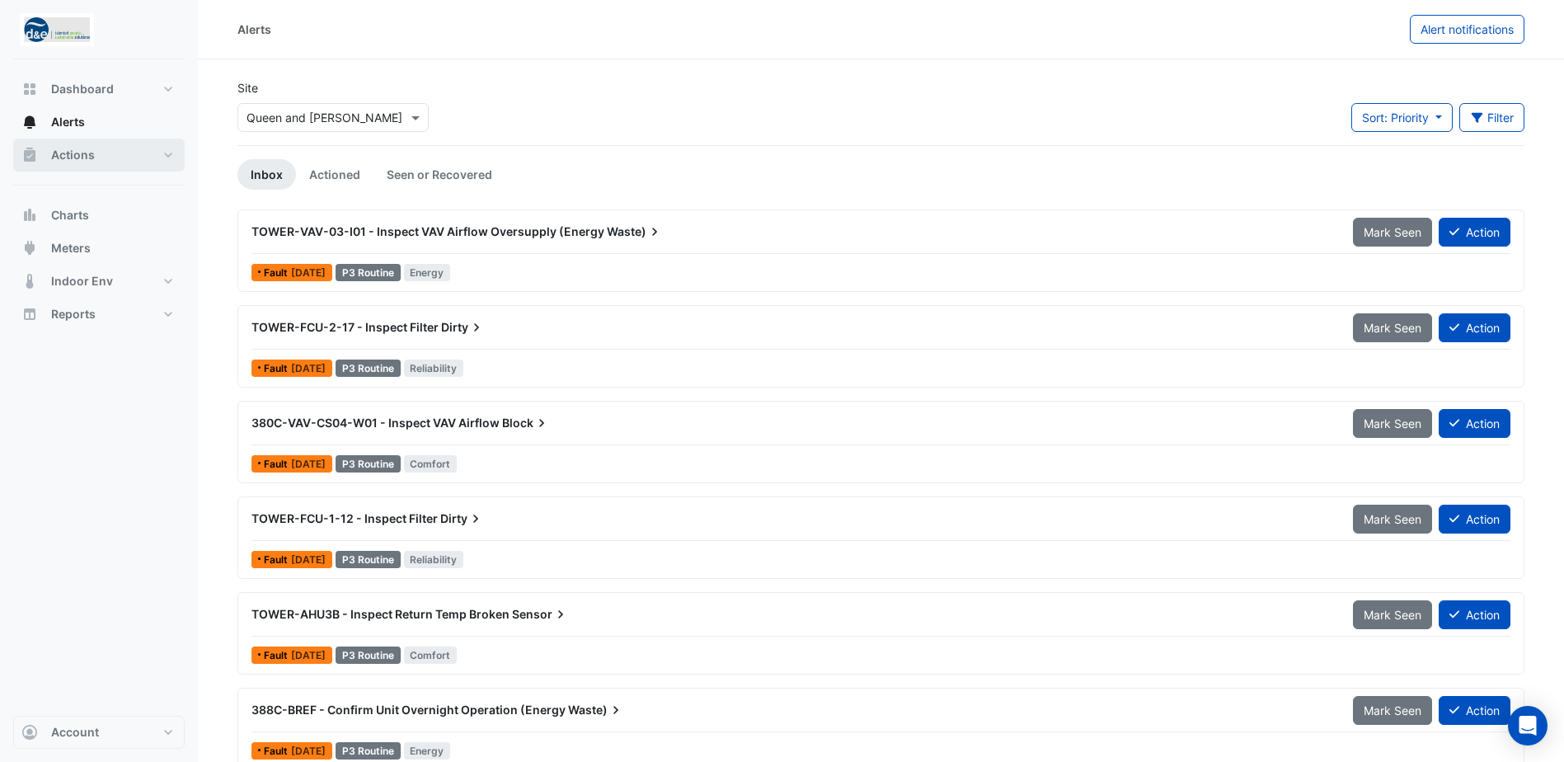
click at [69, 152] on span "Actions" at bounding box center [73, 155] width 44 height 16
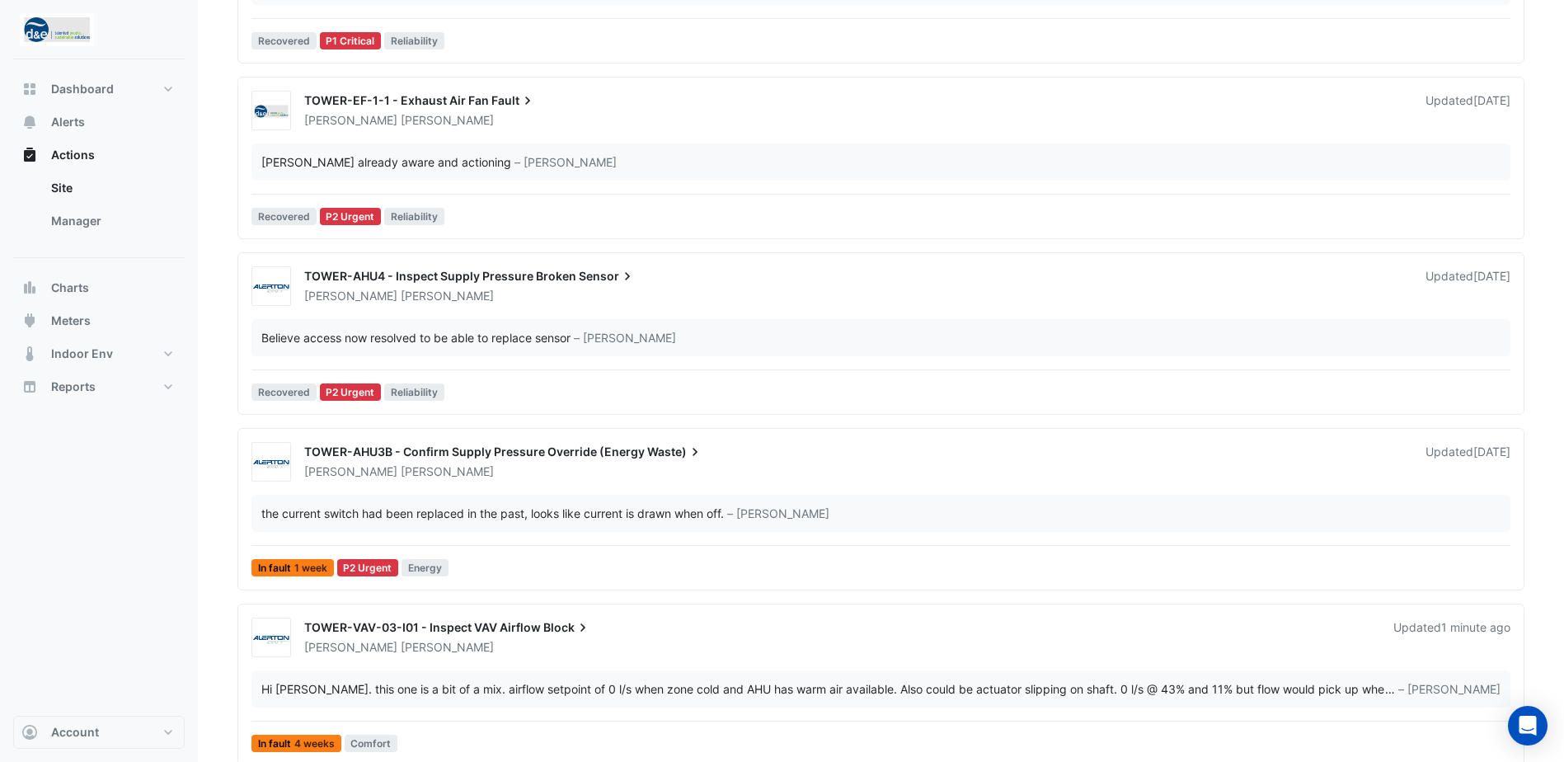
scroll to position [742, 0]
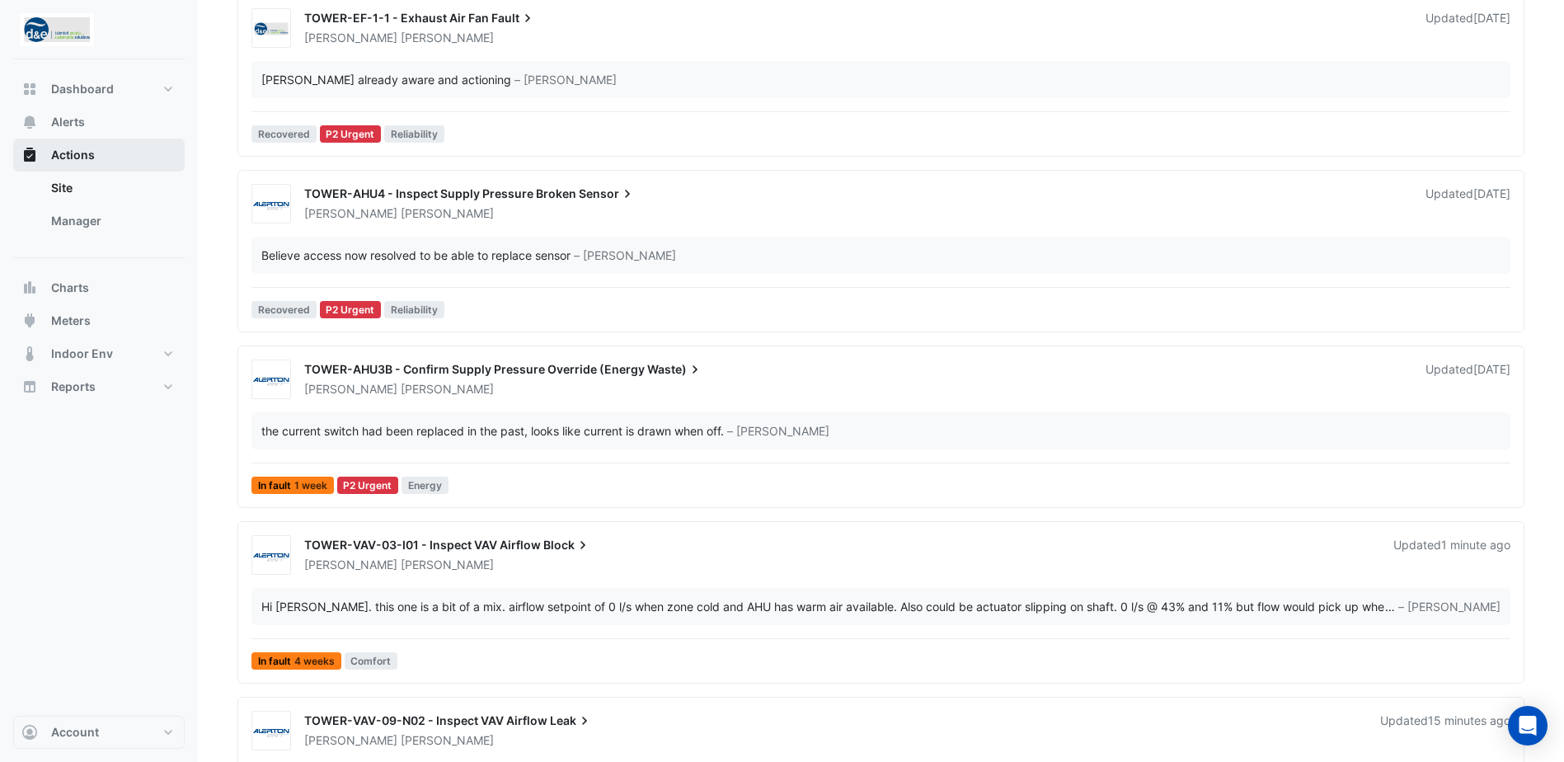
click at [57, 159] on span "Actions" at bounding box center [73, 155] width 44 height 16
click at [73, 124] on span "Alerts" at bounding box center [68, 122] width 34 height 16
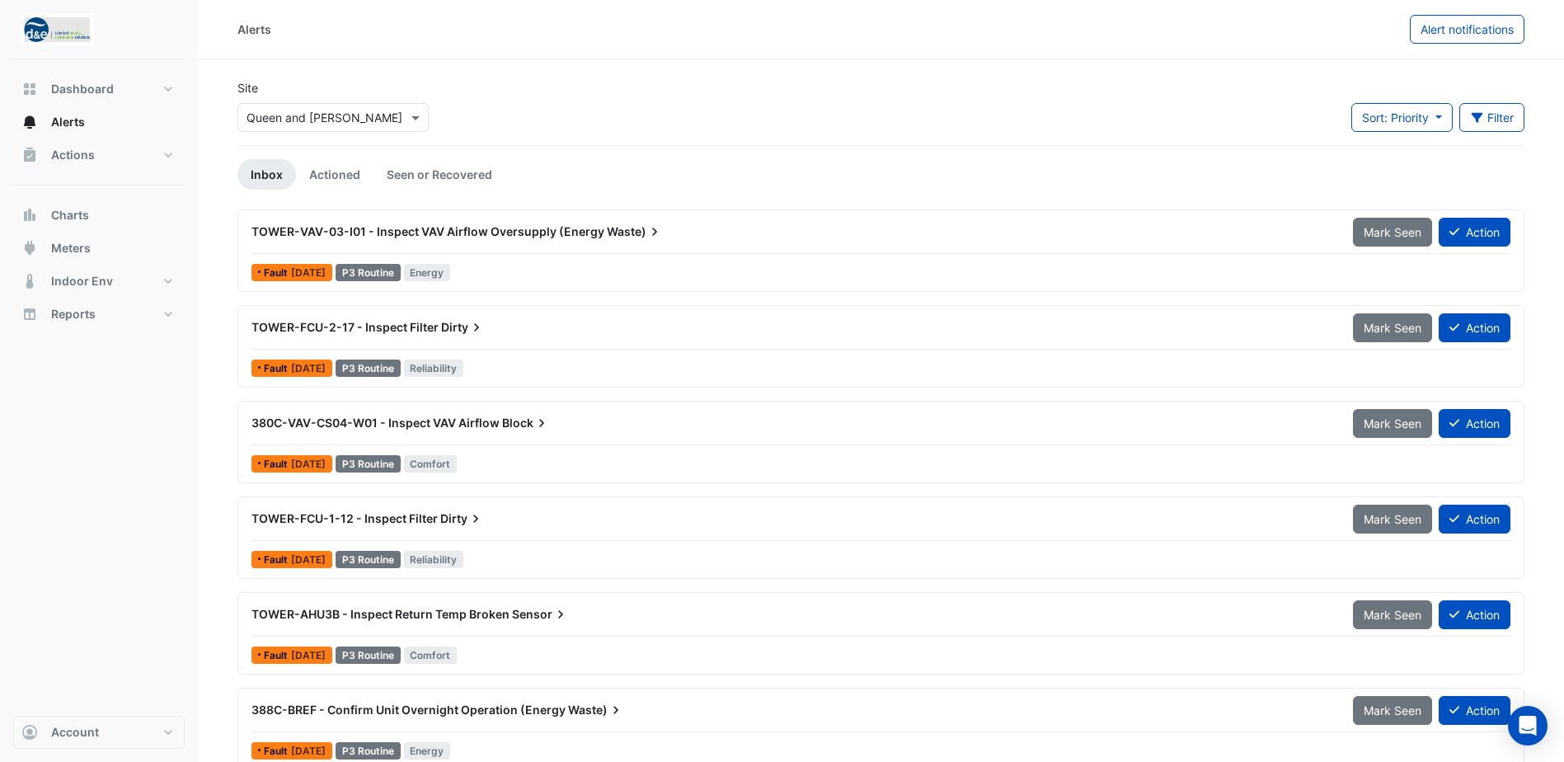
click at [708, 240] on div "TOWER-VAV-03-I01 - Inspect VAV Airflow Oversupply (Energy Waste)" at bounding box center [792, 232] width 1101 height 30
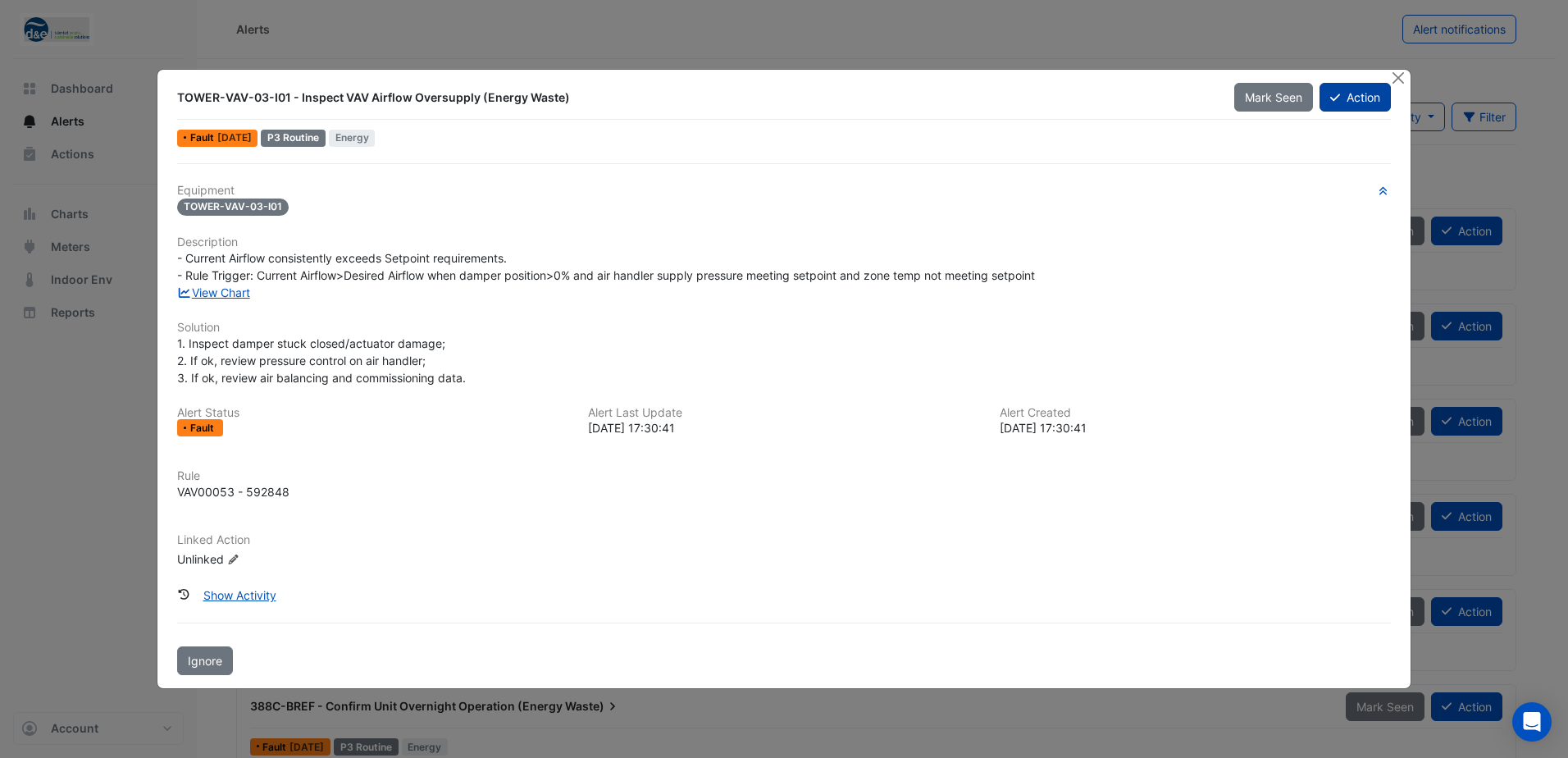
click at [1333, 95] on icon at bounding box center [1335, 97] width 10 height 12
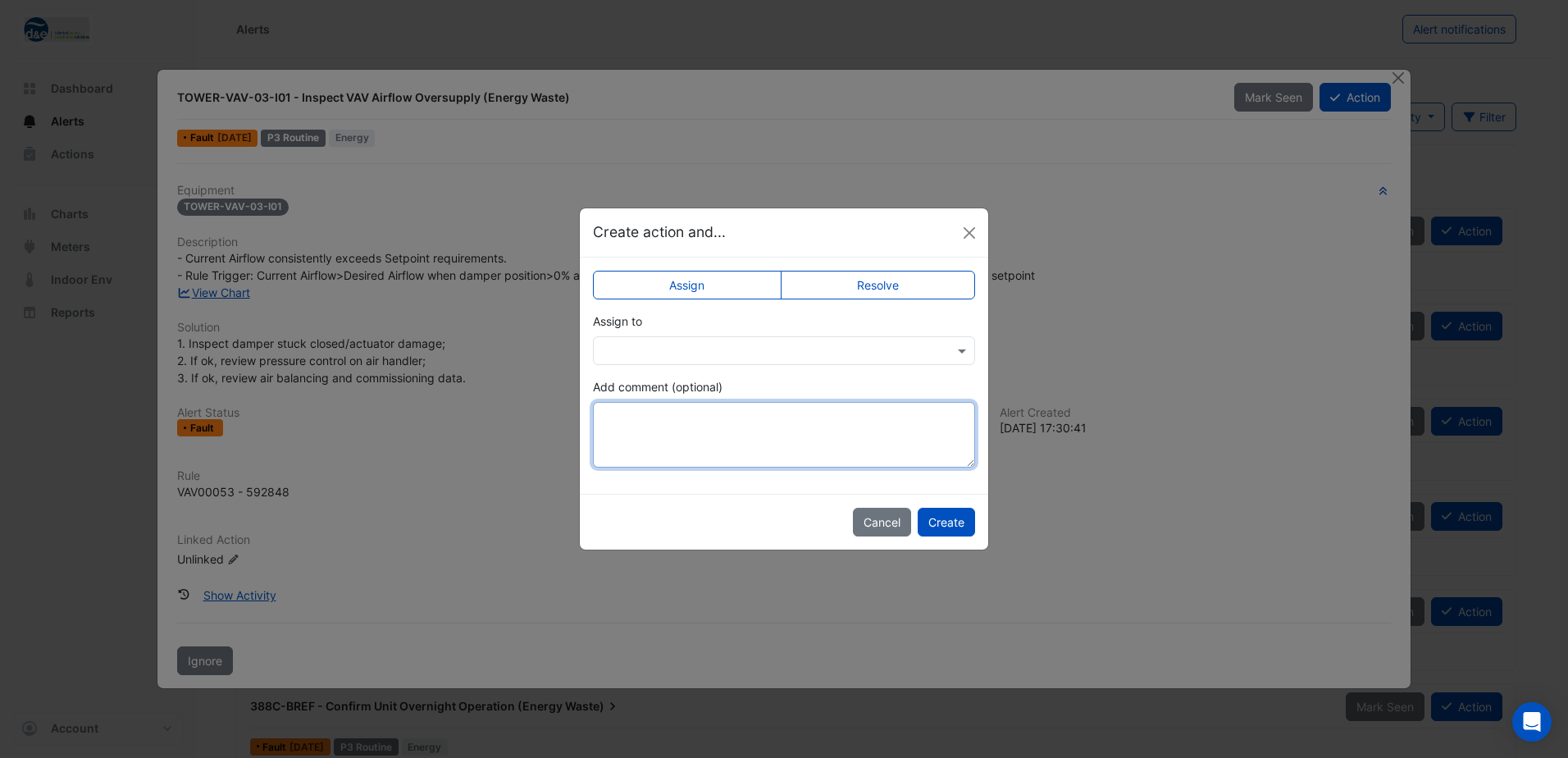
click at [659, 438] on textarea "Add comment (optional)" at bounding box center [784, 435] width 382 height 66
click at [681, 432] on textarea "**********" at bounding box center [784, 435] width 382 height 66
click at [629, 435] on textarea "**********" at bounding box center [784, 435] width 382 height 66
type textarea "**********"
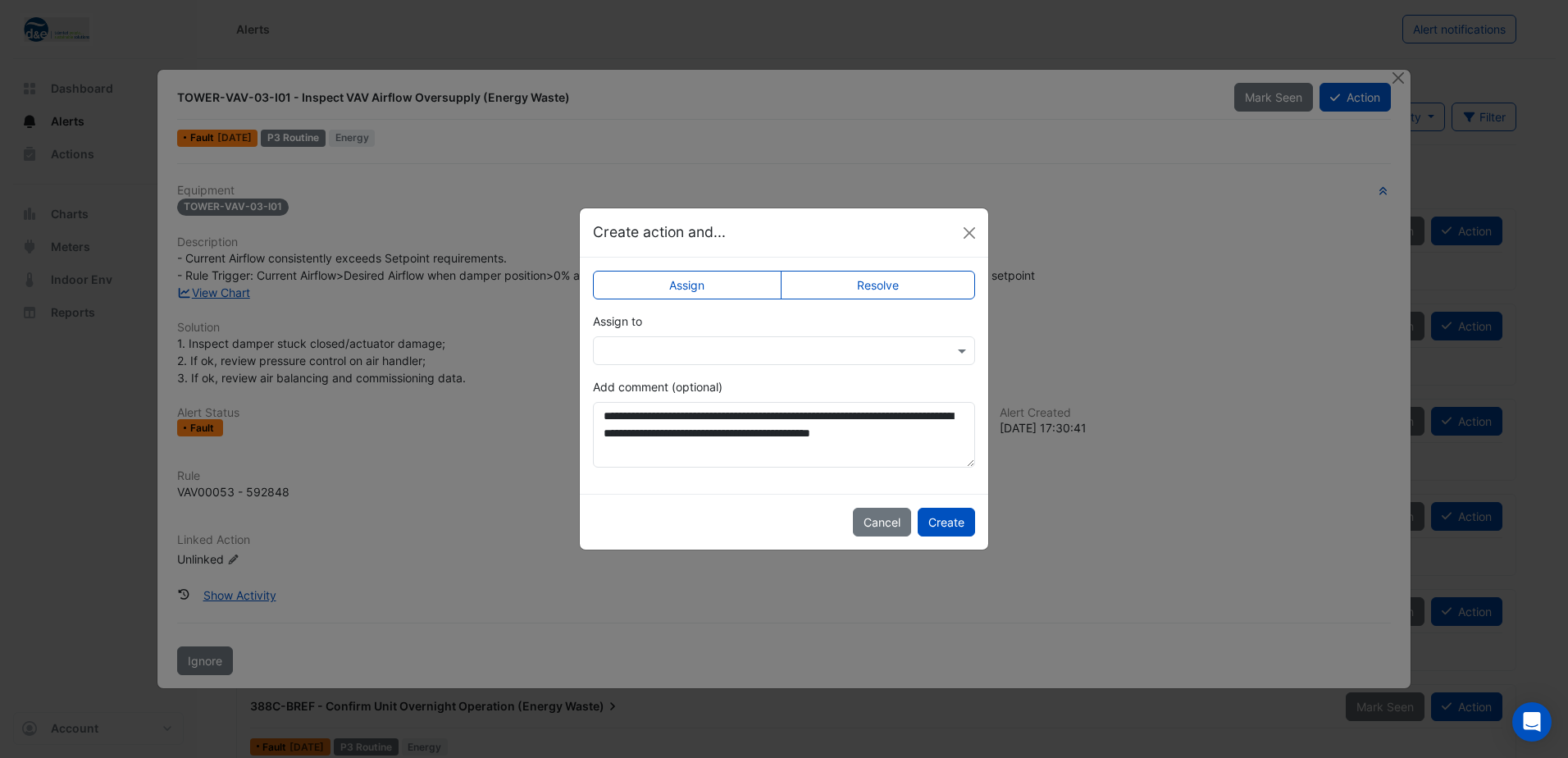
click at [899, 283] on label "Resolve" at bounding box center [879, 284] width 195 height 29
click at [943, 519] on button "Create" at bounding box center [947, 521] width 58 height 29
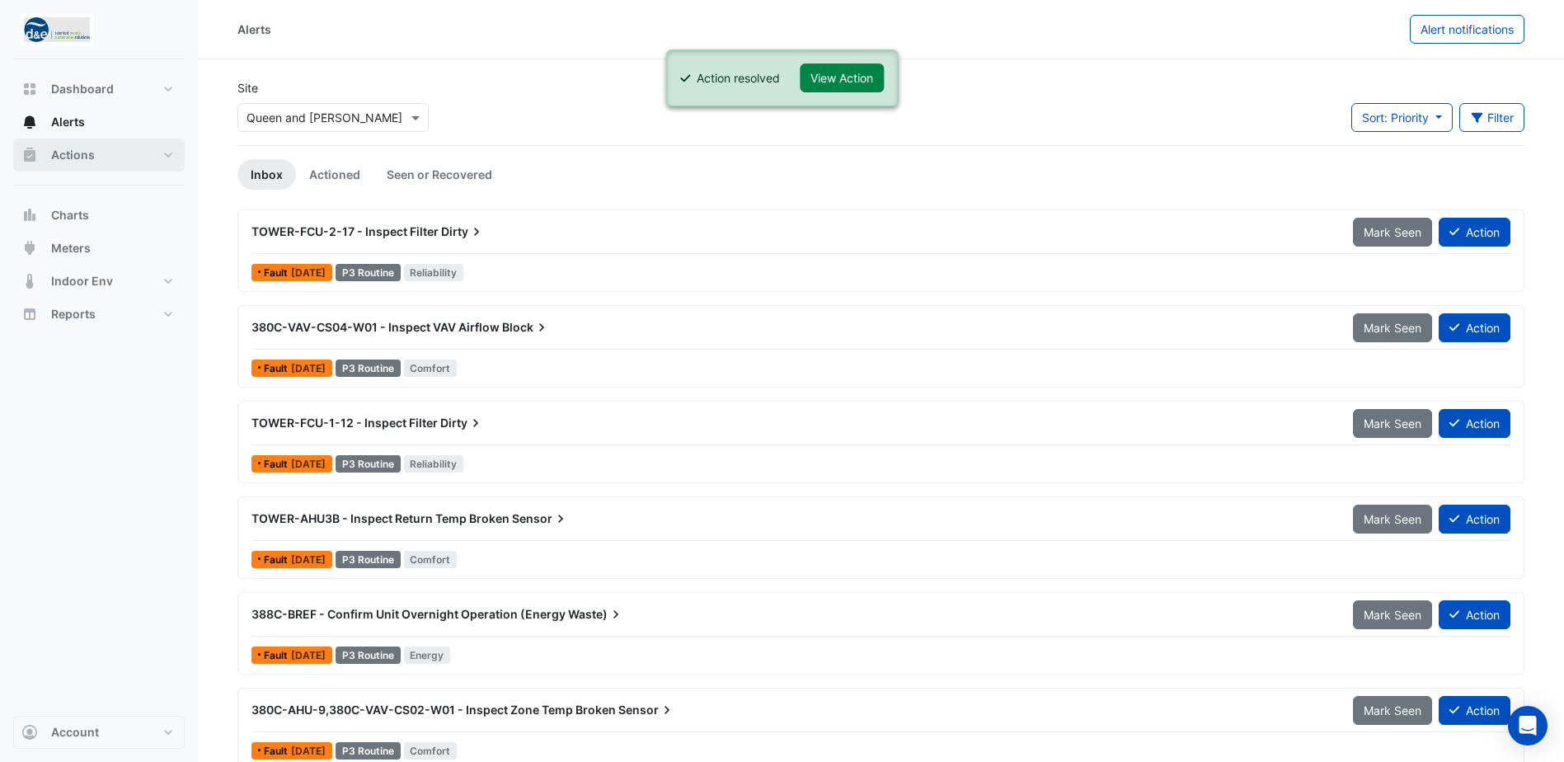
click at [62, 152] on span "Actions" at bounding box center [73, 155] width 44 height 16
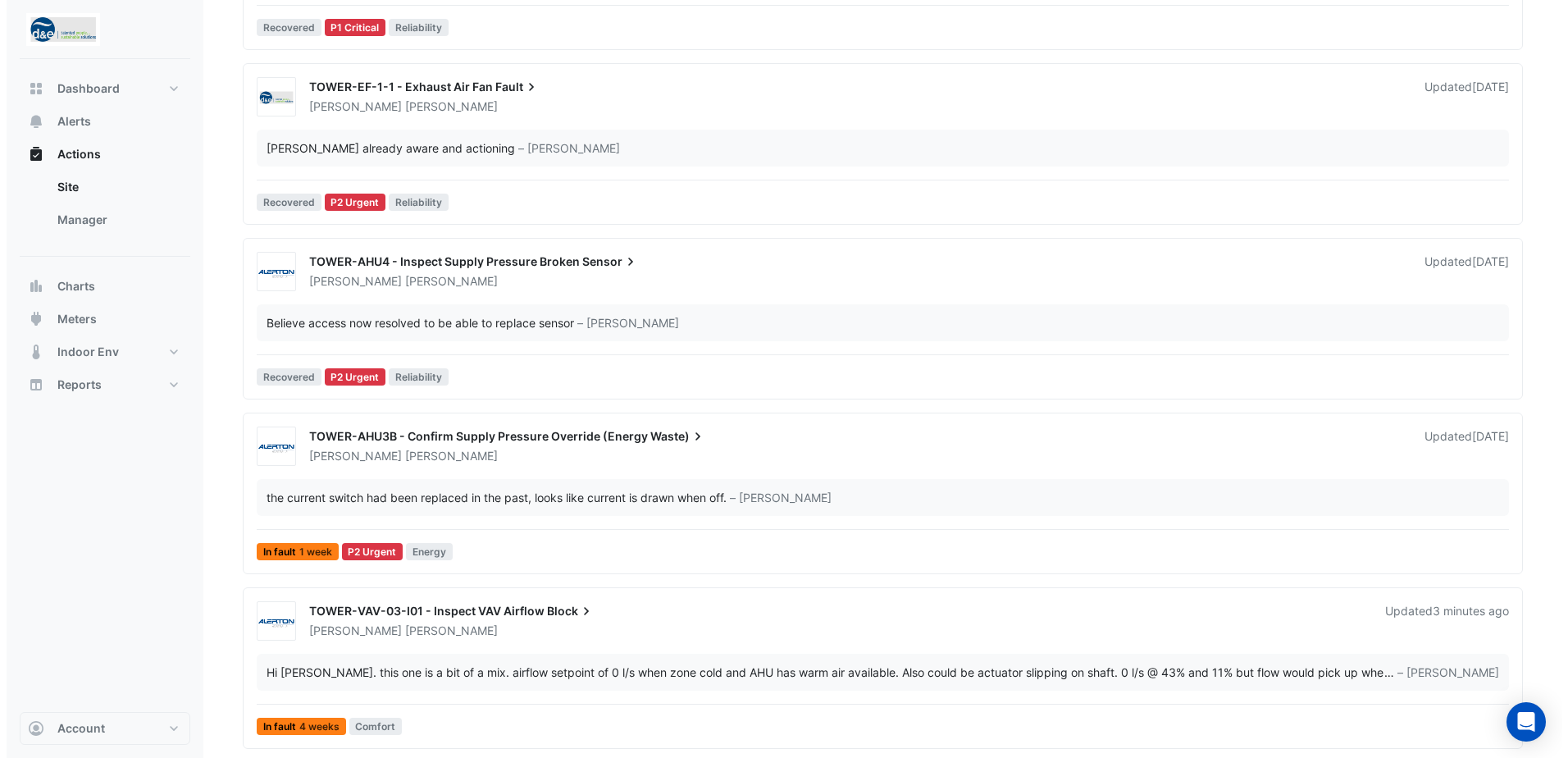
scroll to position [738, 0]
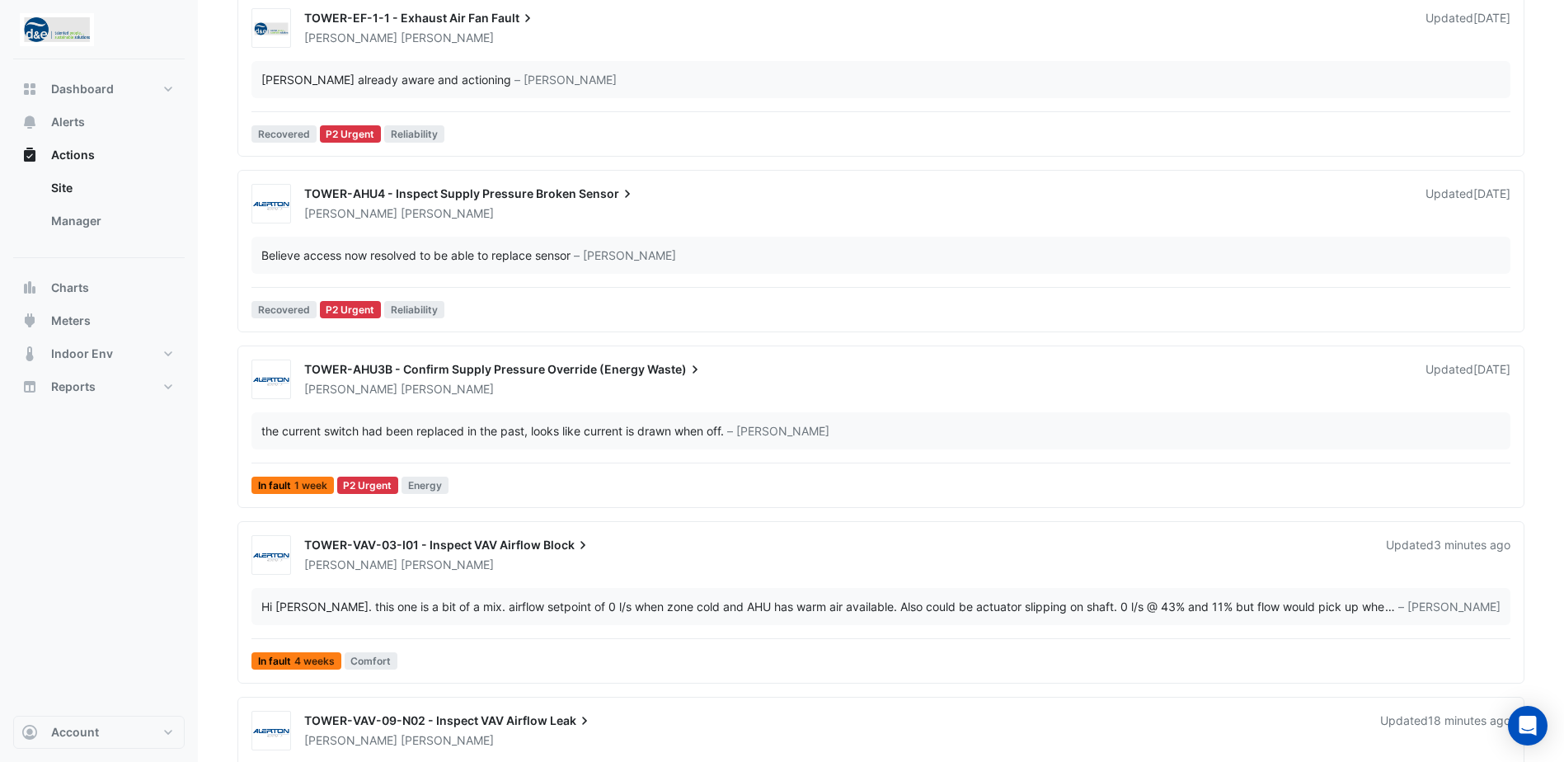
click at [540, 586] on div "TOWER-VAV-03-I01 - Inspect VAV Airflow Block Harinandan Pachat Updated 3 minute…" at bounding box center [881, 605] width 1272 height 141
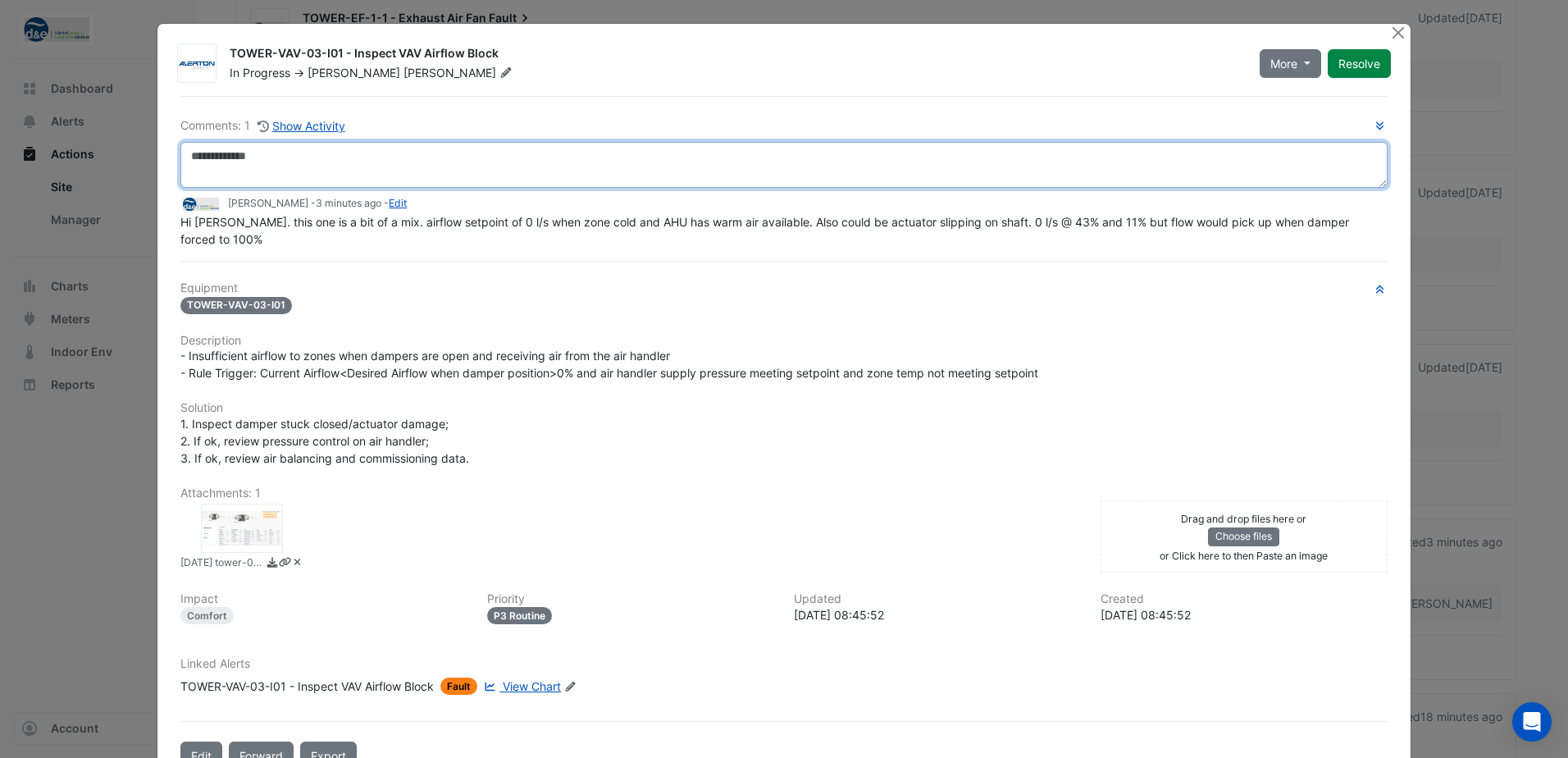
click at [274, 176] on textarea at bounding box center [784, 165] width 1208 height 46
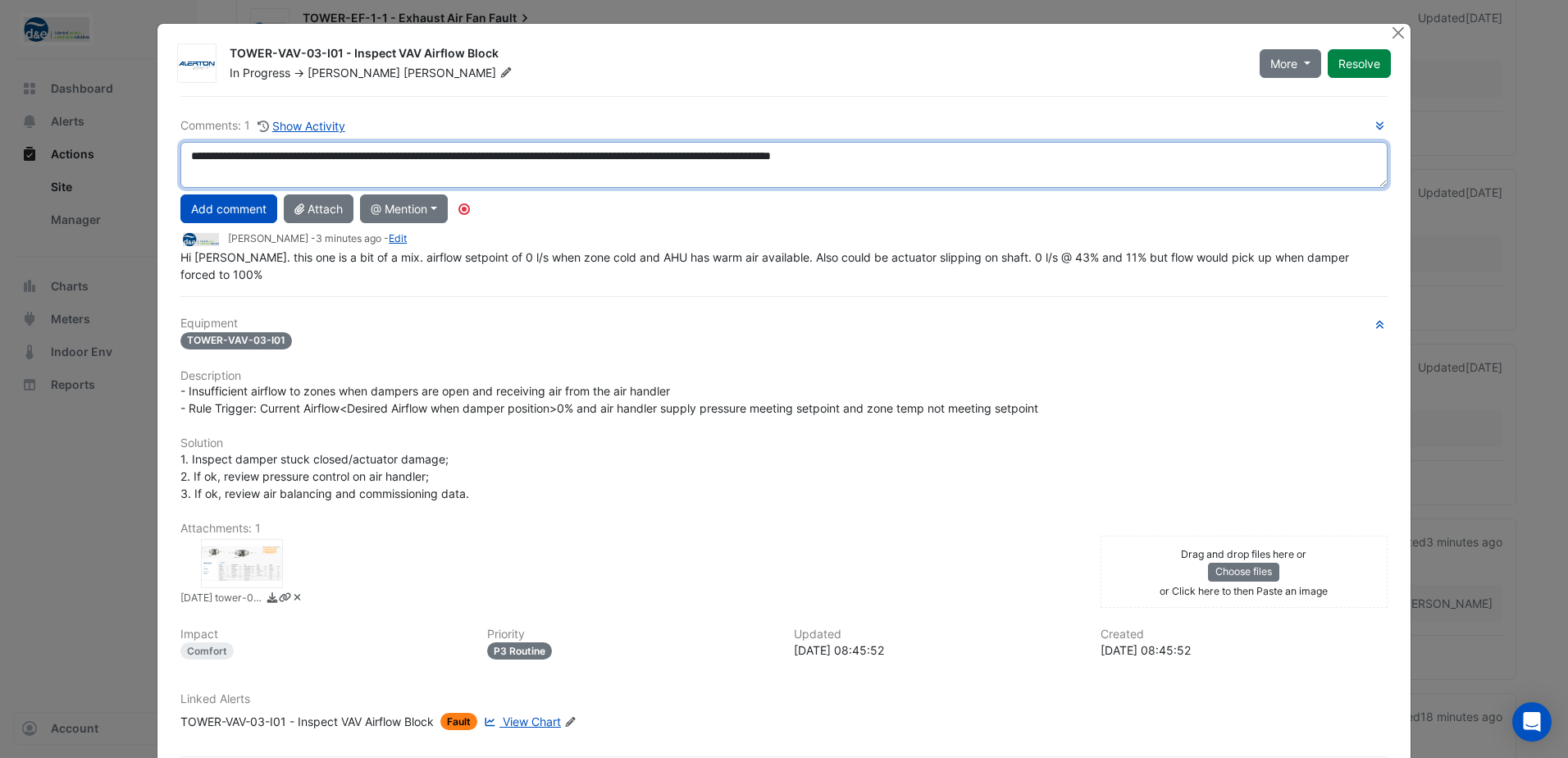
click at [760, 155] on textarea "**********" at bounding box center [784, 165] width 1208 height 46
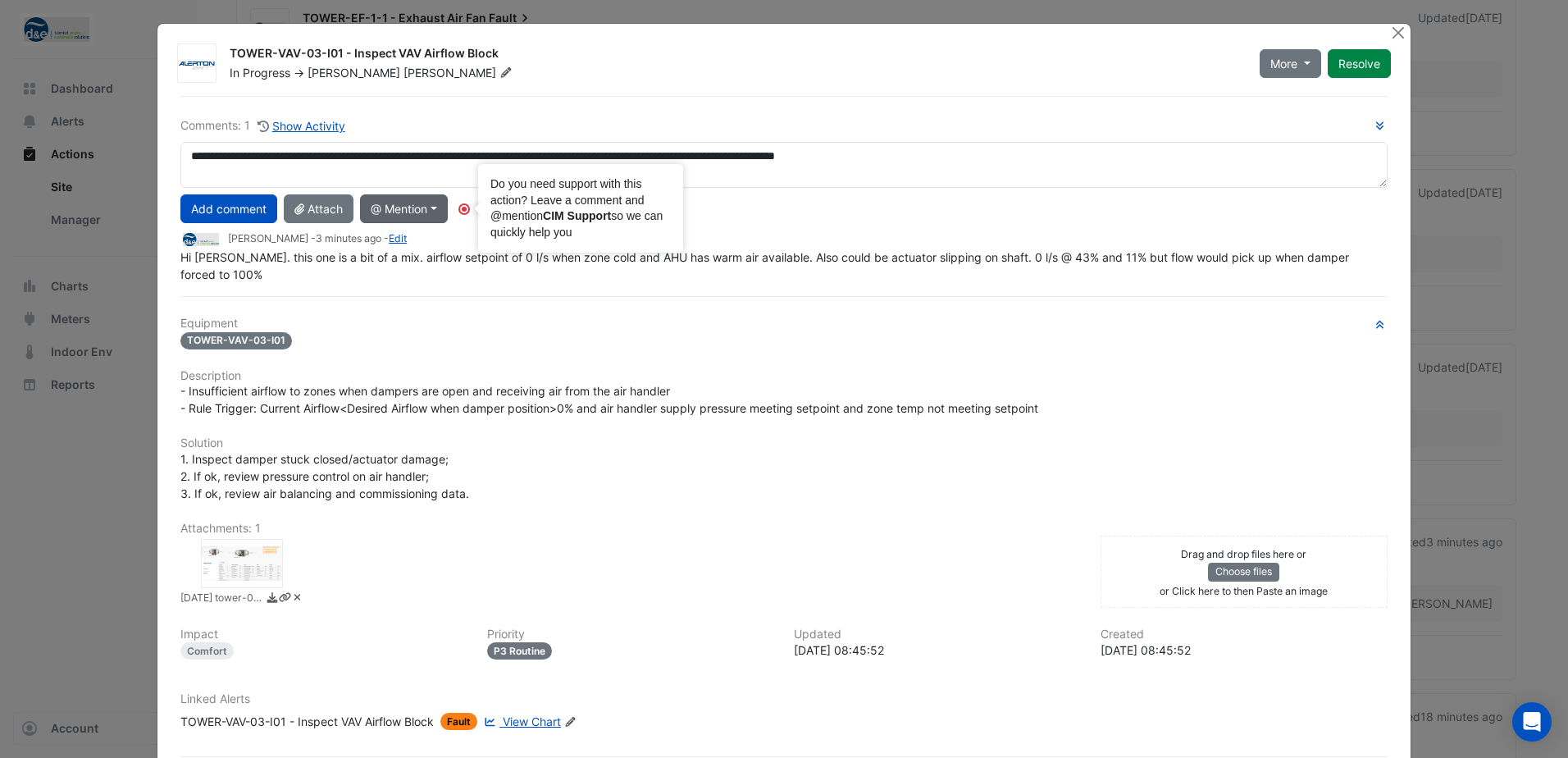
click at [415, 212] on button "@ Mention" at bounding box center [404, 208] width 88 height 29
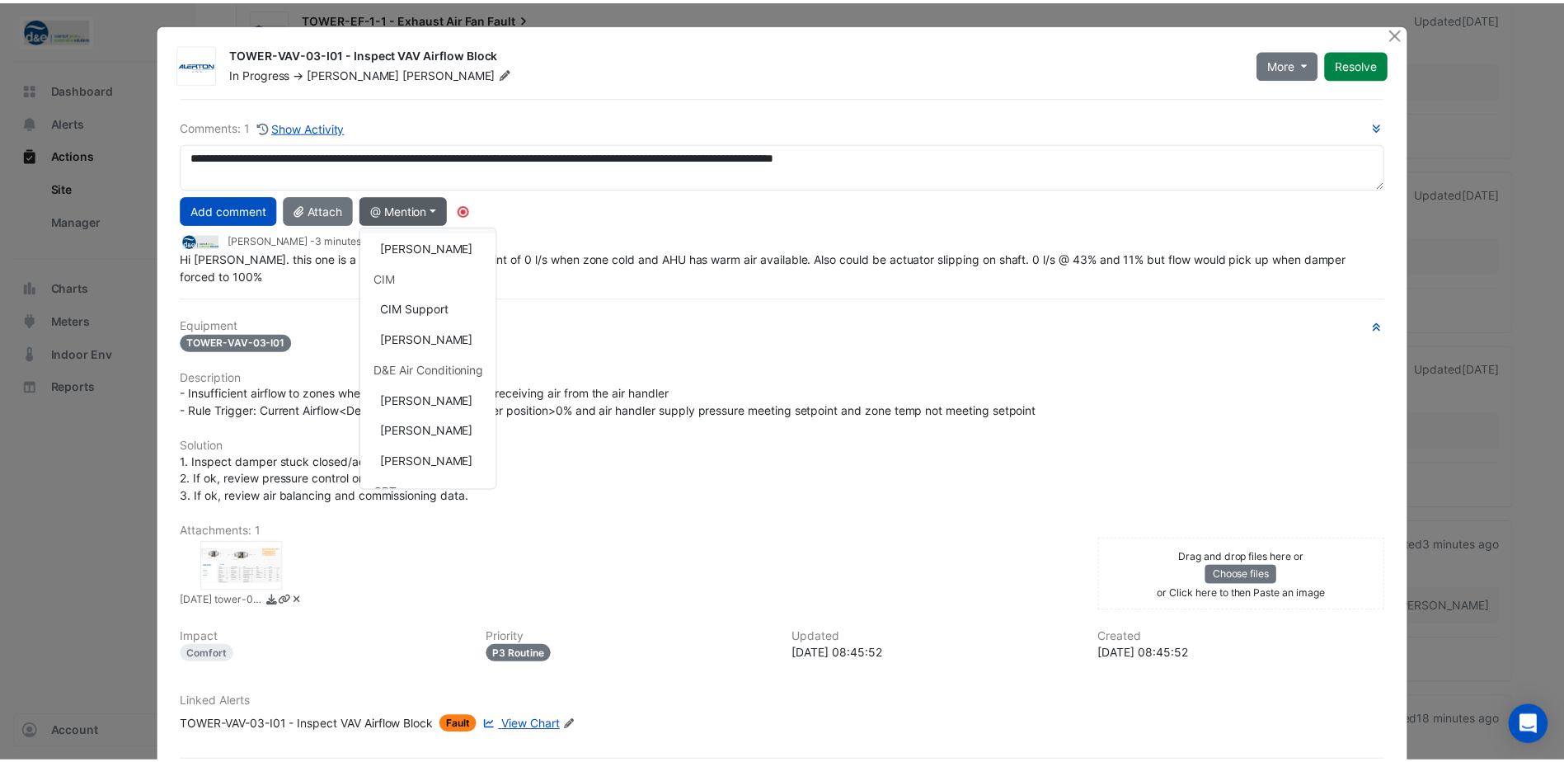
scroll to position [247, 0]
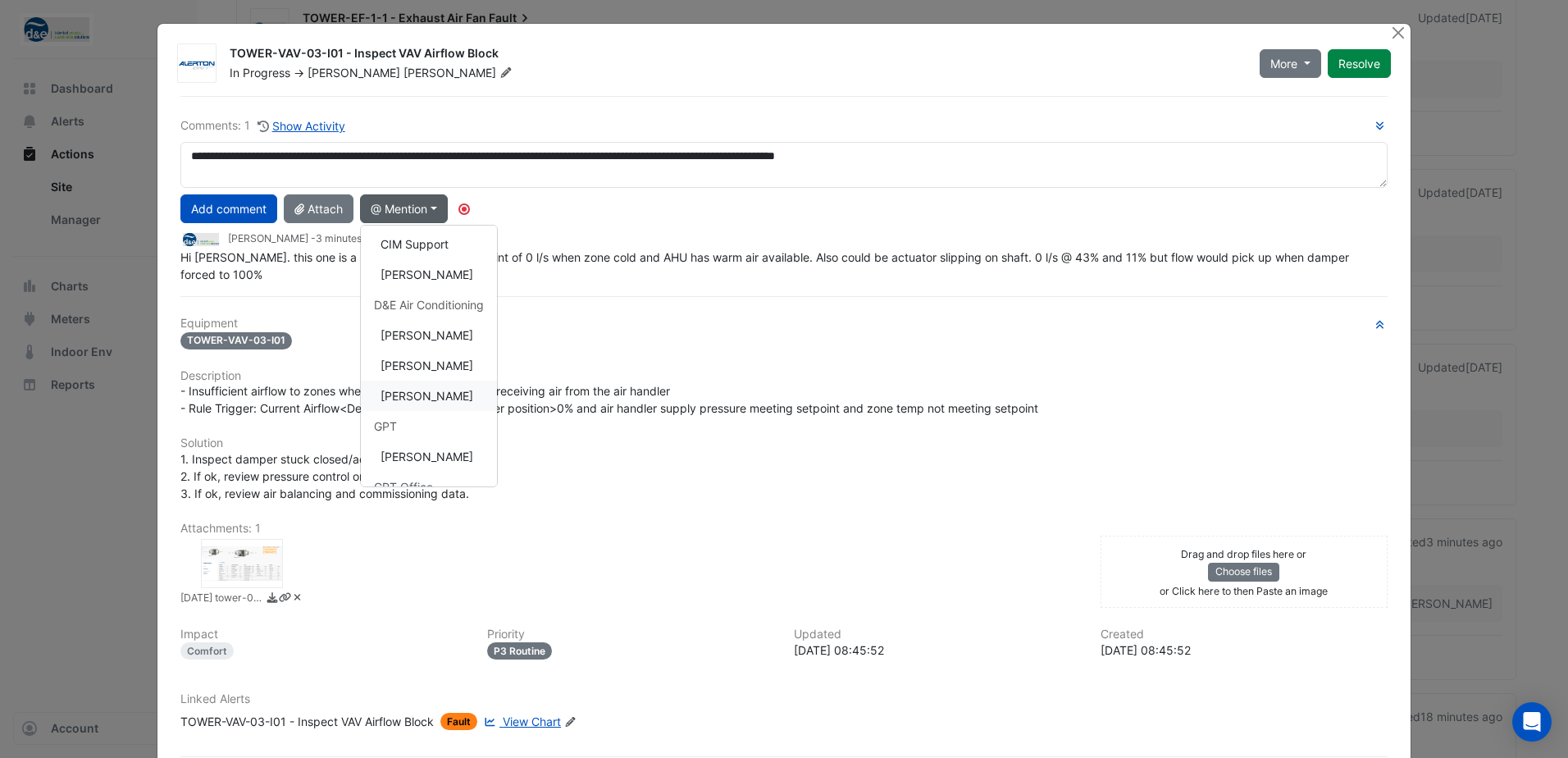
click at [414, 396] on button "Matt Allen" at bounding box center [429, 396] width 136 height 31
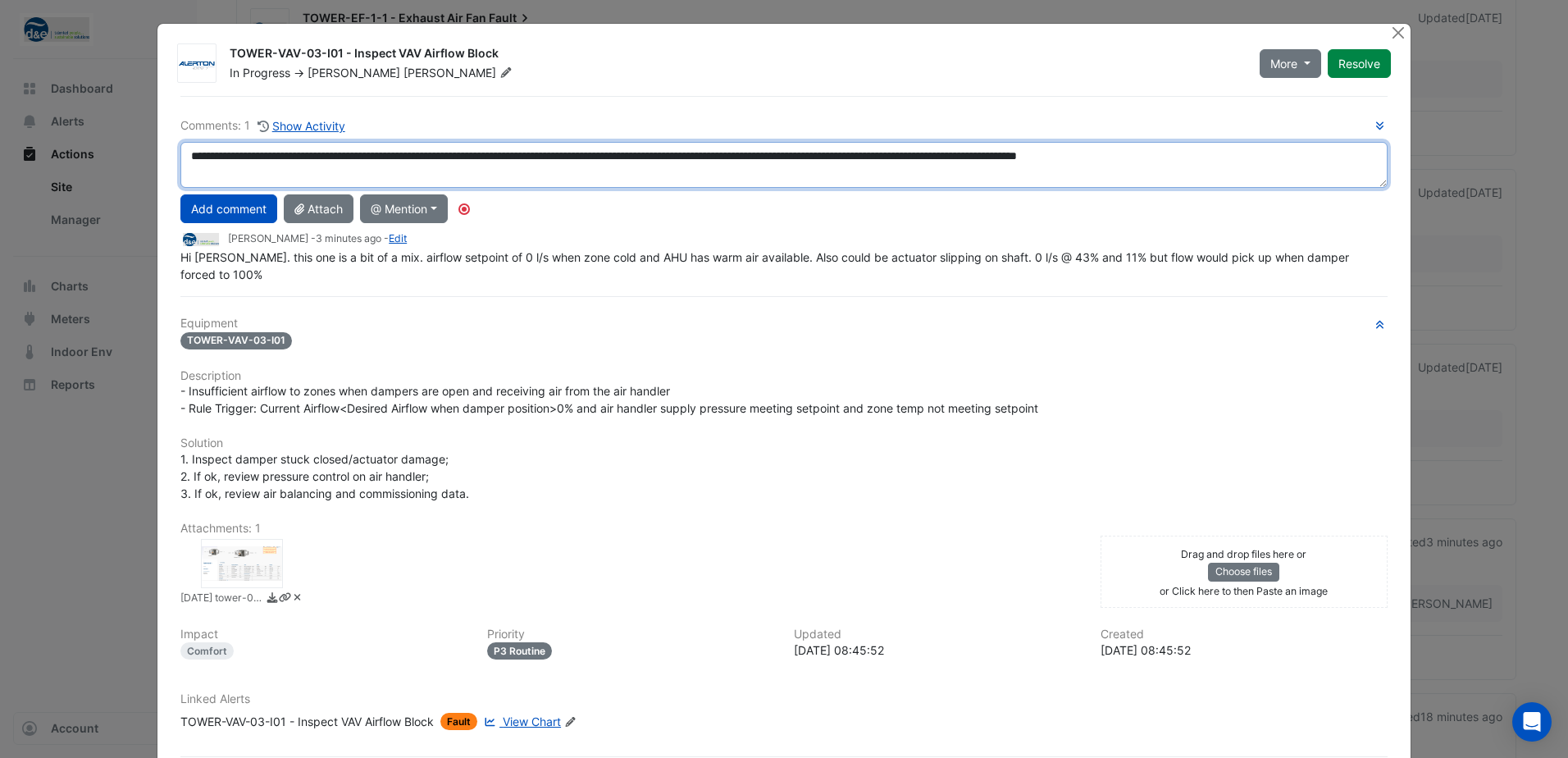
click at [1282, 160] on textarea "**********" at bounding box center [784, 165] width 1208 height 46
type textarea "**********"
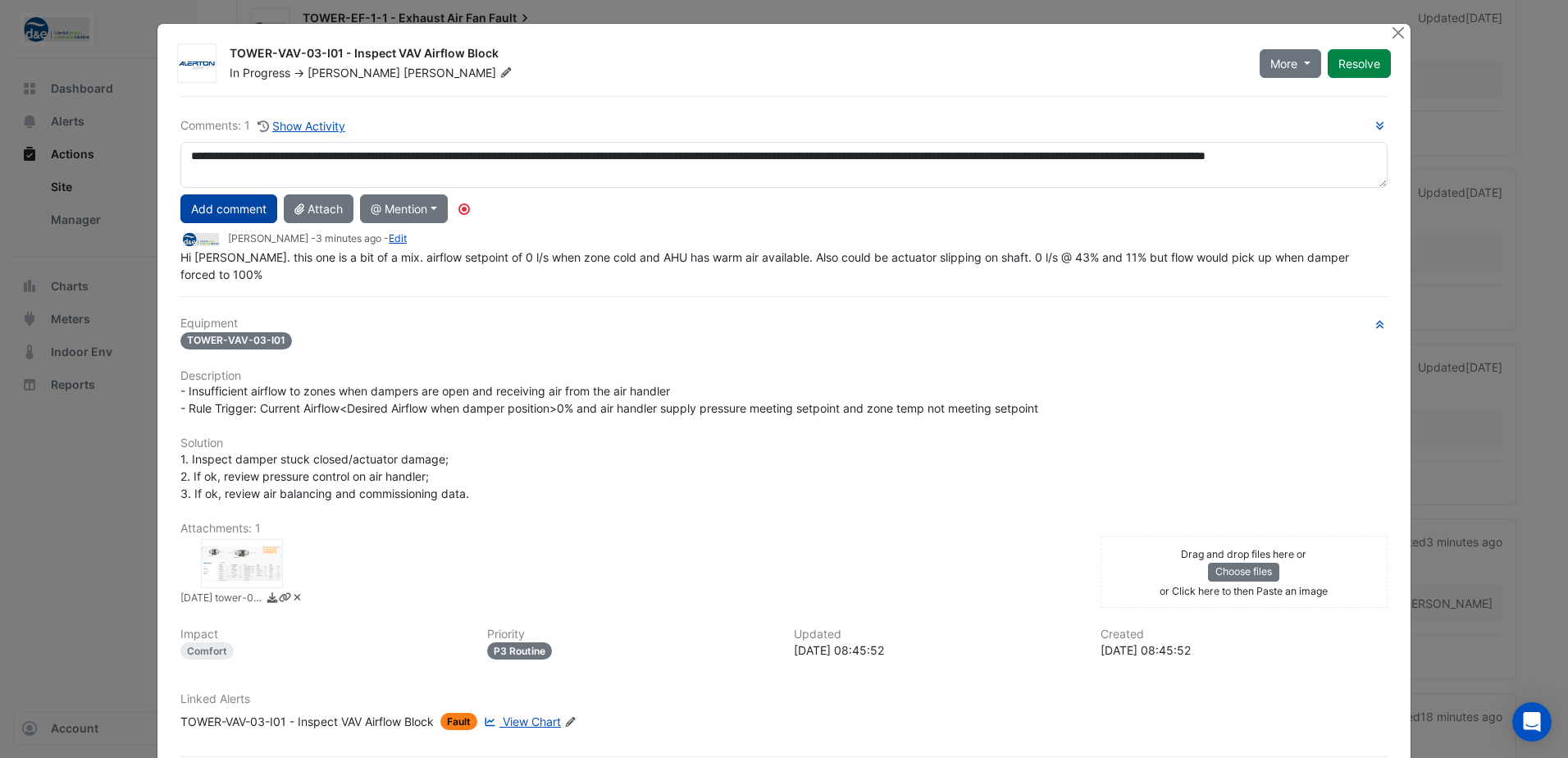
click at [217, 212] on button "Add comment" at bounding box center [228, 208] width 97 height 29
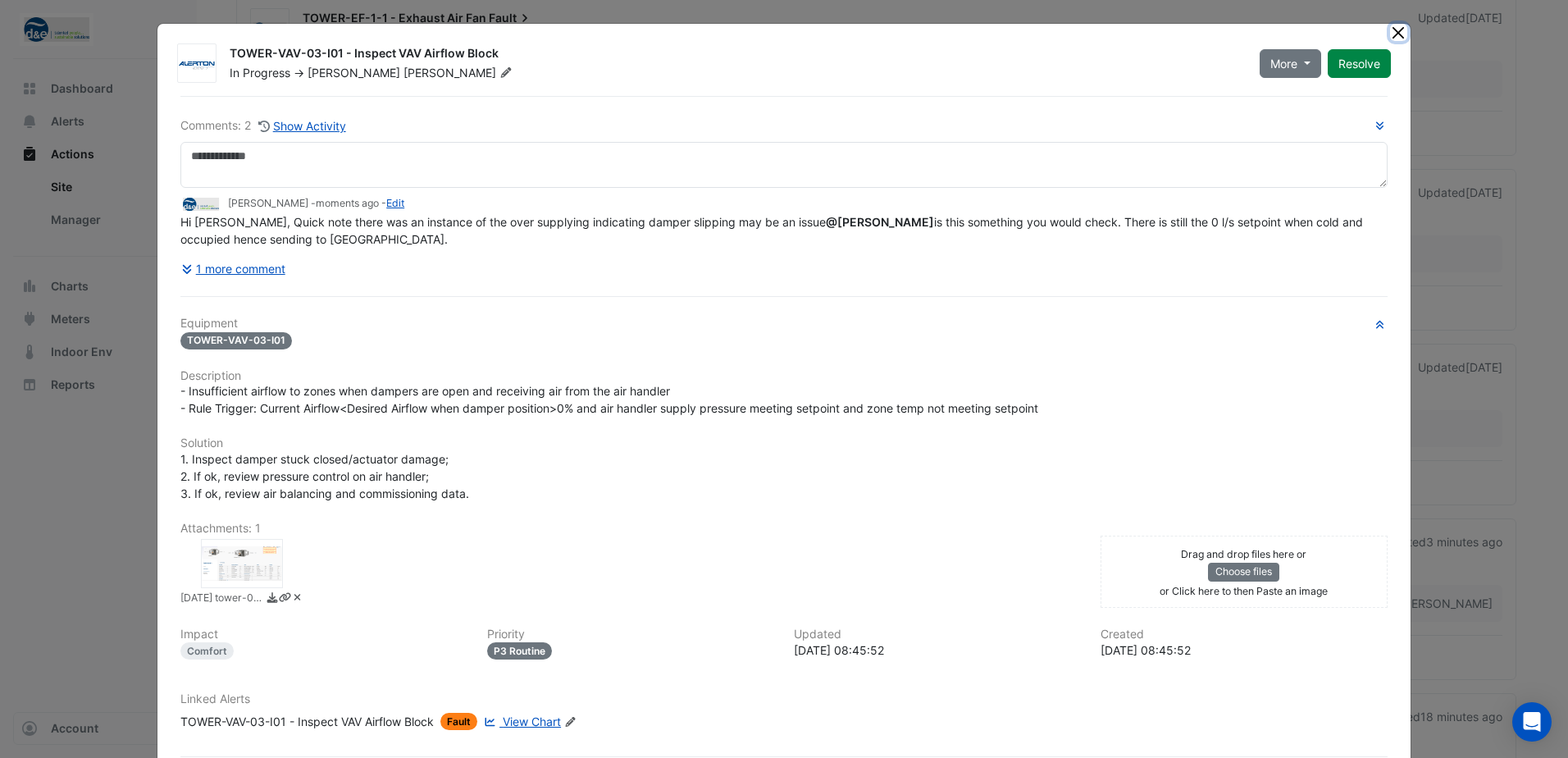
click at [1394, 29] on button "Close" at bounding box center [1398, 32] width 17 height 17
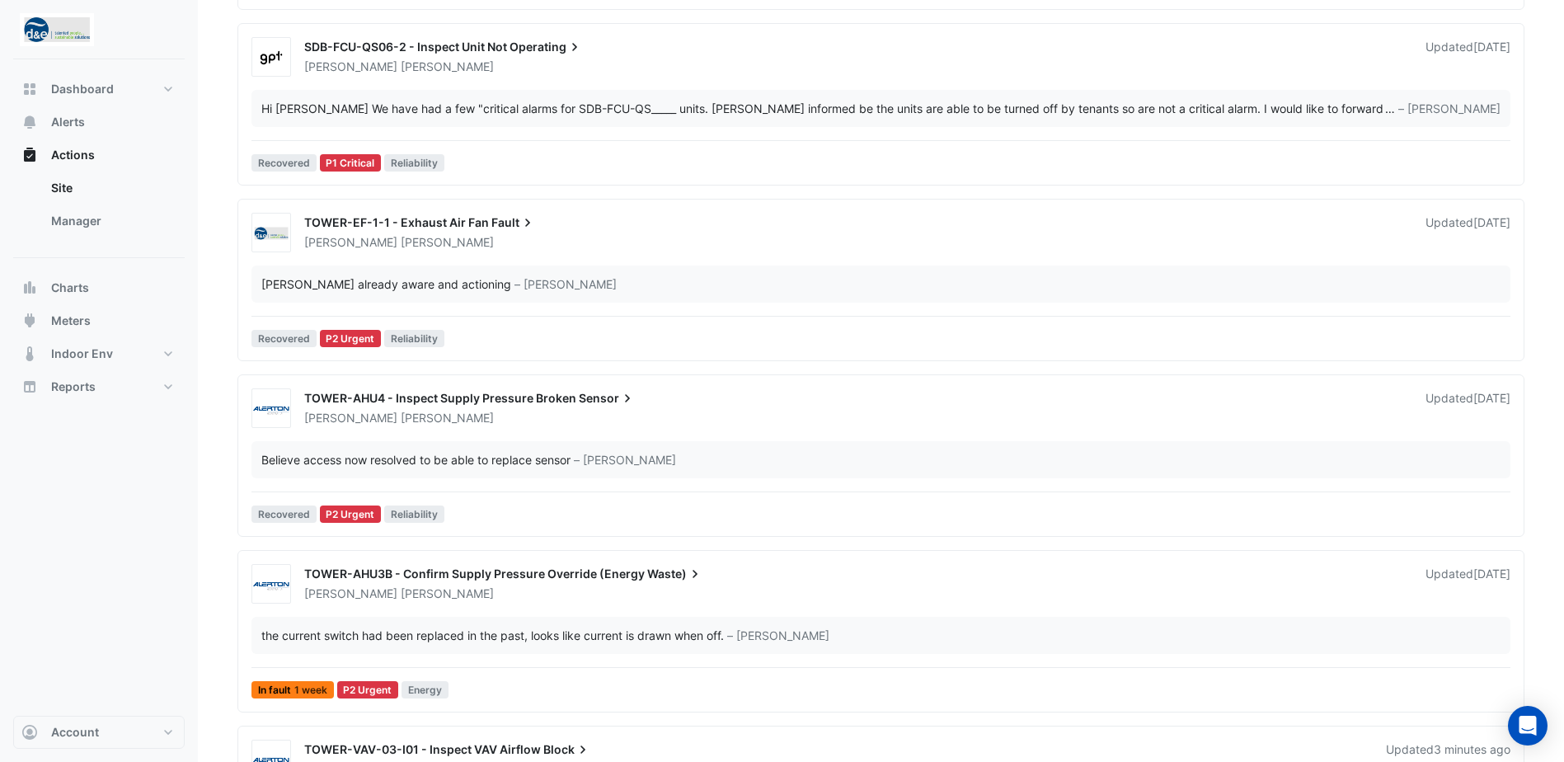
scroll to position [165, 0]
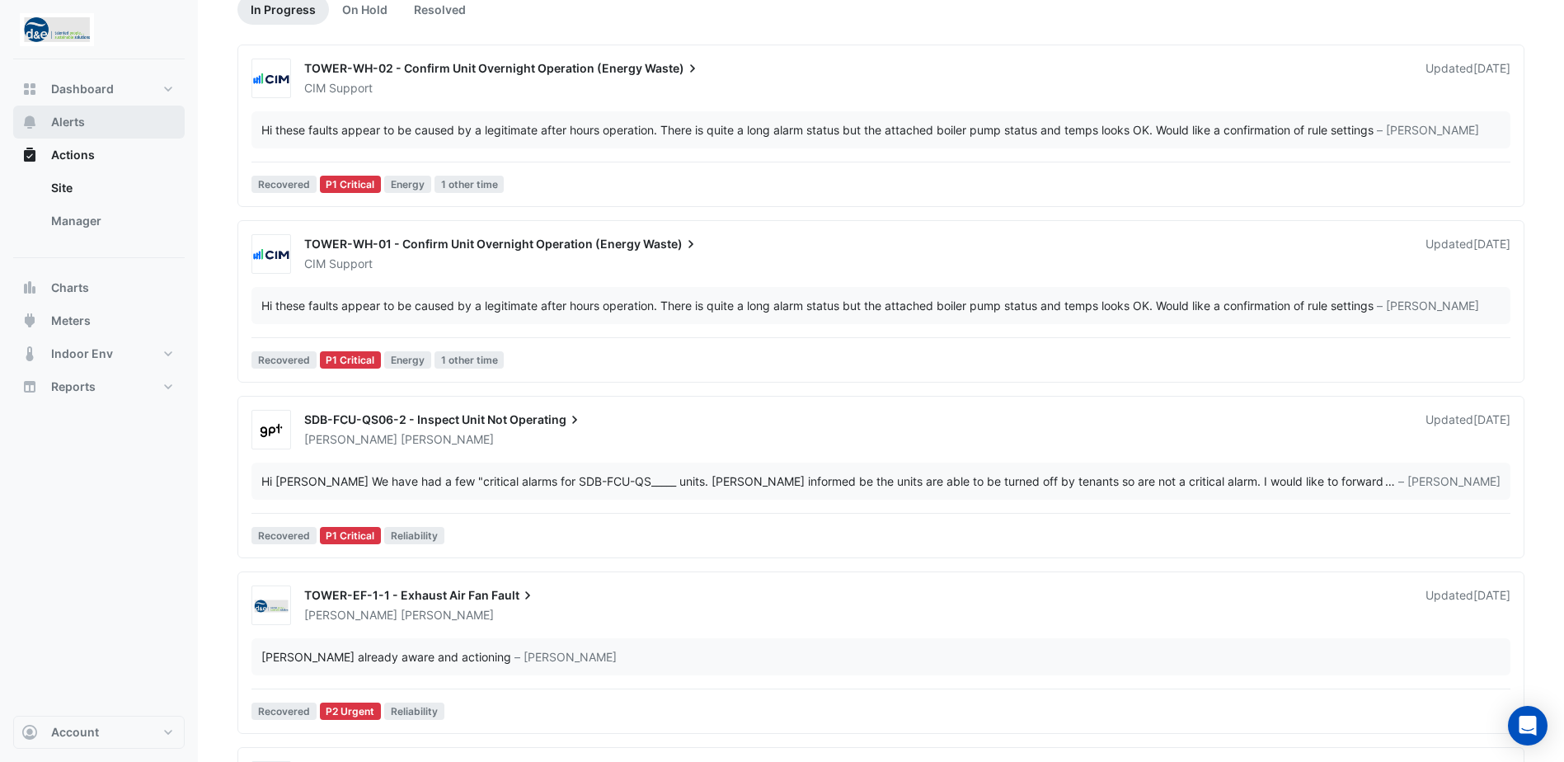
click at [78, 123] on span "Alerts" at bounding box center [68, 122] width 34 height 16
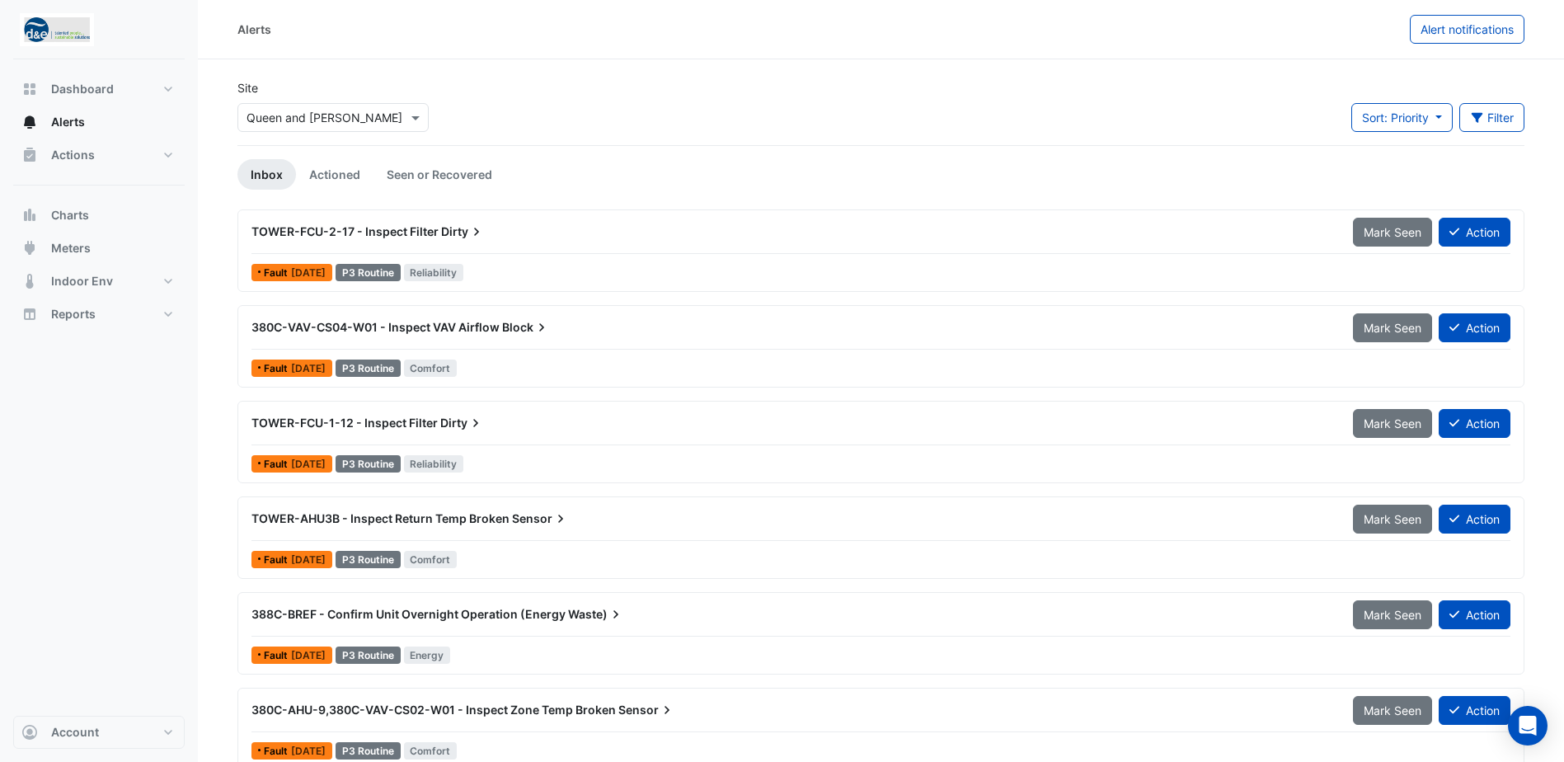
click at [450, 226] on span "Dirty" at bounding box center [463, 231] width 44 height 16
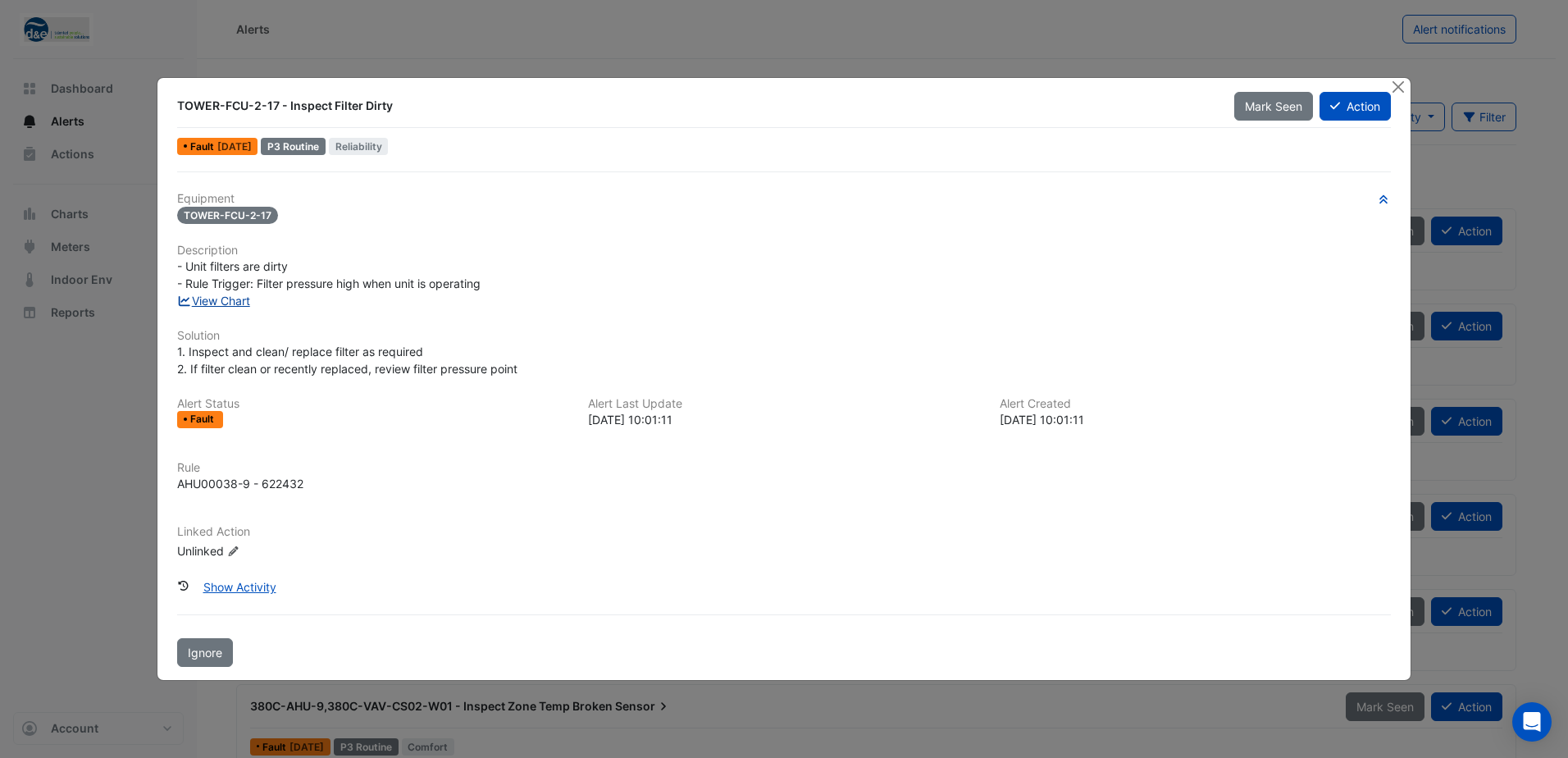
click at [228, 296] on link "View Chart" at bounding box center [213, 300] width 73 height 14
click at [1354, 108] on button "Action" at bounding box center [1356, 105] width 72 height 29
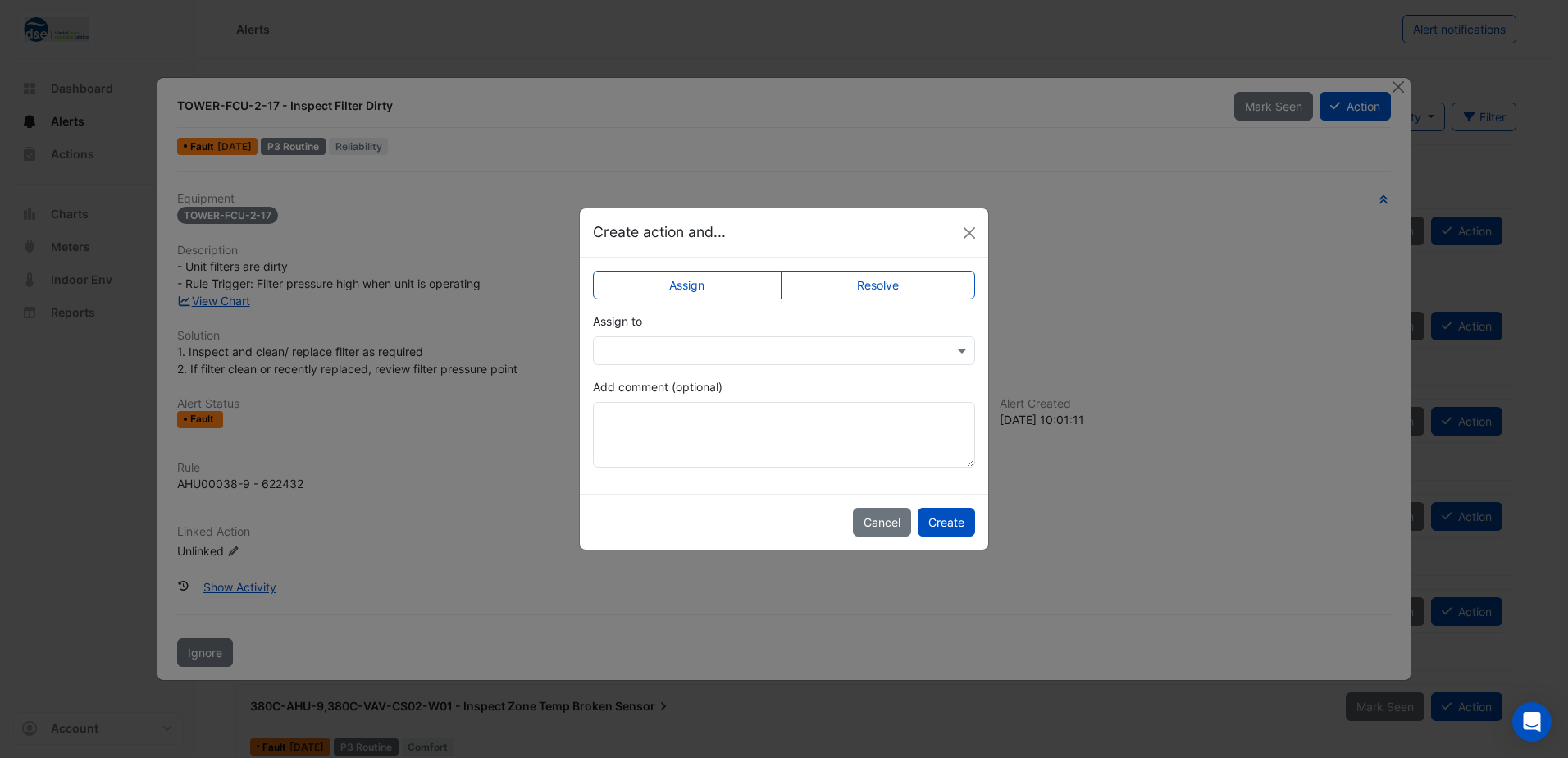
click at [732, 351] on input "text" at bounding box center [767, 351] width 331 height 17
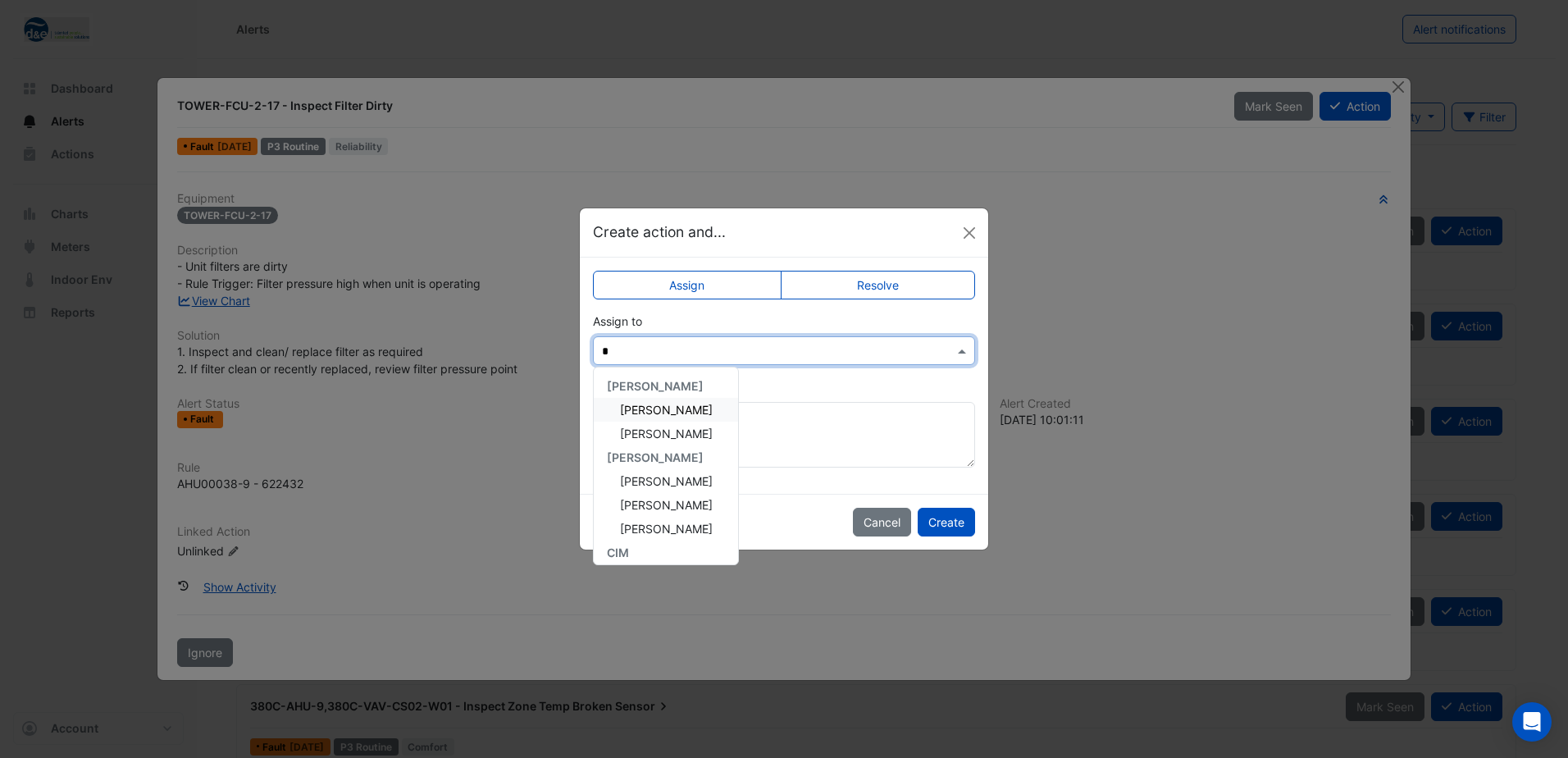
type input "**"
click at [678, 405] on div "Matt Allen" at bounding box center [666, 410] width 144 height 24
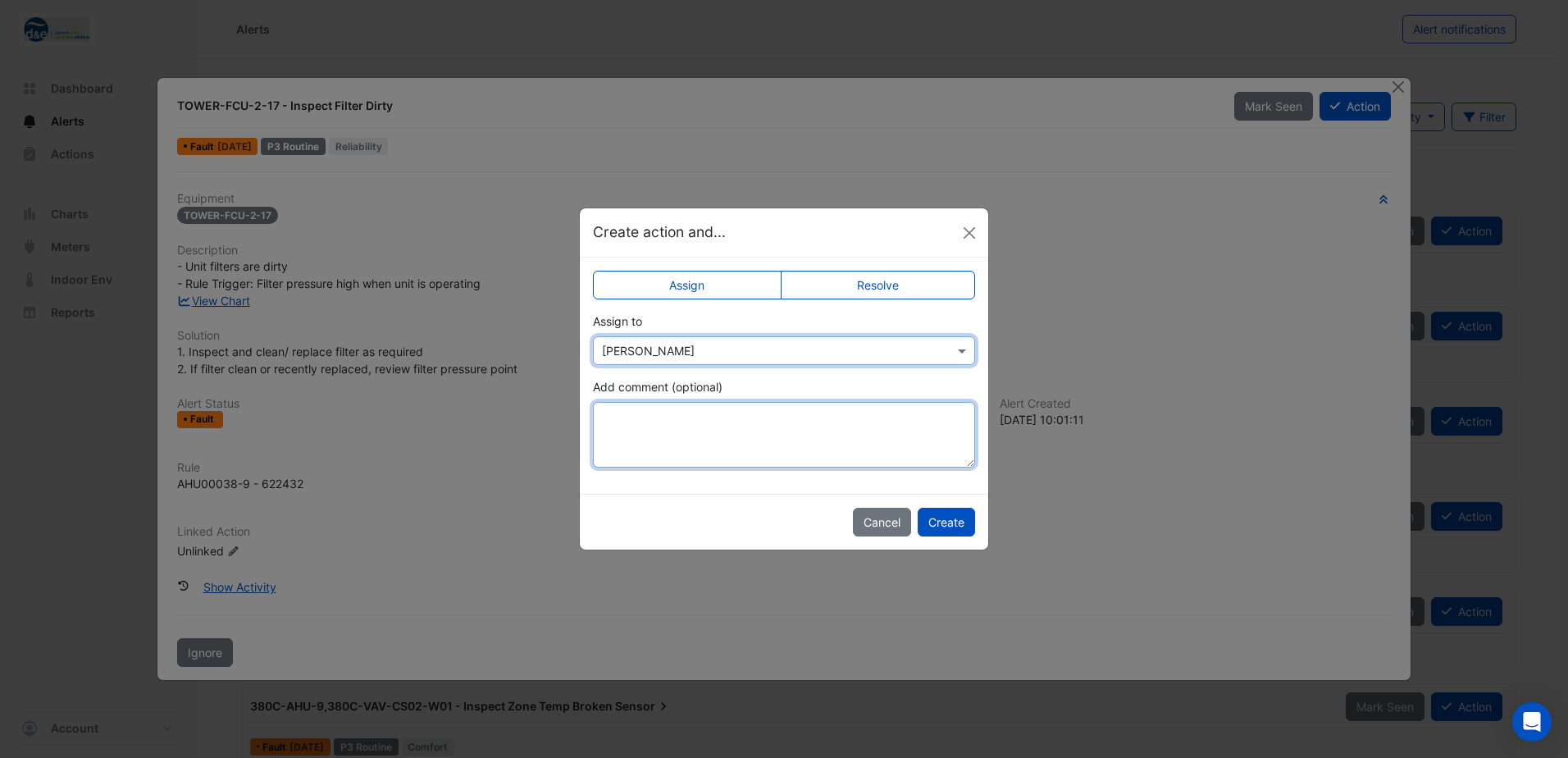
click at [680, 423] on textarea "Add comment (optional)" at bounding box center [784, 435] width 382 height 66
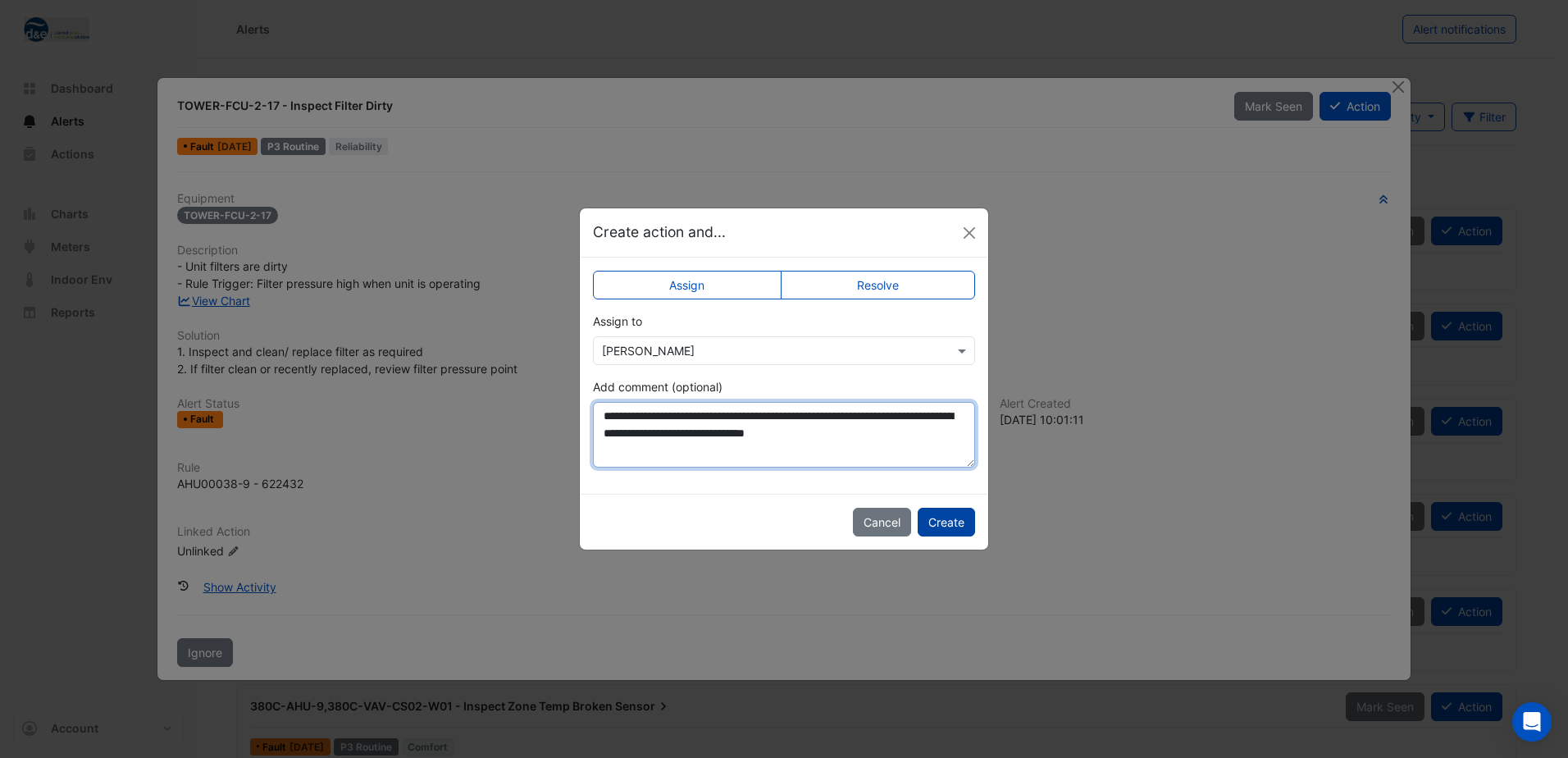
type textarea "**********"
click at [946, 516] on button "Create" at bounding box center [947, 521] width 58 height 29
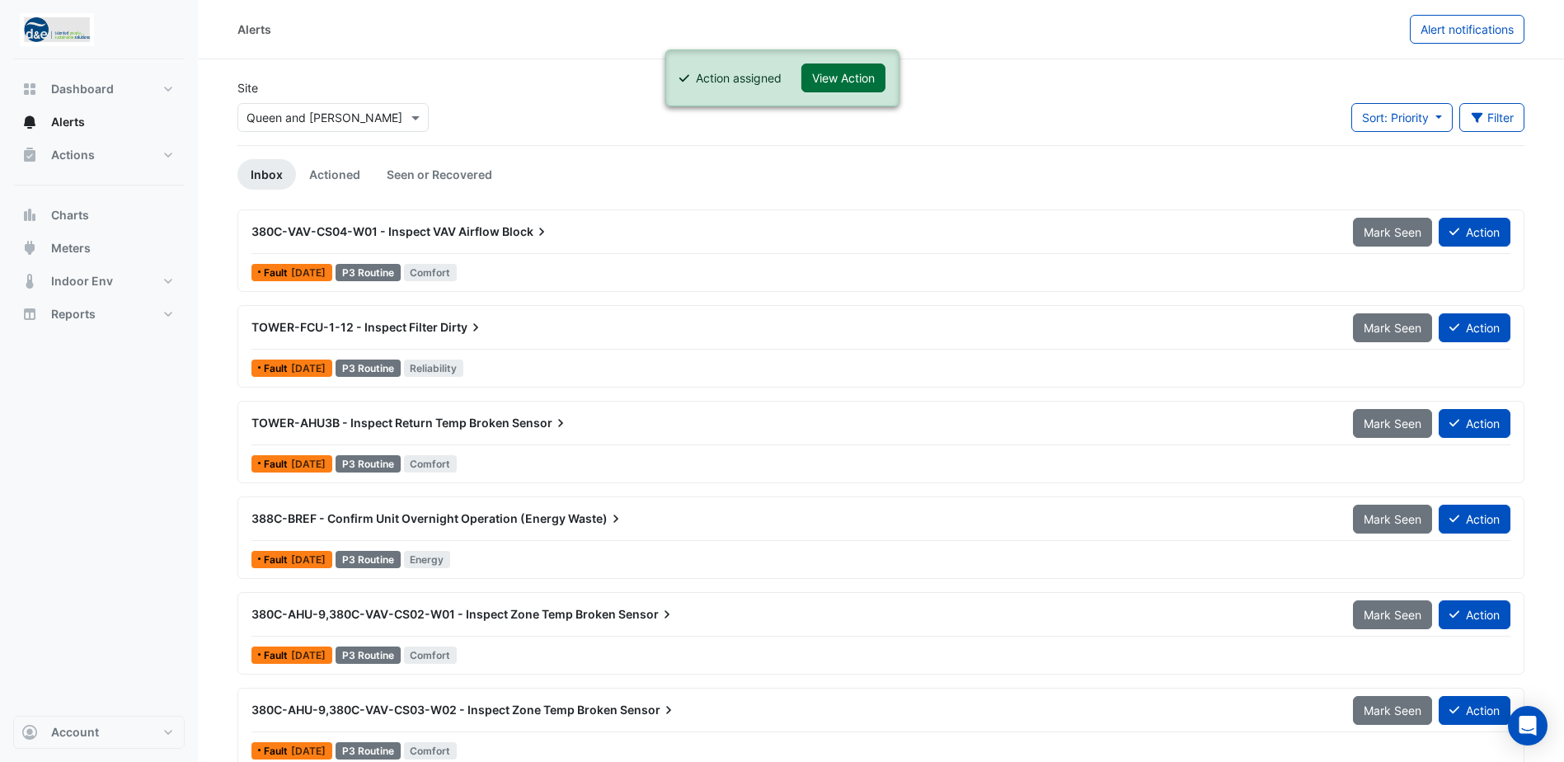
click at [851, 77] on button "View Action" at bounding box center [843, 77] width 84 height 29
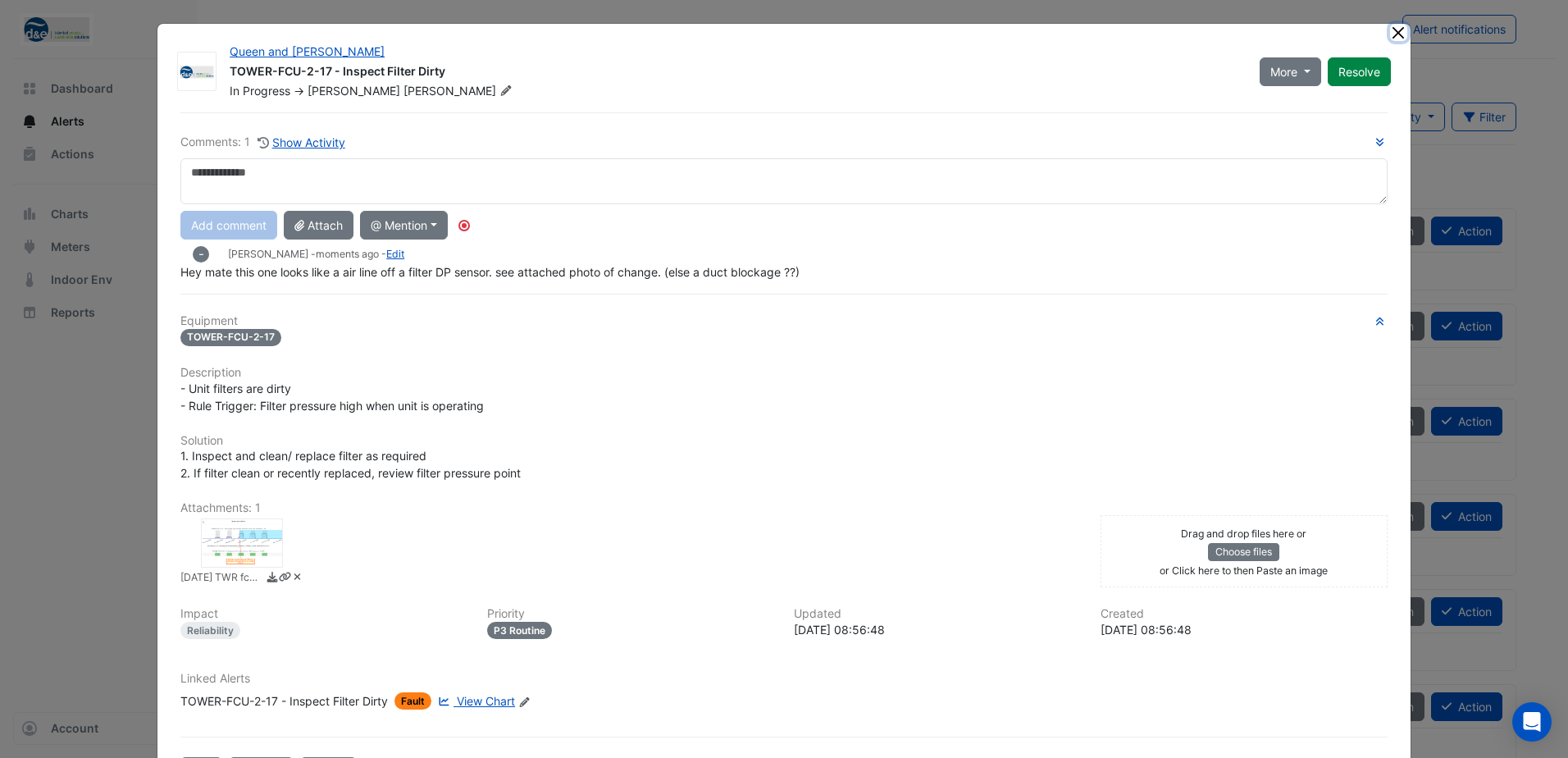
click at [1396, 32] on button "Close" at bounding box center [1398, 32] width 17 height 17
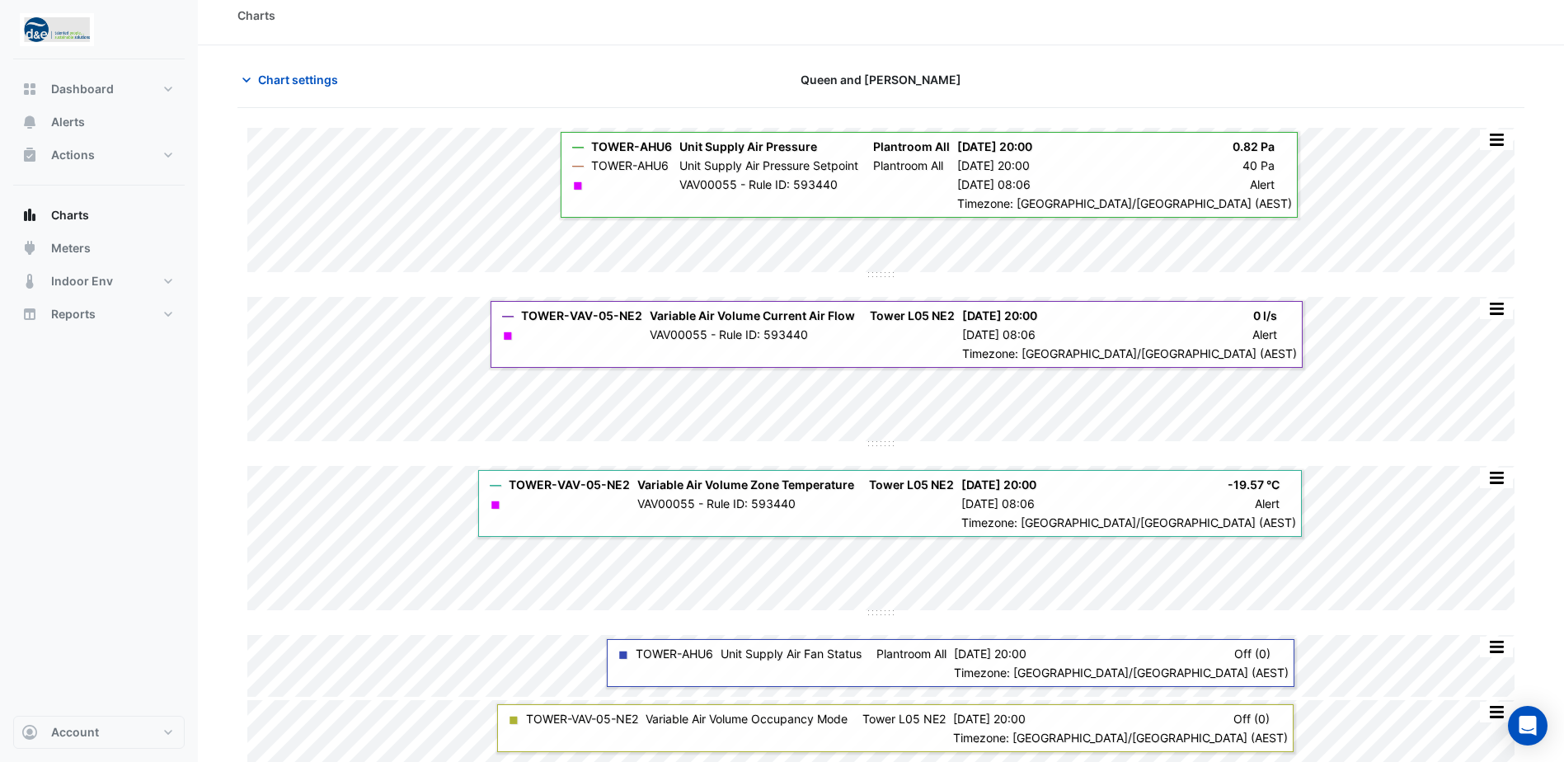
scroll to position [17, 0]
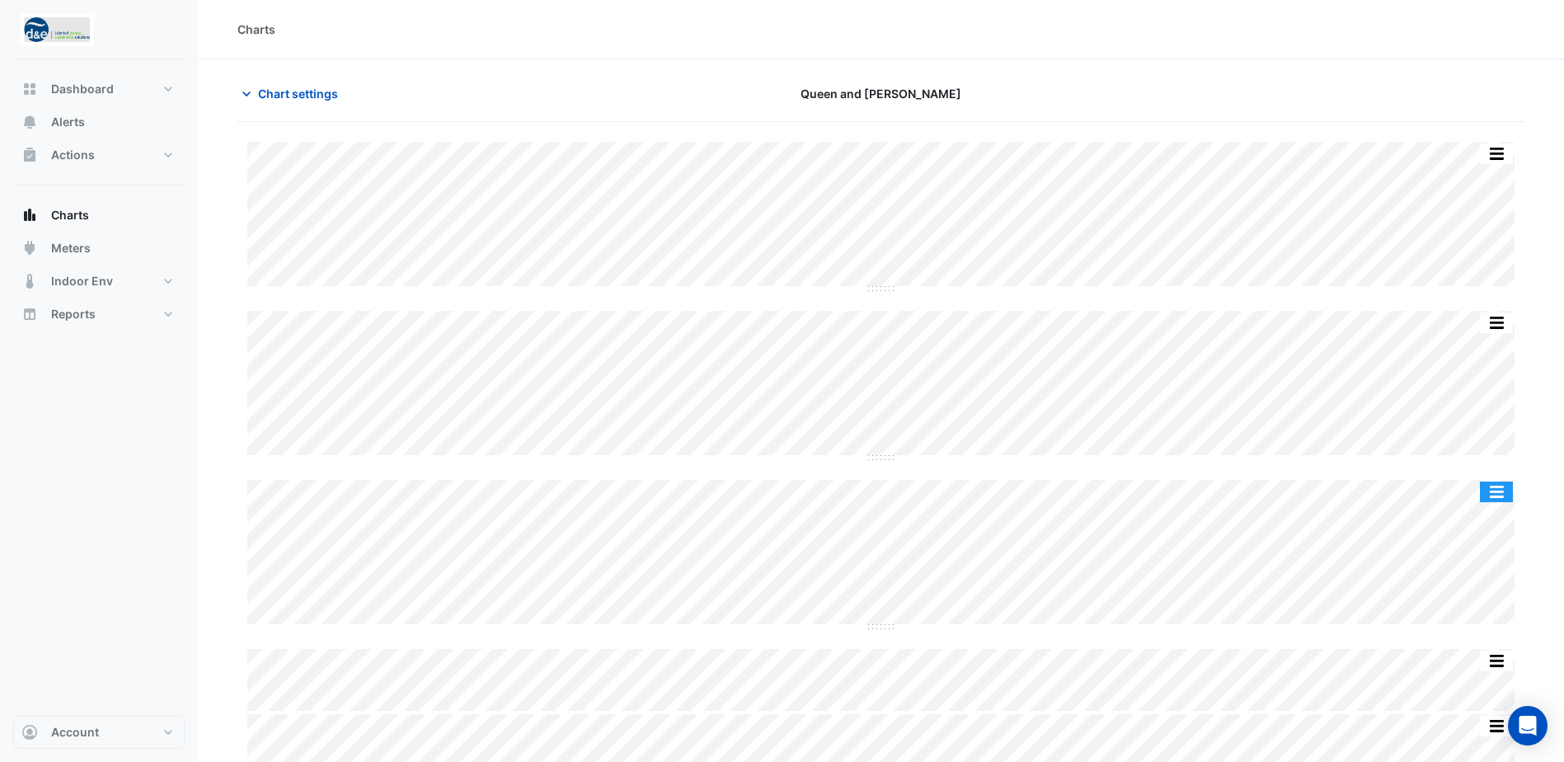
click at [1497, 487] on button "button" at bounding box center [1496, 491] width 33 height 21
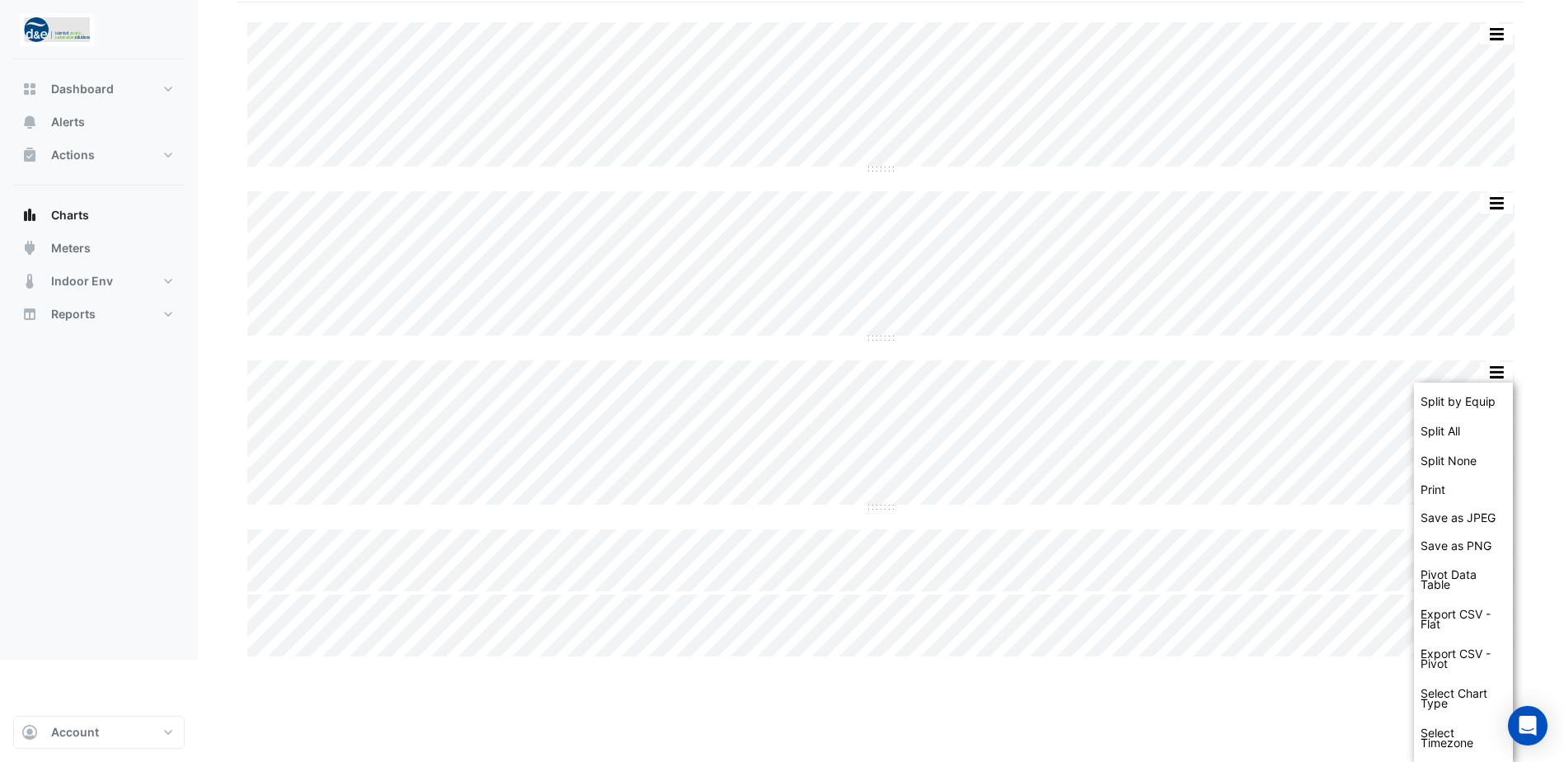
scroll to position [17, 0]
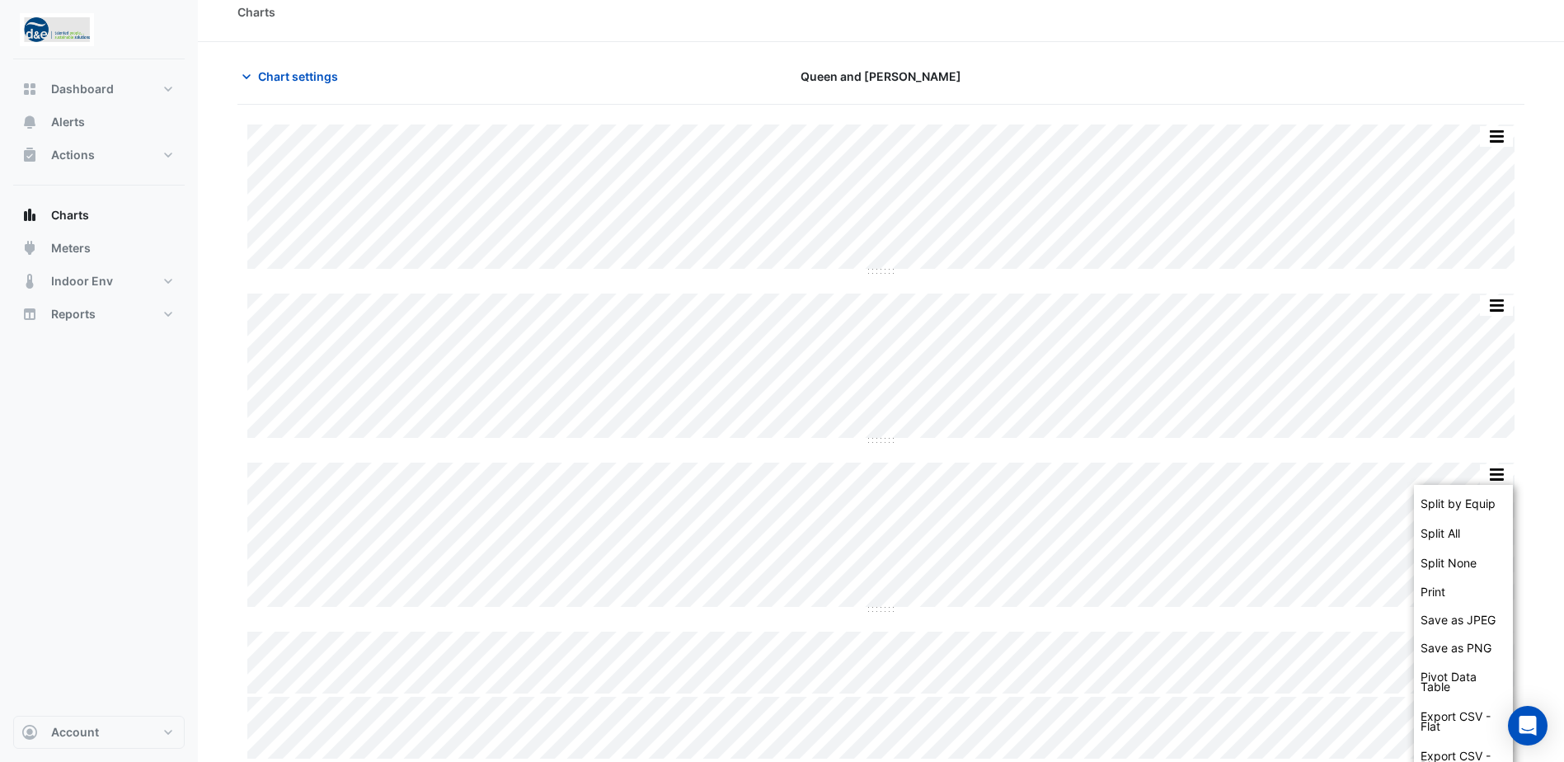
click at [1527, 345] on section "Chart settings Queen and Collins Split by Equip Split All Split None Print Save…" at bounding box center [881, 402] width 1366 height 720
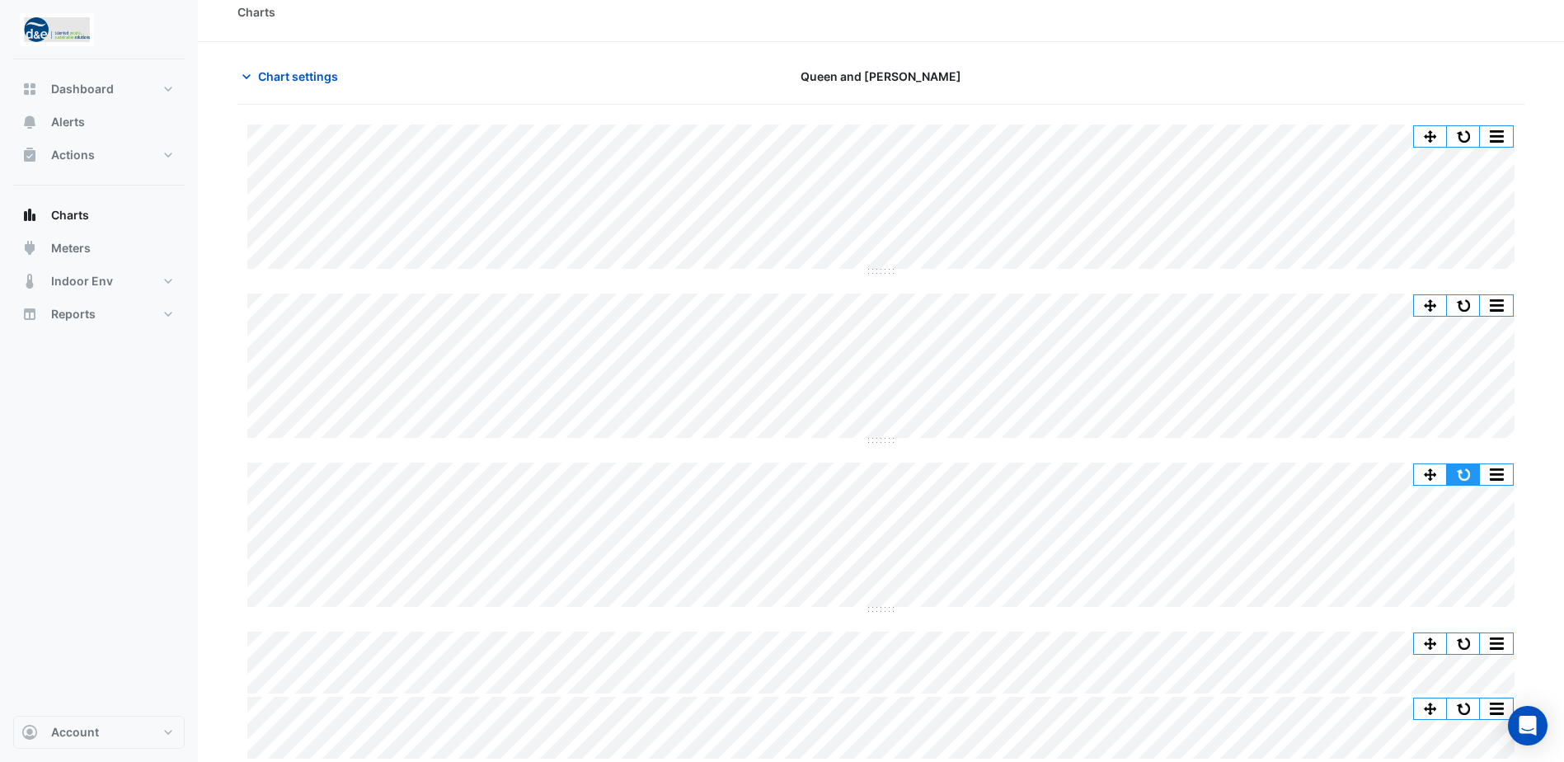
click at [1451, 474] on button "button" at bounding box center [1463, 474] width 33 height 21
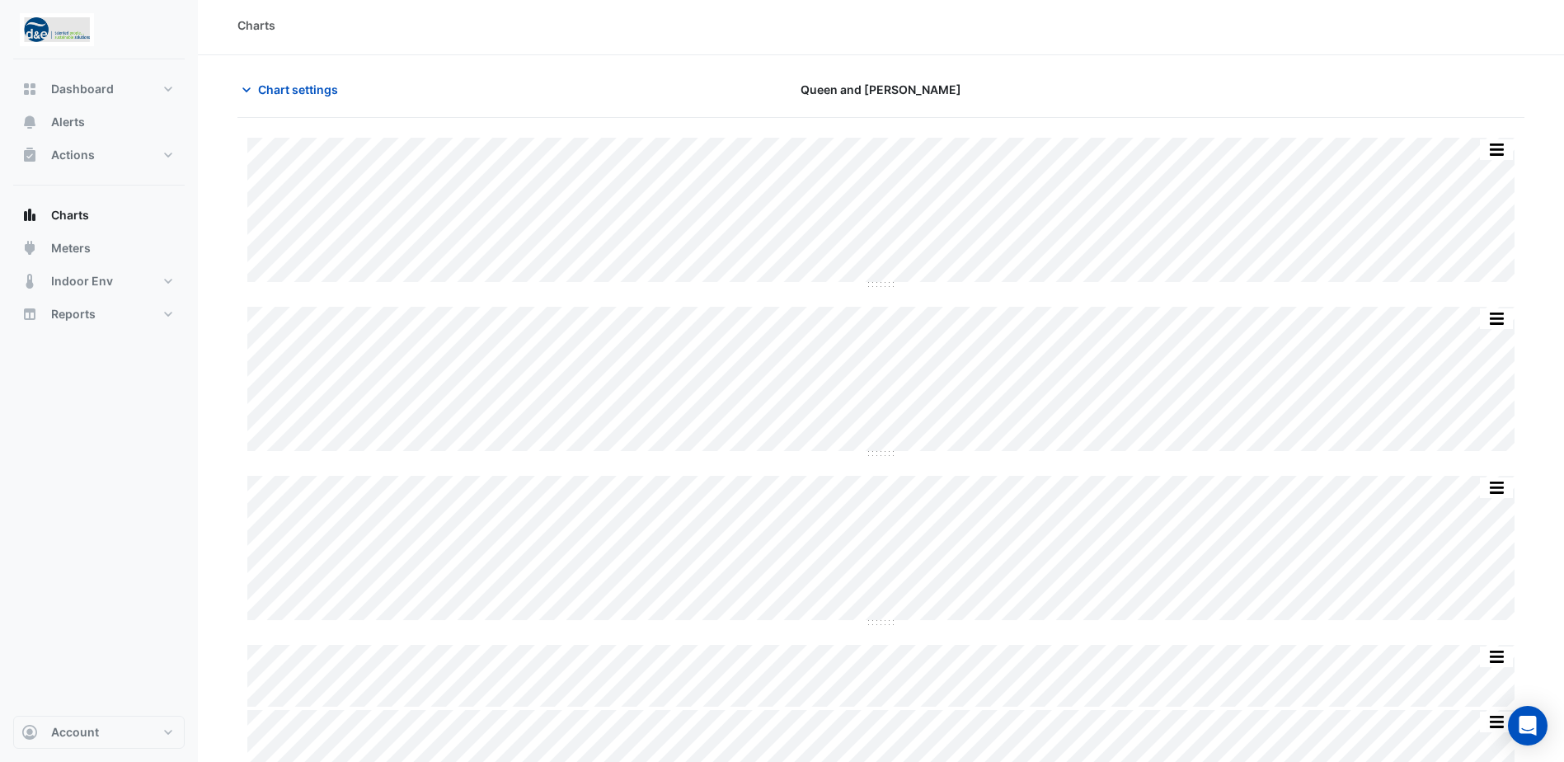
scroll to position [0, 0]
click at [240, 477] on div "Split by Equip Split All Split None Print Save as JPEG Save as PNG Pivot Data T…" at bounding box center [880, 459] width 1287 height 634
click at [1491, 473] on button "button" at bounding box center [1496, 474] width 33 height 21
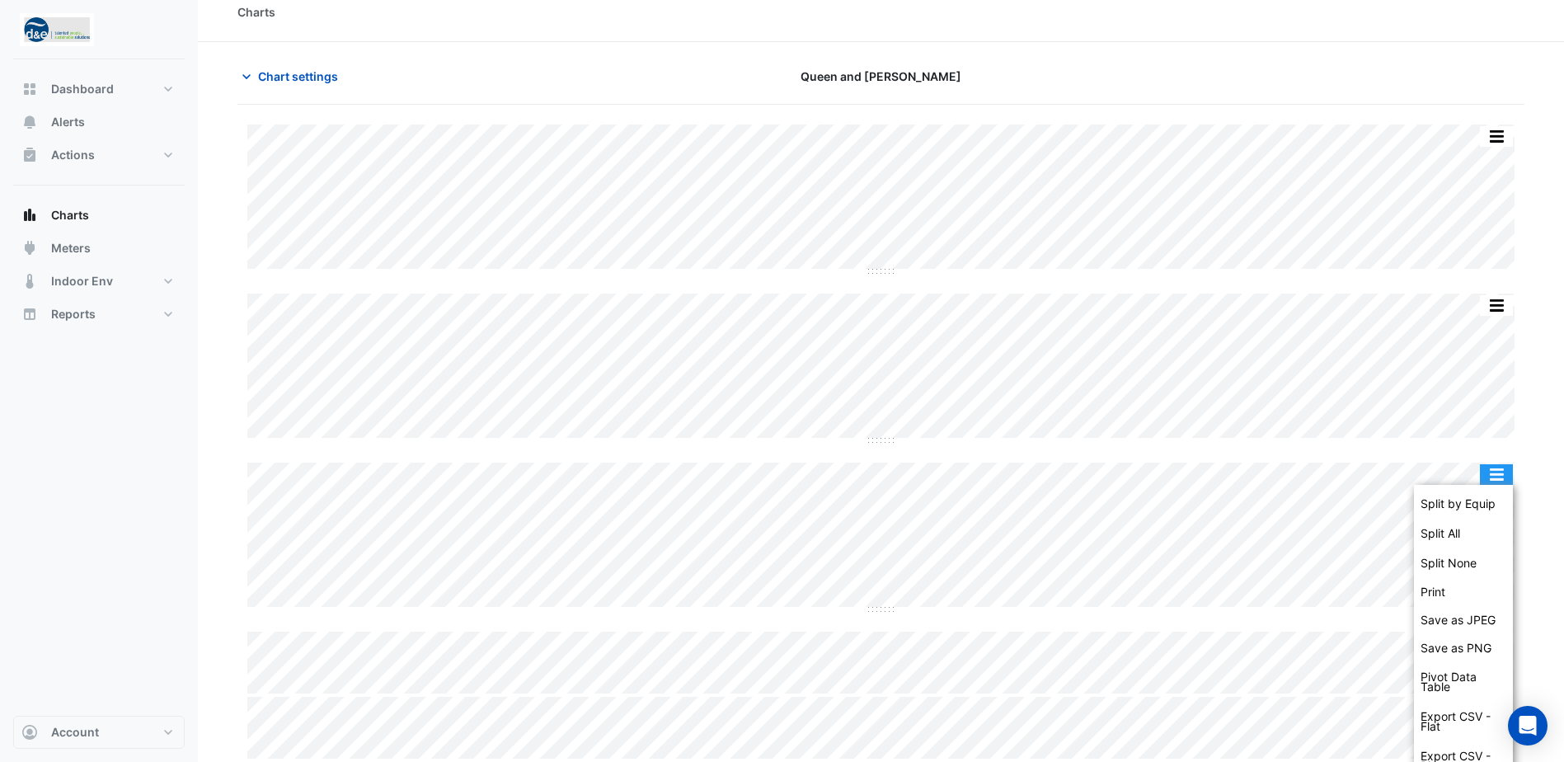
scroll to position [120, 0]
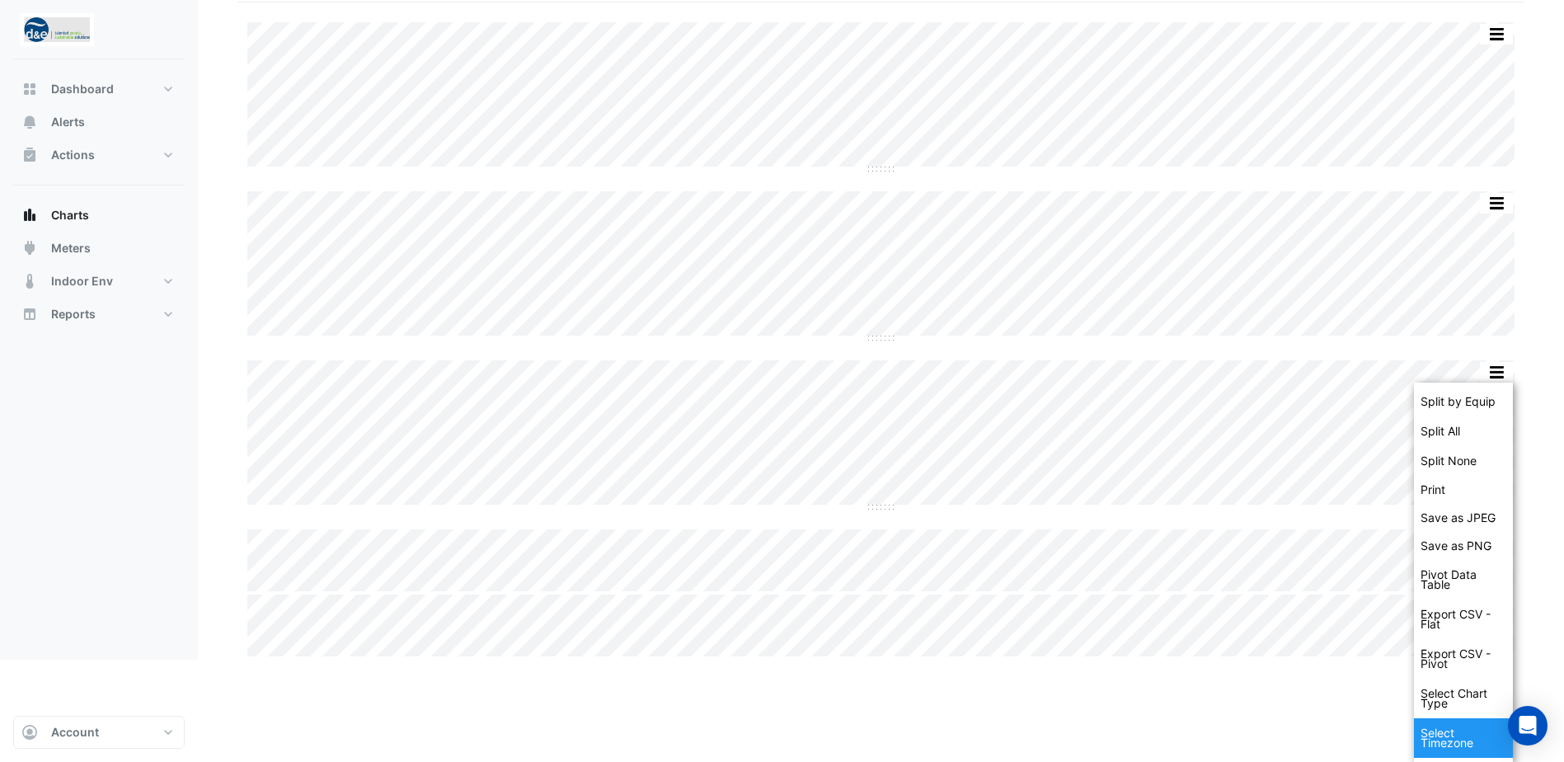
click at [1478, 734] on div "Select Timezone" at bounding box center [1463, 738] width 99 height 40
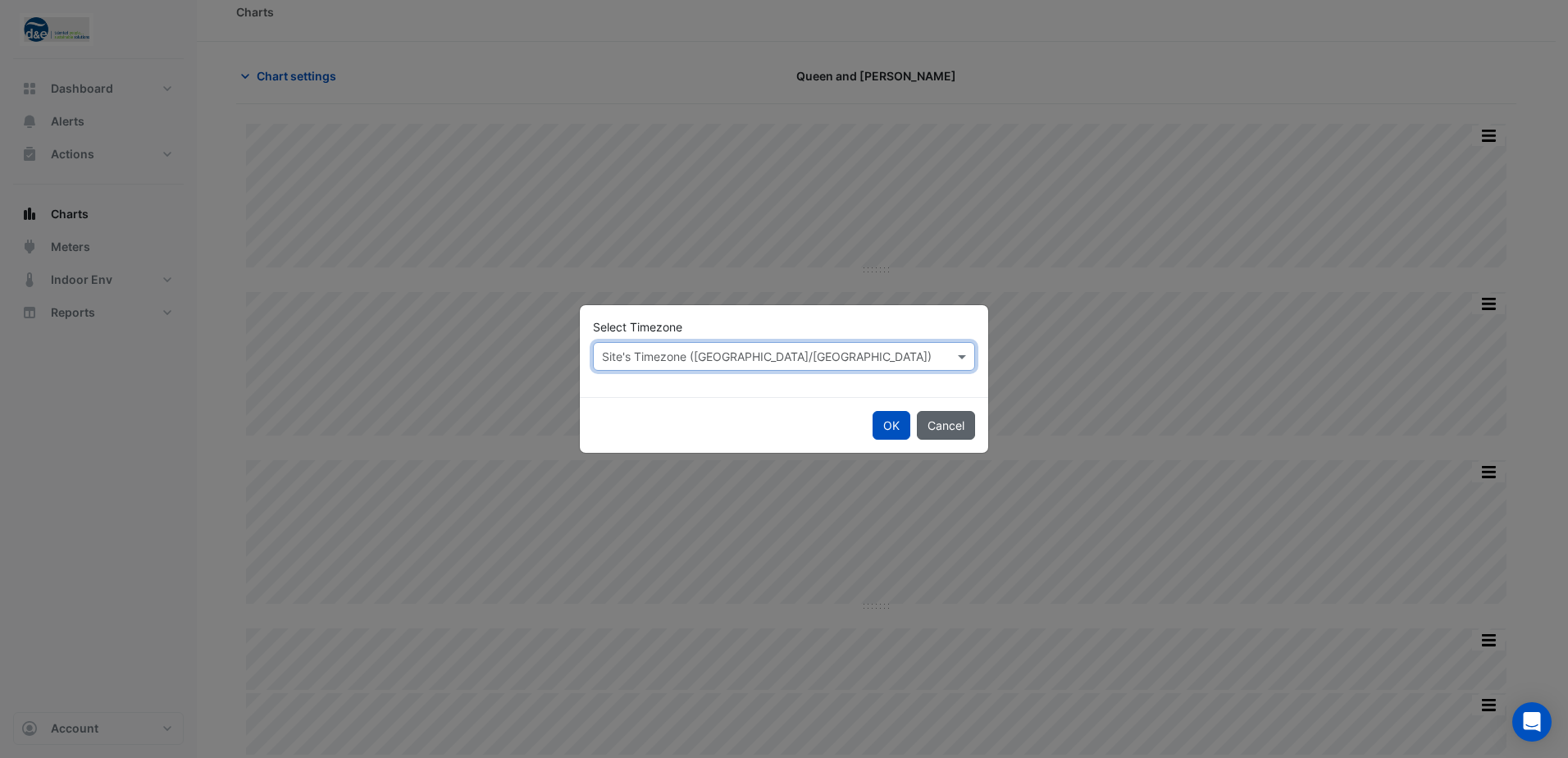
click at [951, 420] on button "Cancel" at bounding box center [946, 425] width 59 height 29
